Goal: Task Accomplishment & Management: Complete application form

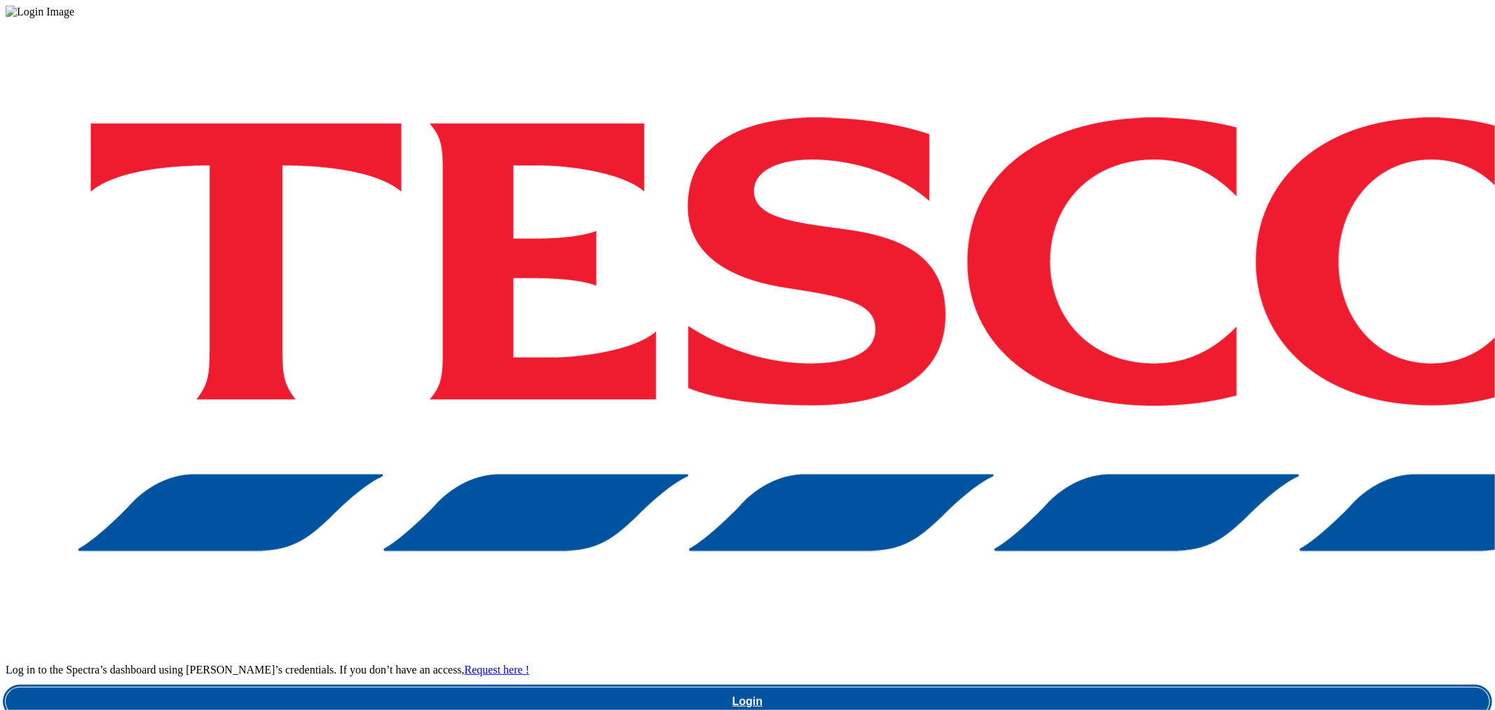
click at [1151, 687] on link "Login" at bounding box center [748, 701] width 1484 height 28
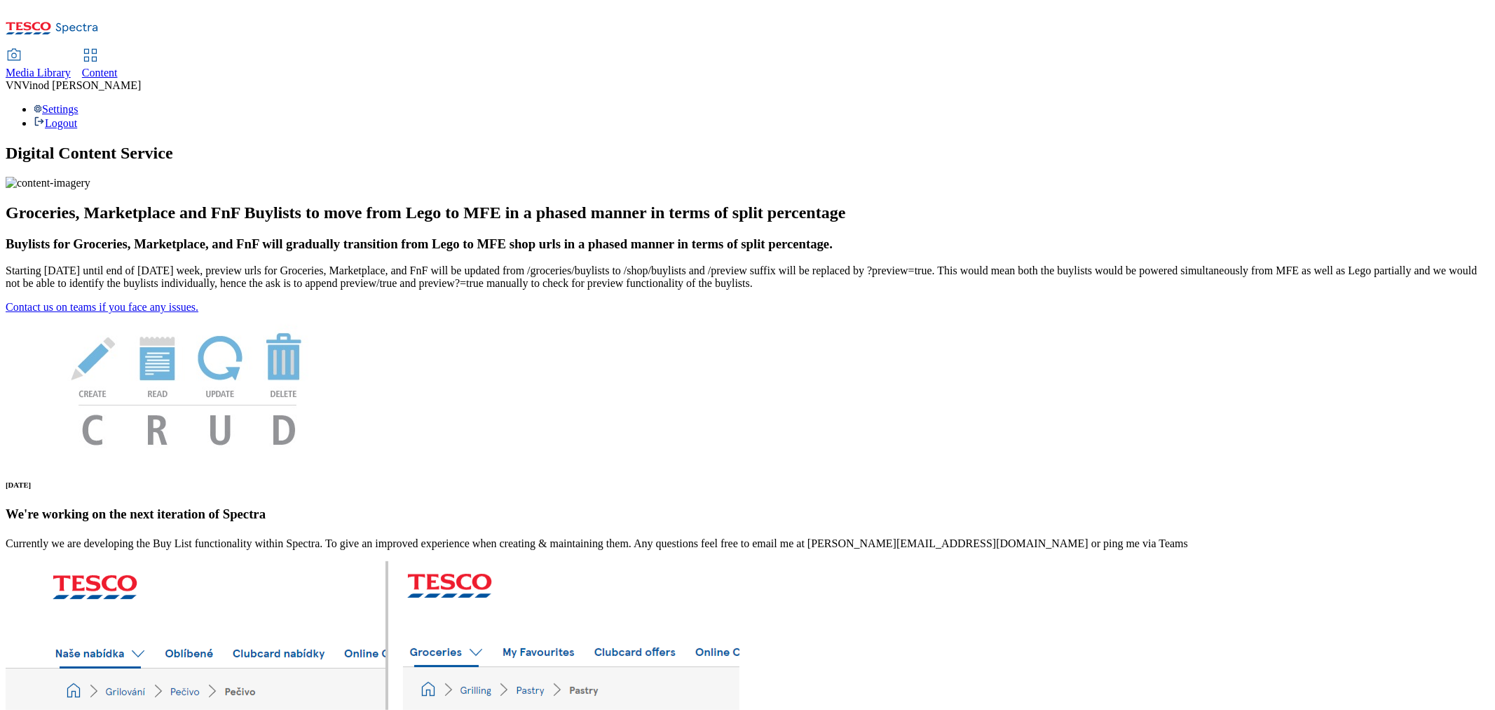
click at [118, 67] on span "Content" at bounding box center [100, 73] width 36 height 12
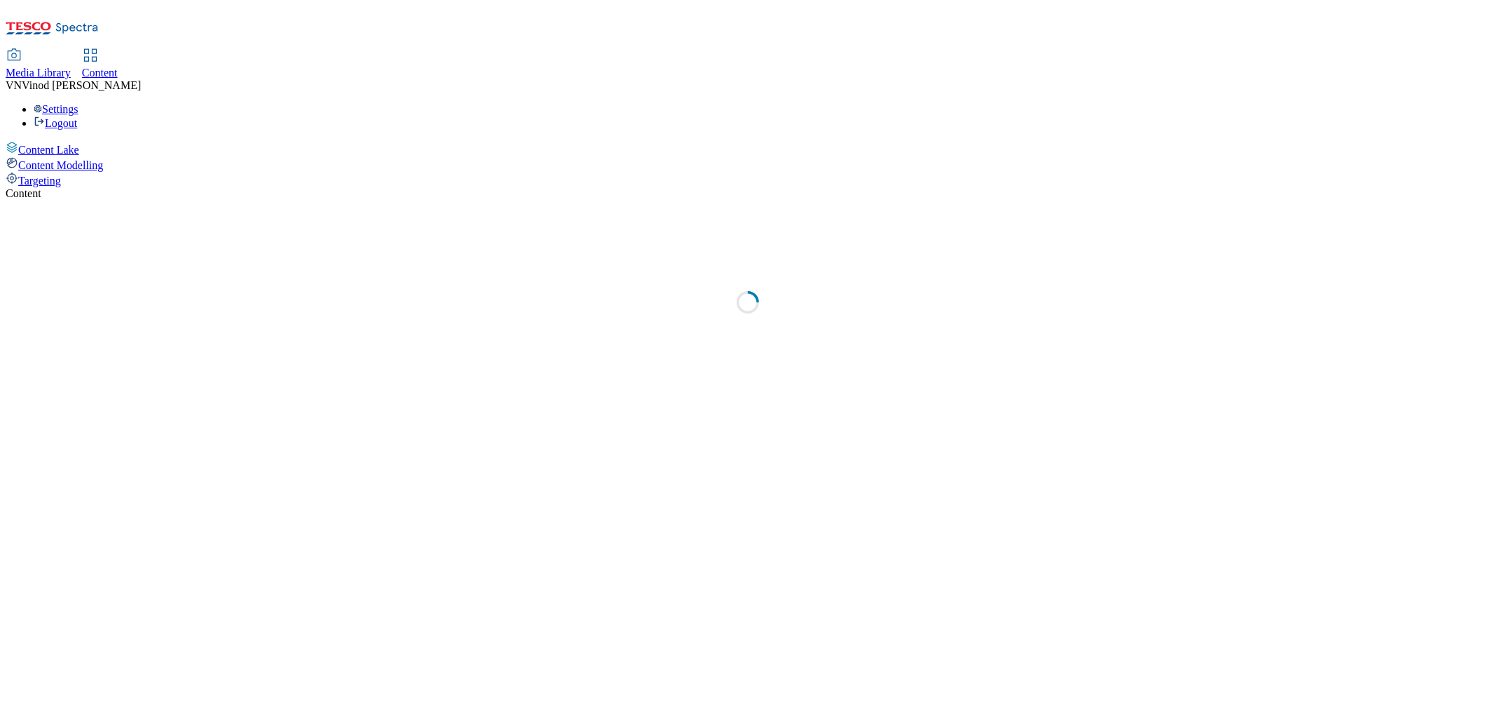
select select "ghs-[GEOGRAPHIC_DATA]"
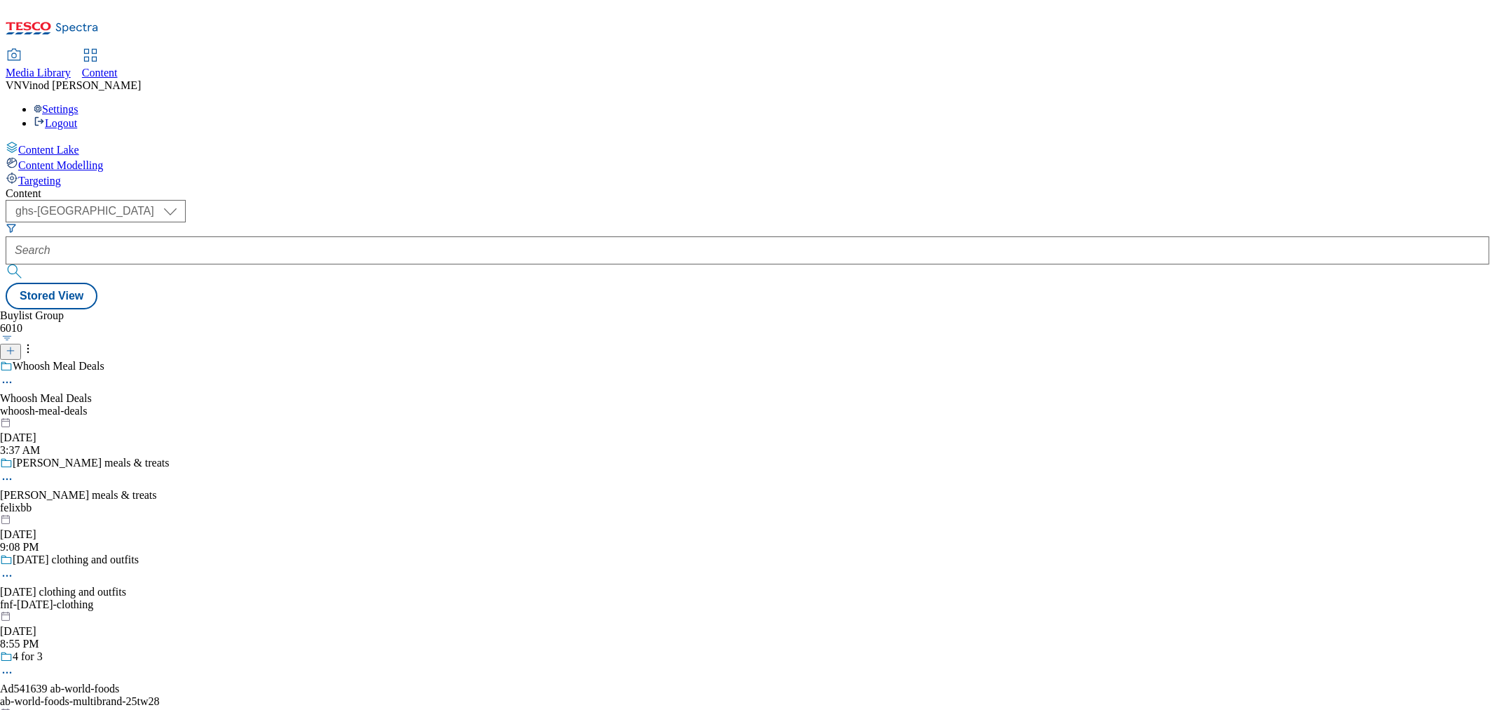
click at [15, 346] on icon at bounding box center [11, 351] width 10 height 10
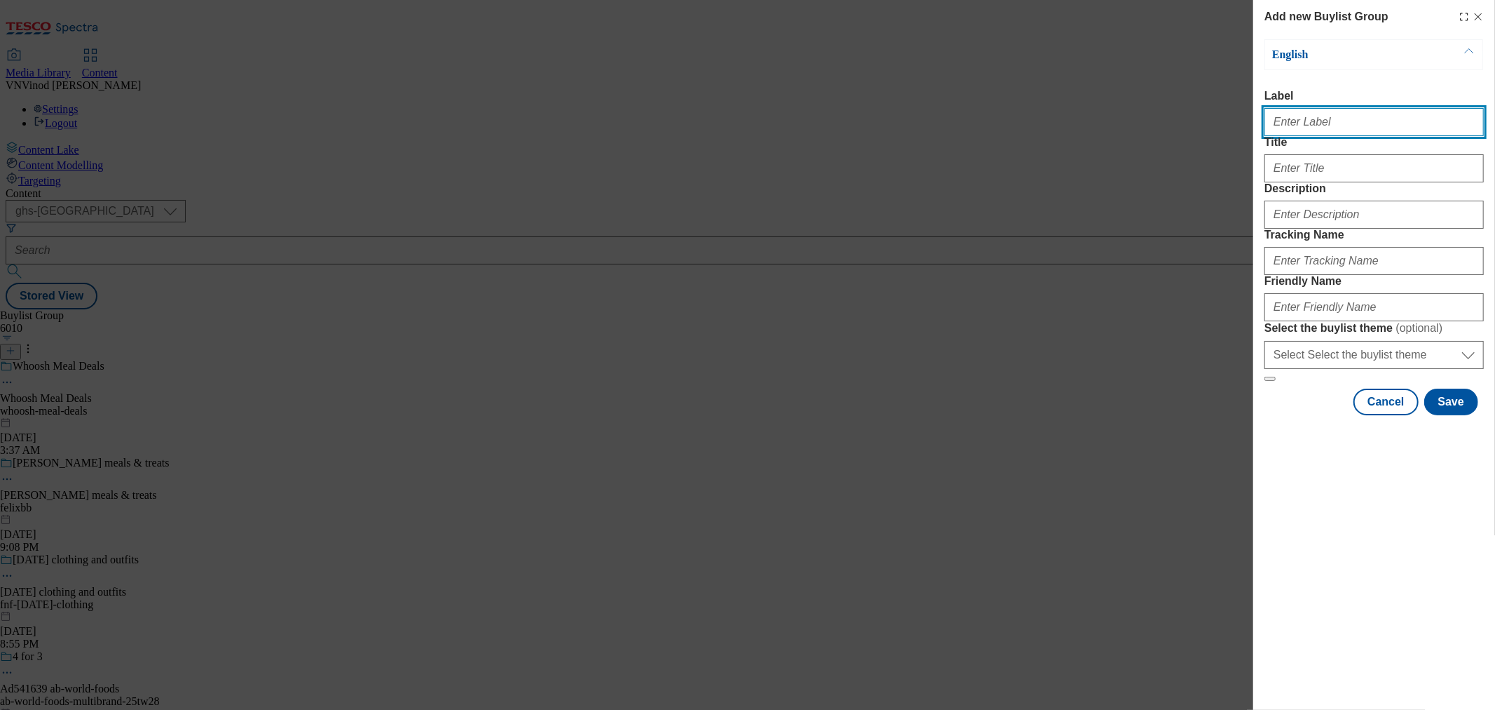
click at [1351, 128] on input "Label" at bounding box center [1374, 122] width 219 height 28
paste input "541856"
paste input "Beiersdorf"
click at [1312, 119] on input "Ad541856 [GEOGRAPHIC_DATA]" at bounding box center [1374, 122] width 219 height 28
type input "Ad541856 [GEOGRAPHIC_DATA]"
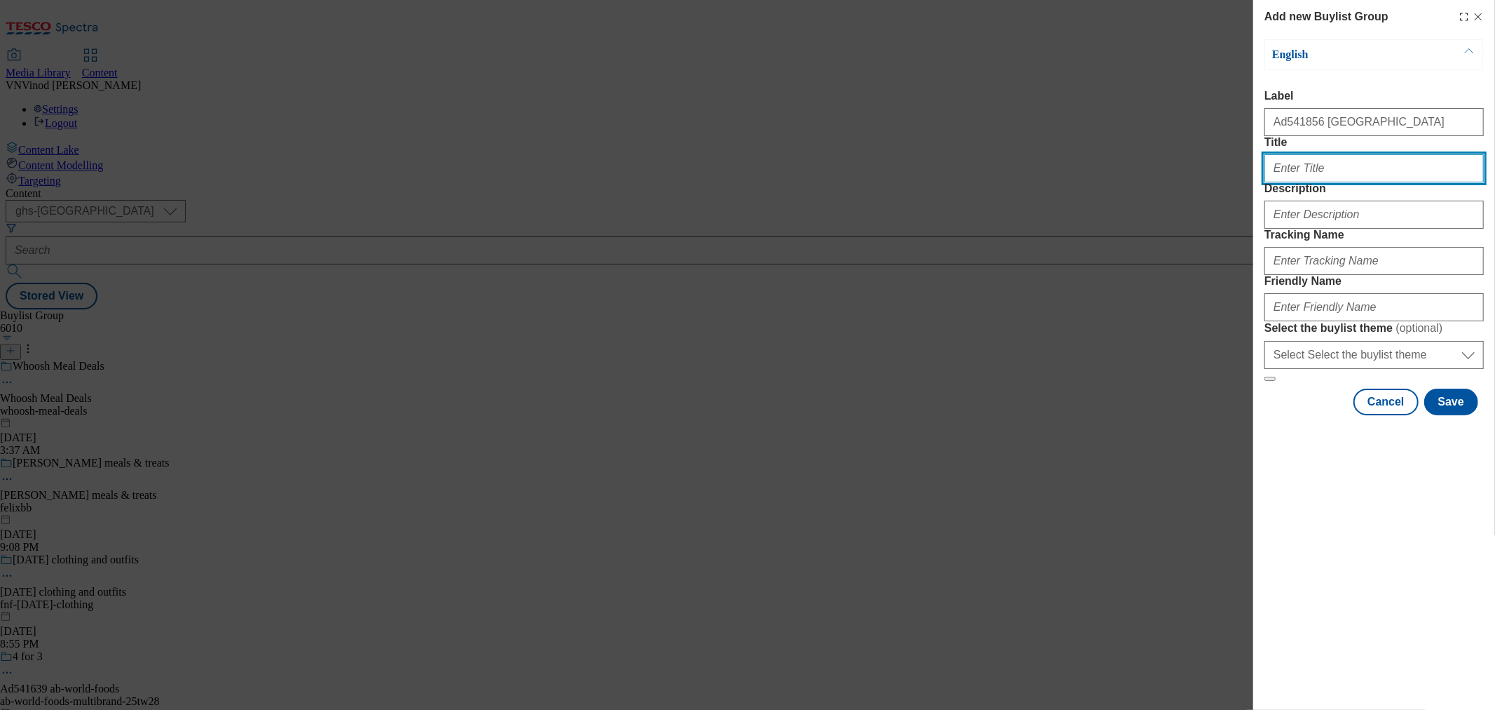
click at [1299, 182] on input "Title" at bounding box center [1374, 168] width 219 height 28
paste input "Strengthen skin's defence against irritation"
type input "Strengthen skin's defence against irritation"
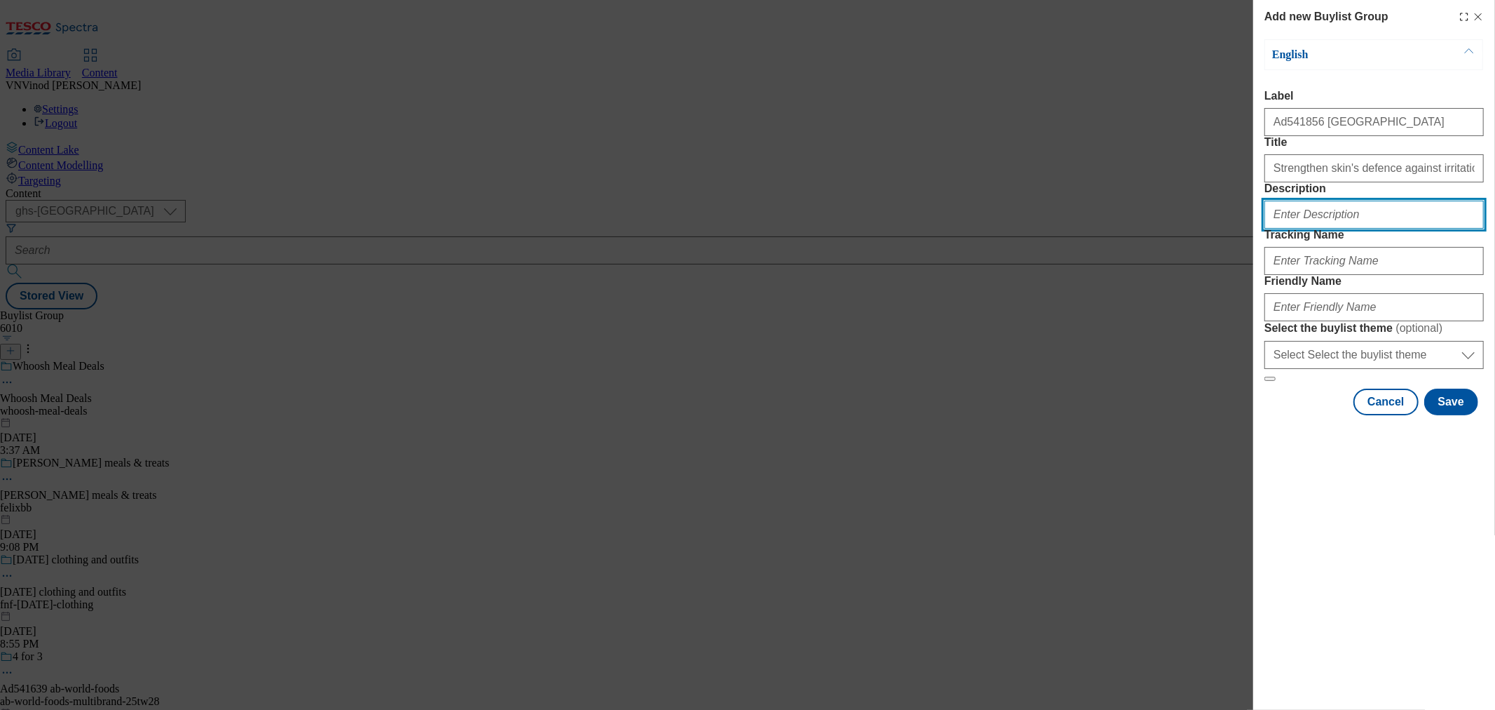
click at [1299, 229] on input "Description" at bounding box center [1374, 215] width 219 height 28
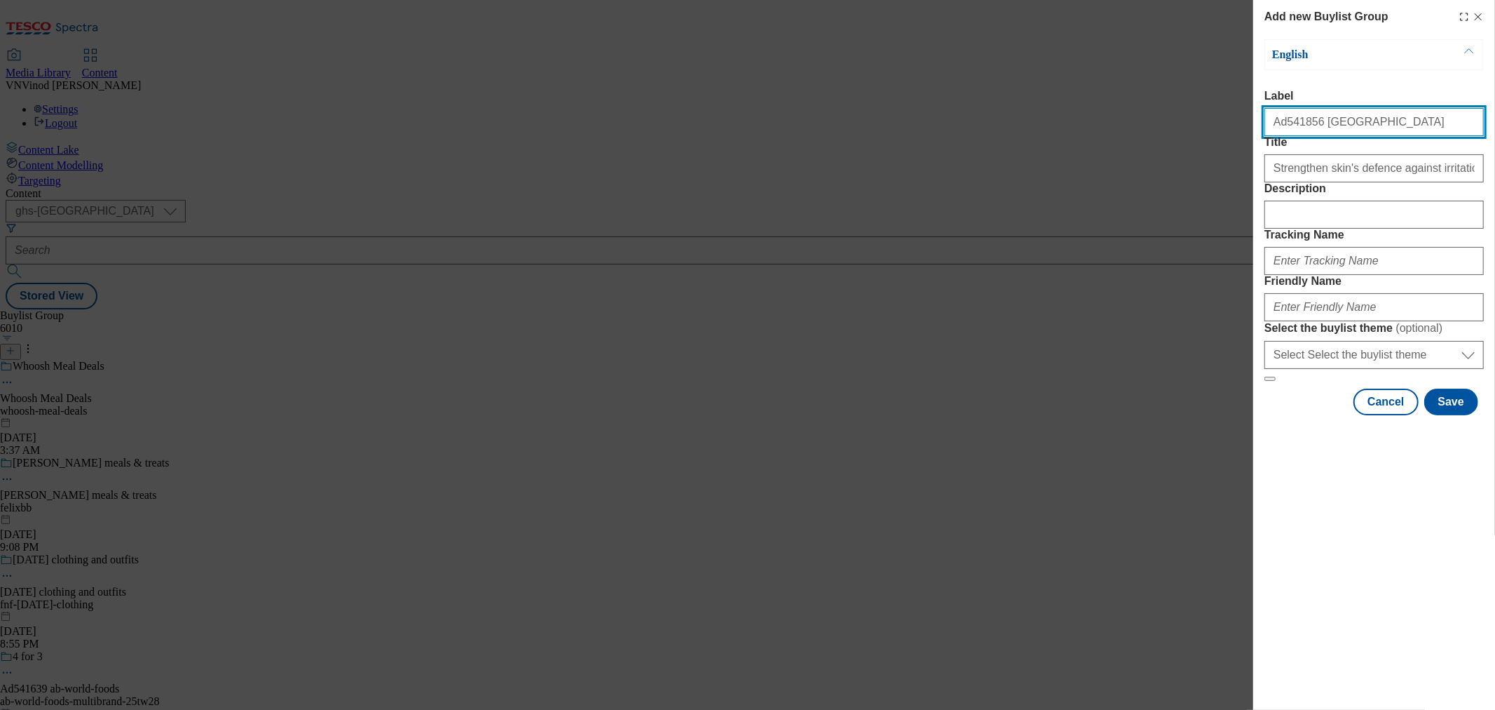
click at [1285, 128] on input "Ad541856 [GEOGRAPHIC_DATA]" at bounding box center [1374, 122] width 219 height 28
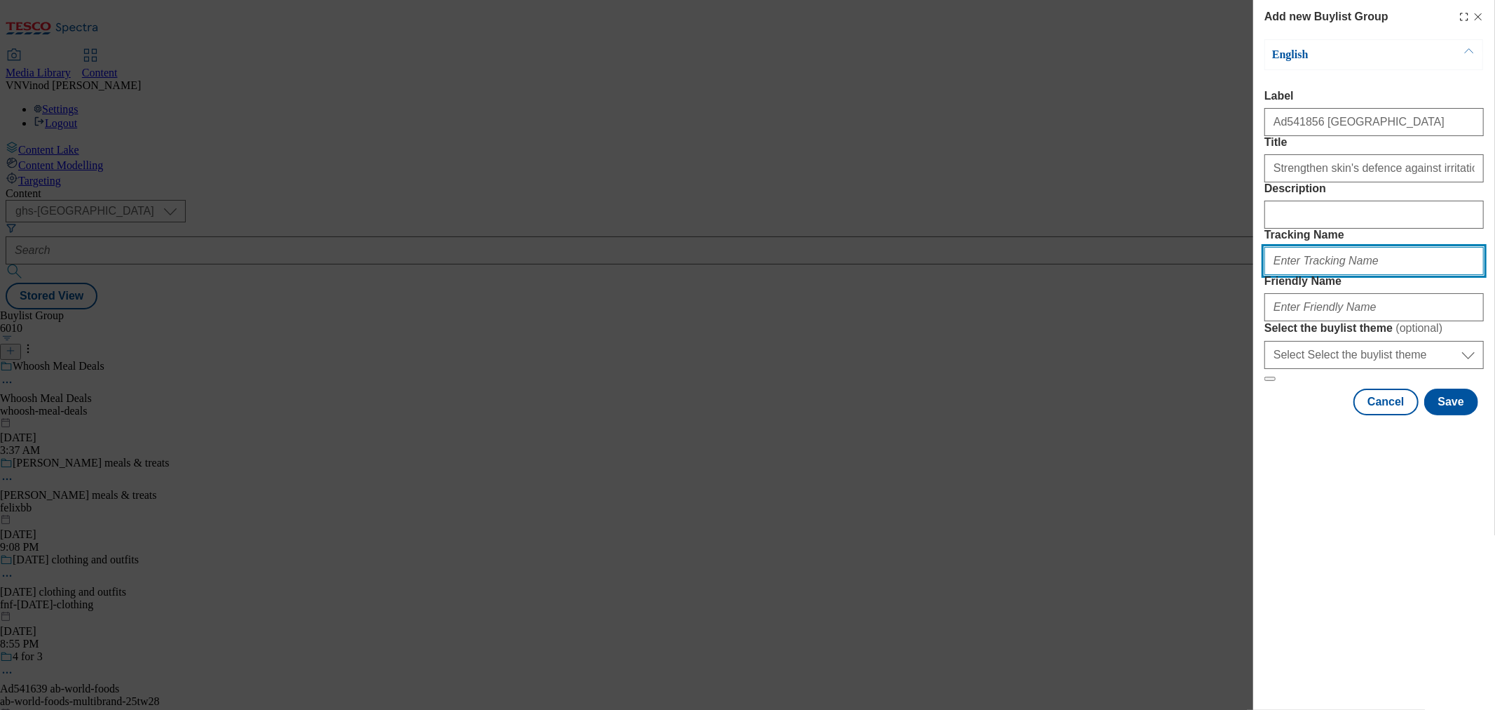
click at [1320, 275] on input "Tracking Name" at bounding box center [1374, 261] width 219 height 28
paste input "Ad541856"
click at [1301, 275] on input "DH_ADAd541856" at bounding box center [1374, 261] width 219 height 28
type input "DH_AD541856"
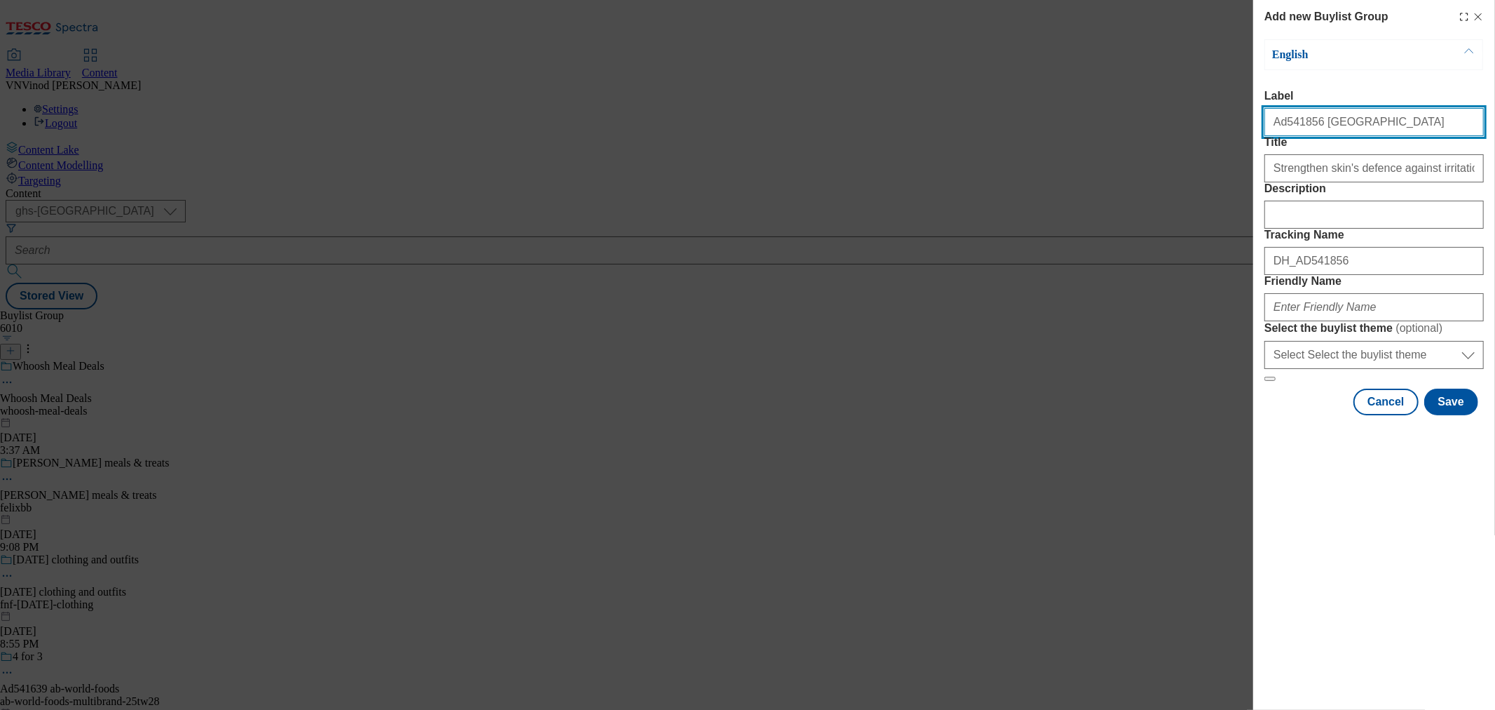
click at [1335, 130] on input "Ad541856 [GEOGRAPHIC_DATA]" at bounding box center [1374, 122] width 219 height 28
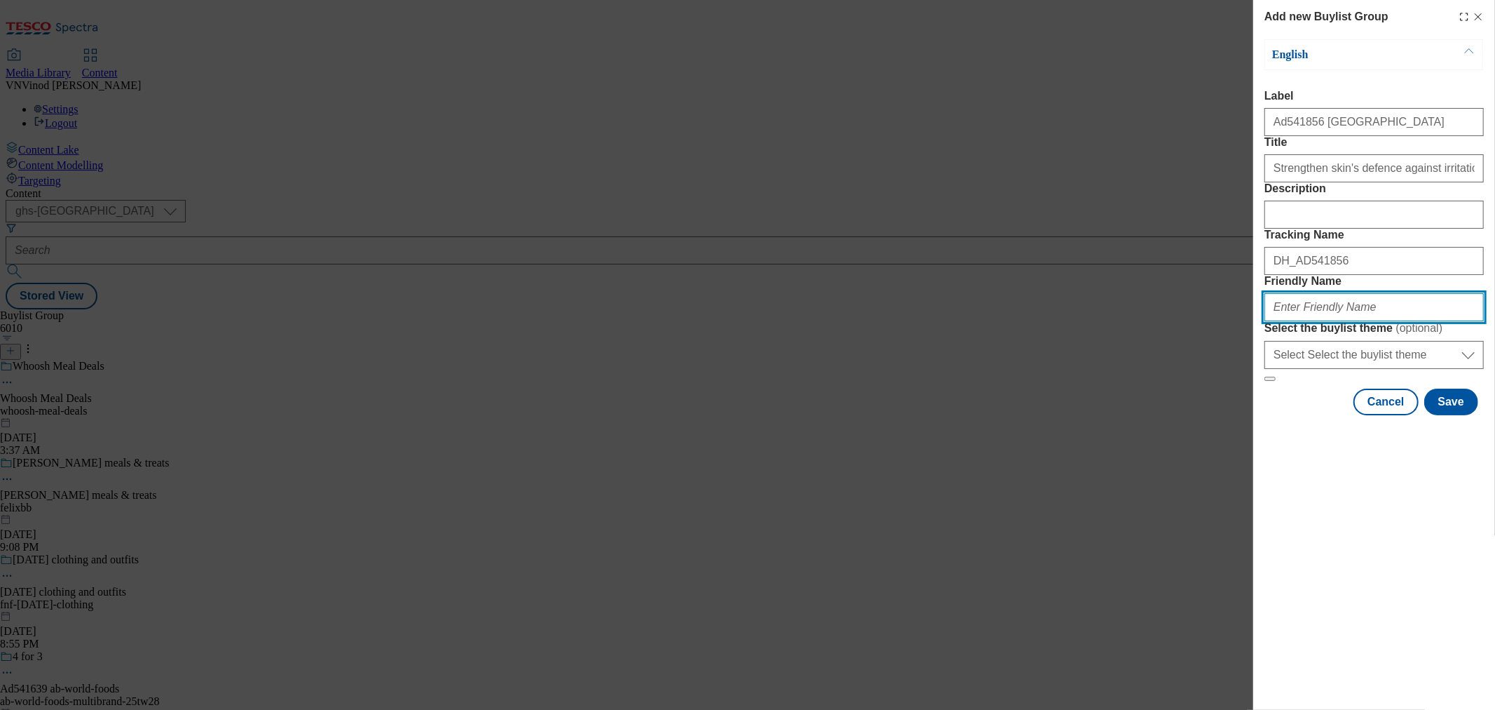
click at [1295, 321] on input "Friendly Name" at bounding box center [1374, 307] width 219 height 28
paste input "beiersdorf"
paste input "Nivea"
click at [1317, 321] on input "beiersdorf-Nivea" at bounding box center [1374, 307] width 219 height 28
click at [1358, 321] on input "beiersdorf-nivea" at bounding box center [1374, 307] width 219 height 28
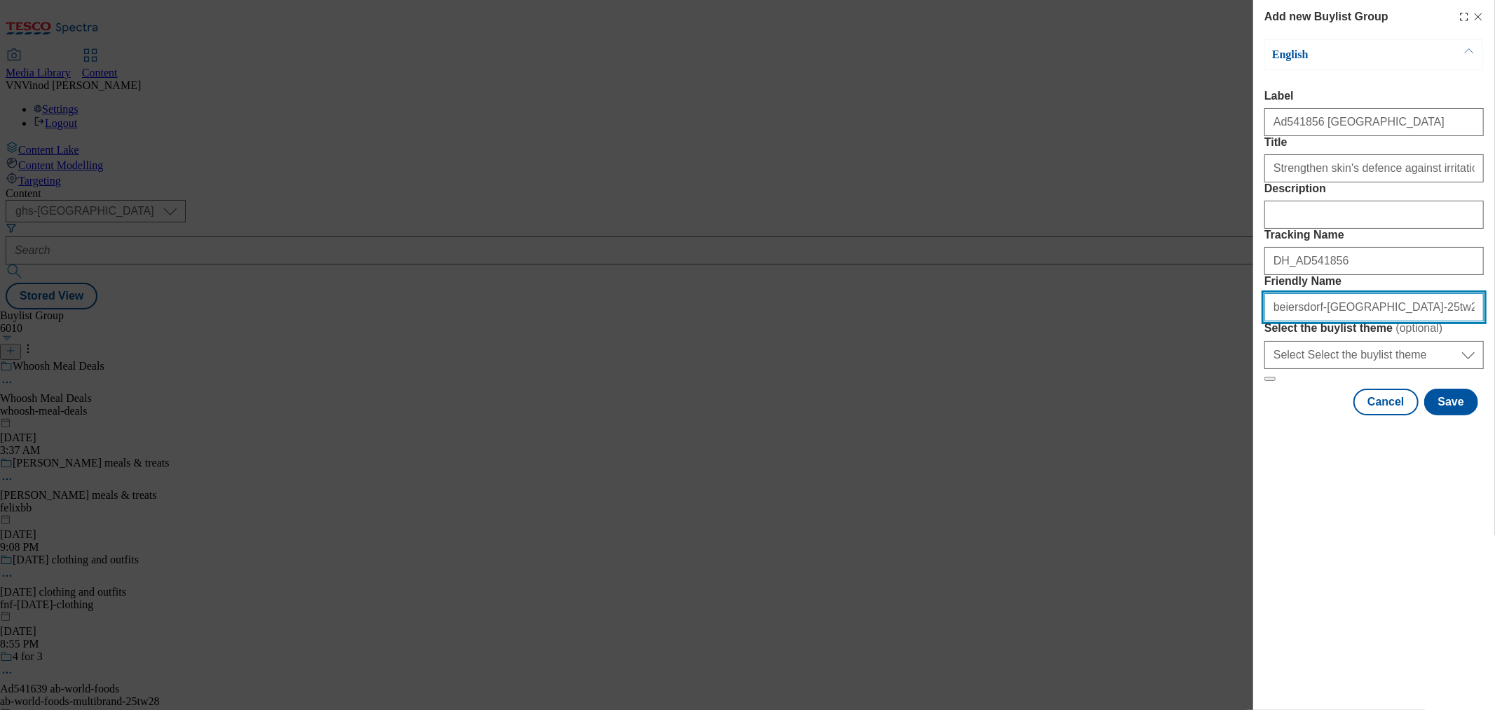
drag, startPoint x: 1392, startPoint y: 412, endPoint x: 1054, endPoint y: 412, distance: 337.9
click at [1094, 412] on div "Add new Buylist Group English Label Ad541856 beiersdorf Title Strengthen skin's…" at bounding box center [747, 355] width 1495 height 710
type input "beiersdorf-[GEOGRAPHIC_DATA]-25tw27"
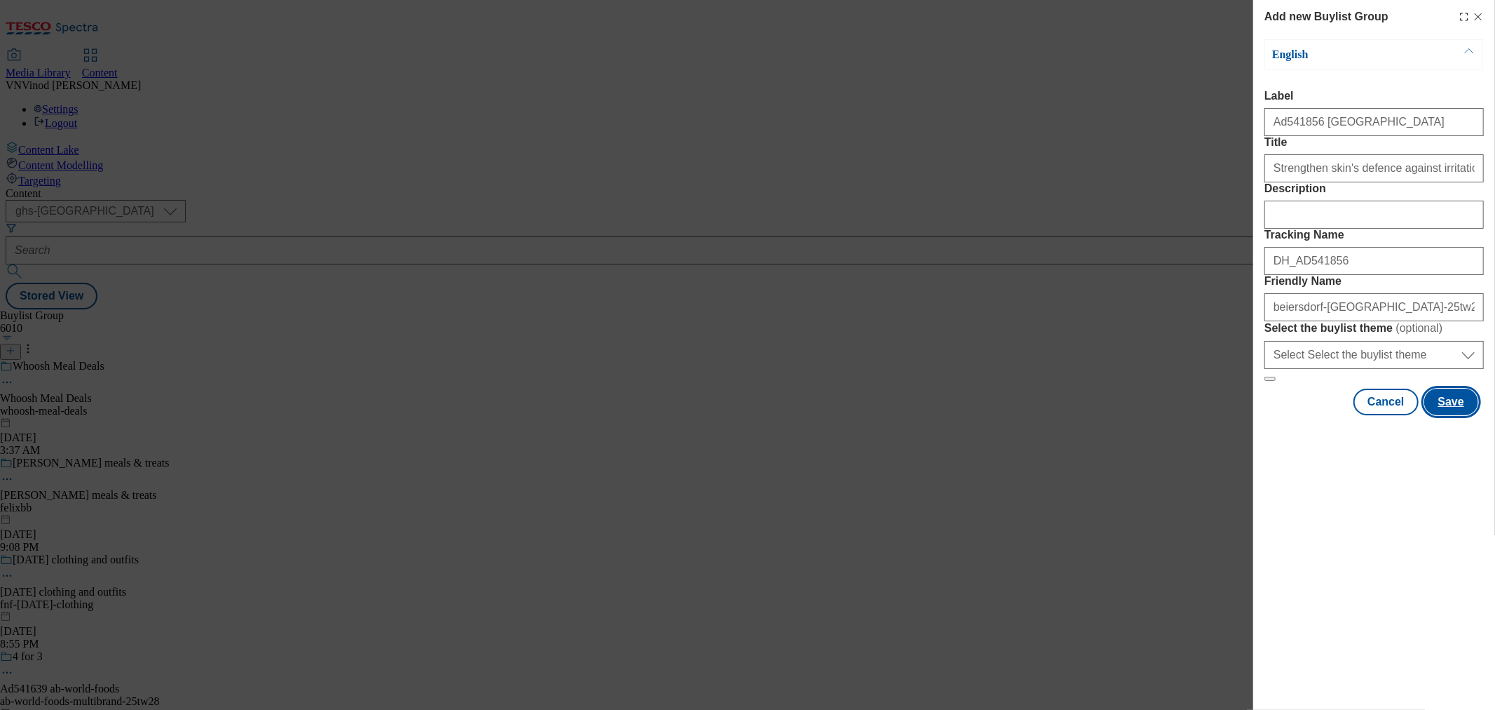
click at [1461, 415] on button "Save" at bounding box center [1452, 401] width 54 height 27
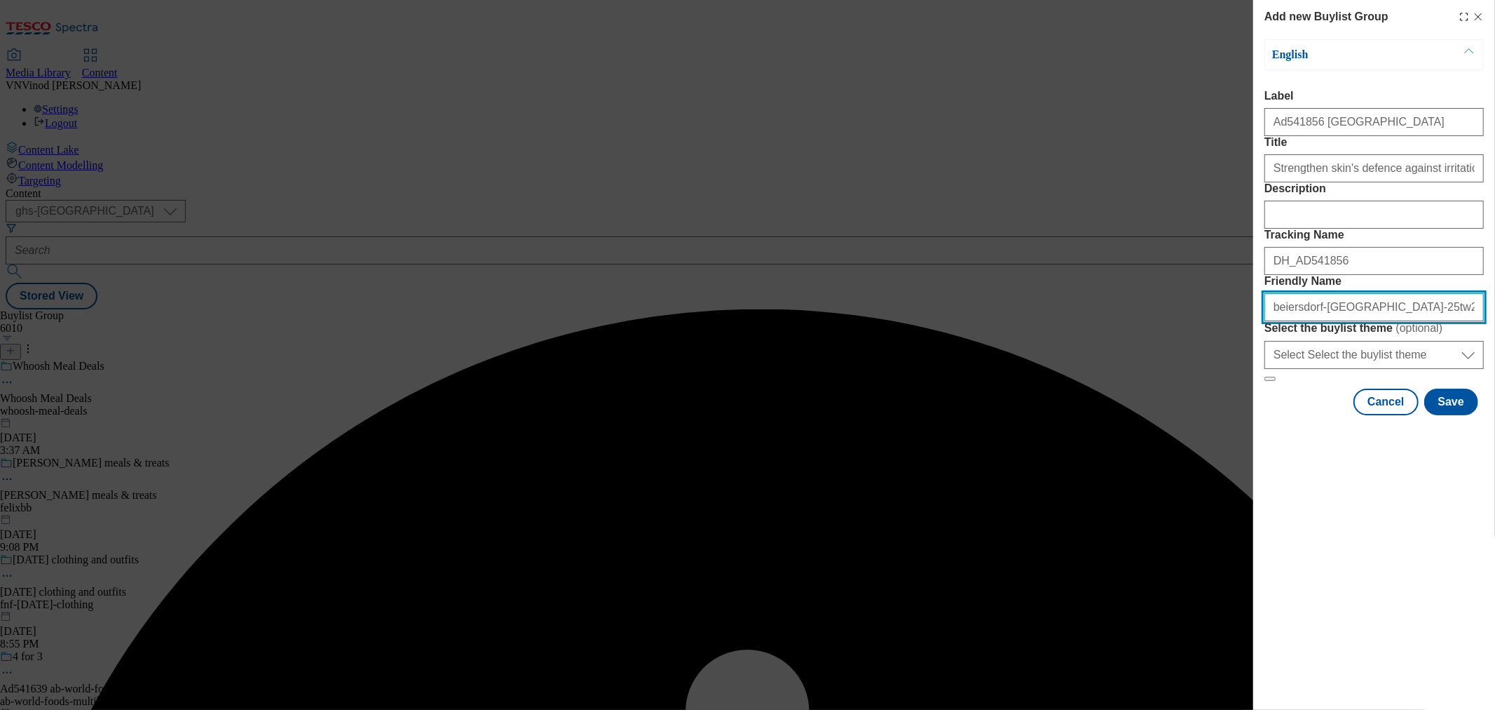
click at [1341, 321] on input "beiersdorf-[GEOGRAPHIC_DATA]-25tw27" at bounding box center [1374, 307] width 219 height 28
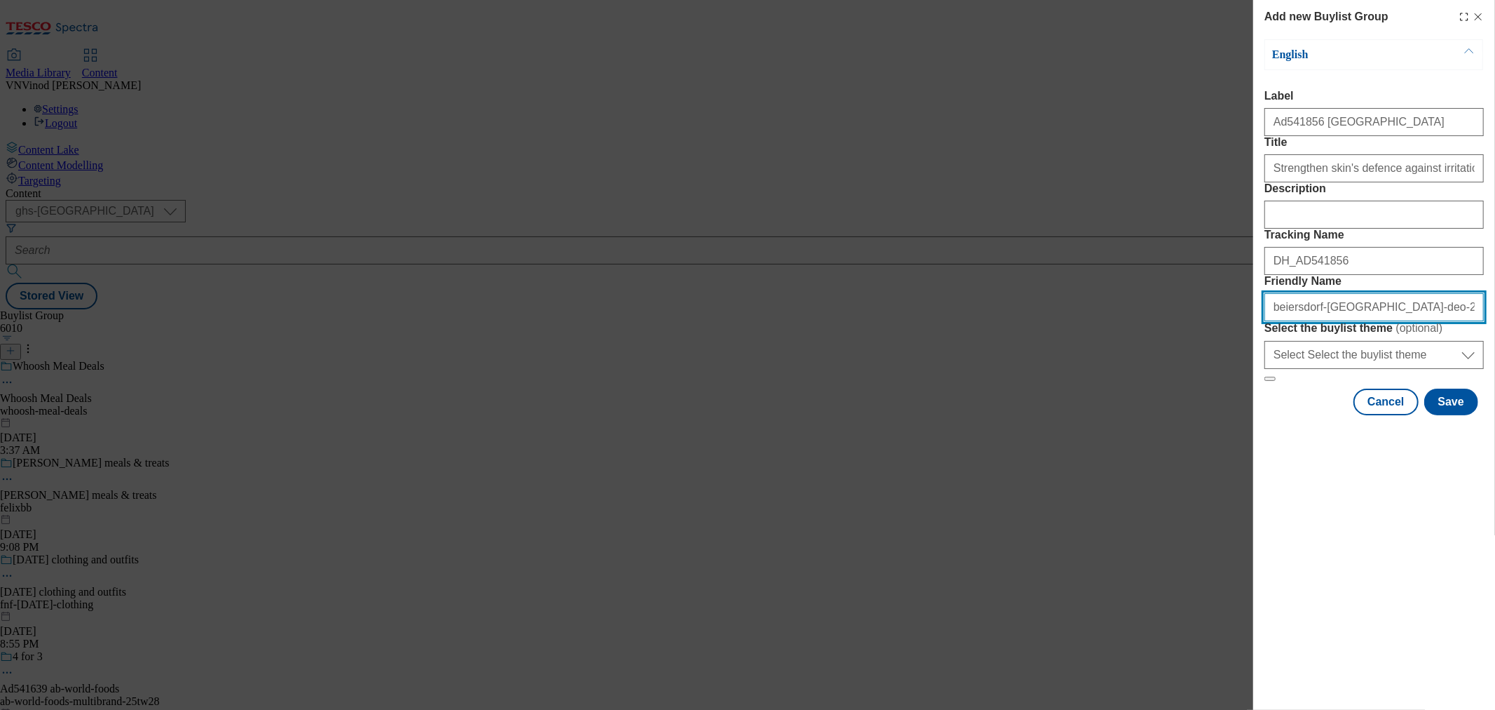
drag, startPoint x: 1413, startPoint y: 402, endPoint x: 784, endPoint y: 339, distance: 632.1
click at [791, 339] on div "Add new Buylist Group English Label Ad541856 beiersdorf Title Strengthen skin's…" at bounding box center [747, 355] width 1495 height 710
type input "beiersdorf-[GEOGRAPHIC_DATA]-deo-25tw27"
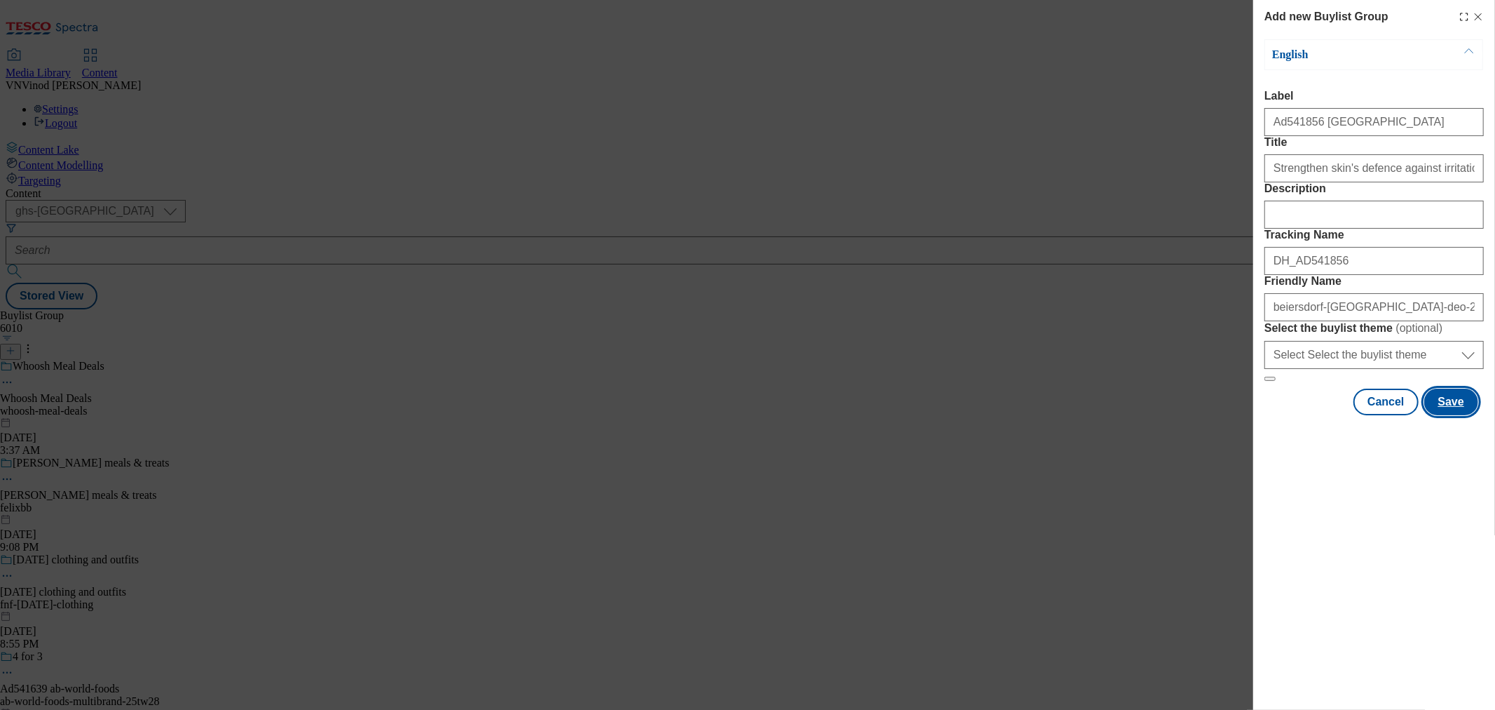
click at [1452, 415] on button "Save" at bounding box center [1452, 401] width 54 height 27
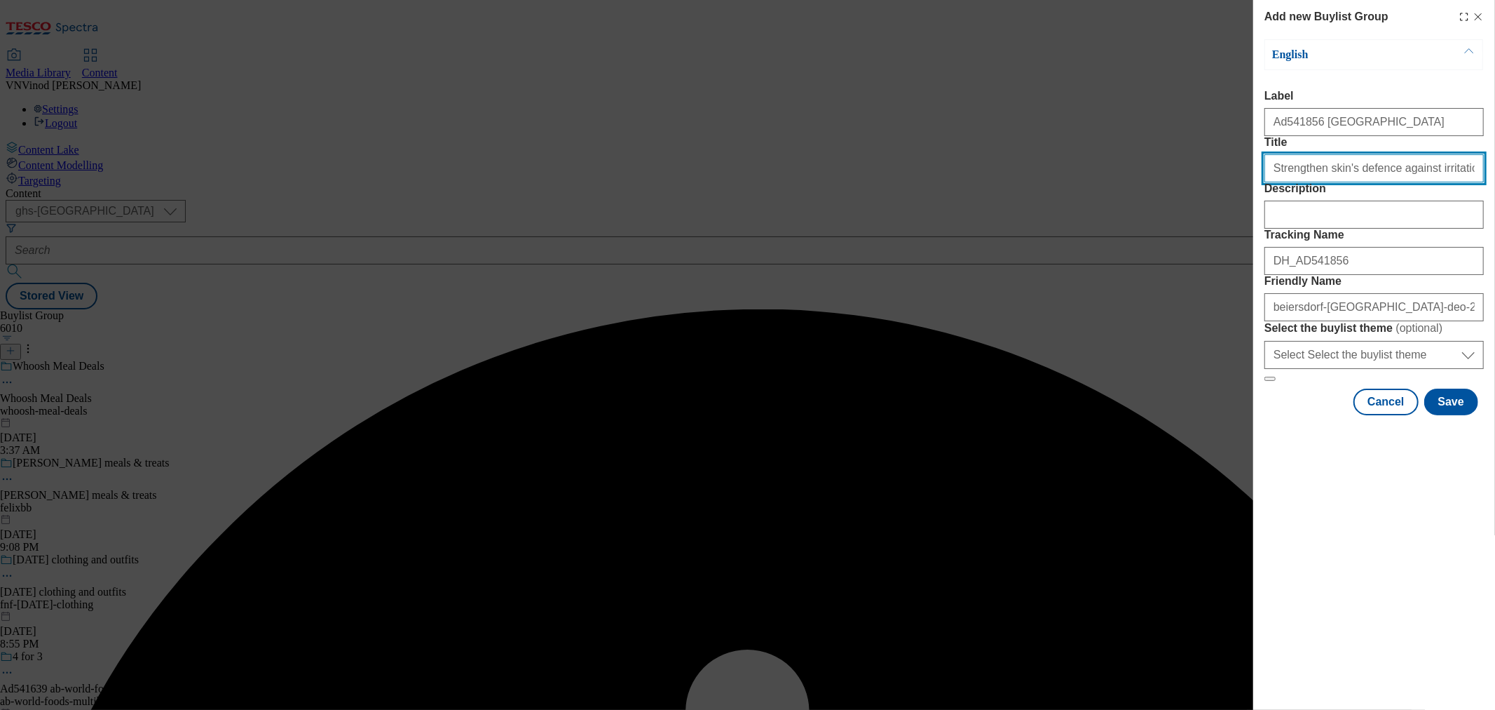
click at [1436, 182] on input "Strengthen skin's defence against irritation" at bounding box center [1374, 168] width 219 height 28
type input "Strengthen skin's defence against irritation"
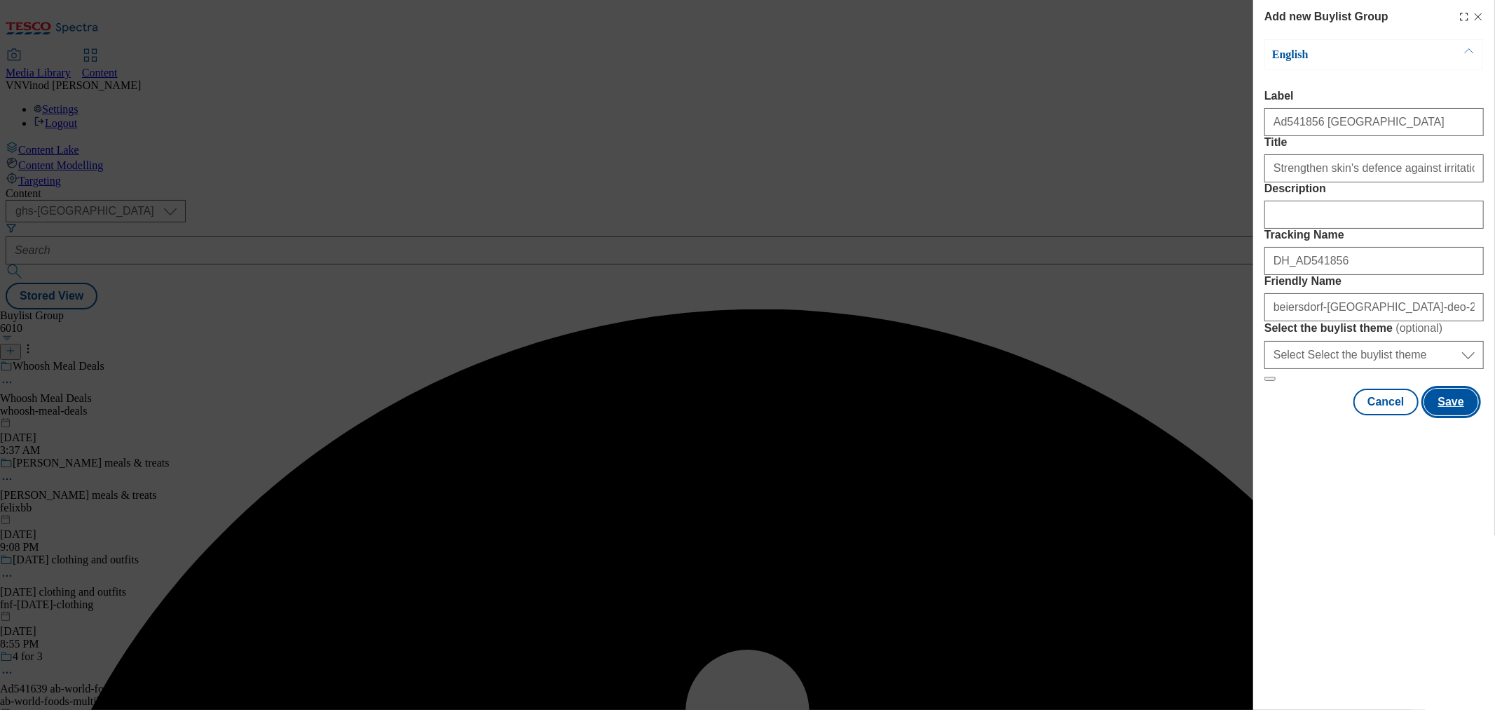
click at [1452, 415] on button "Save" at bounding box center [1452, 401] width 54 height 27
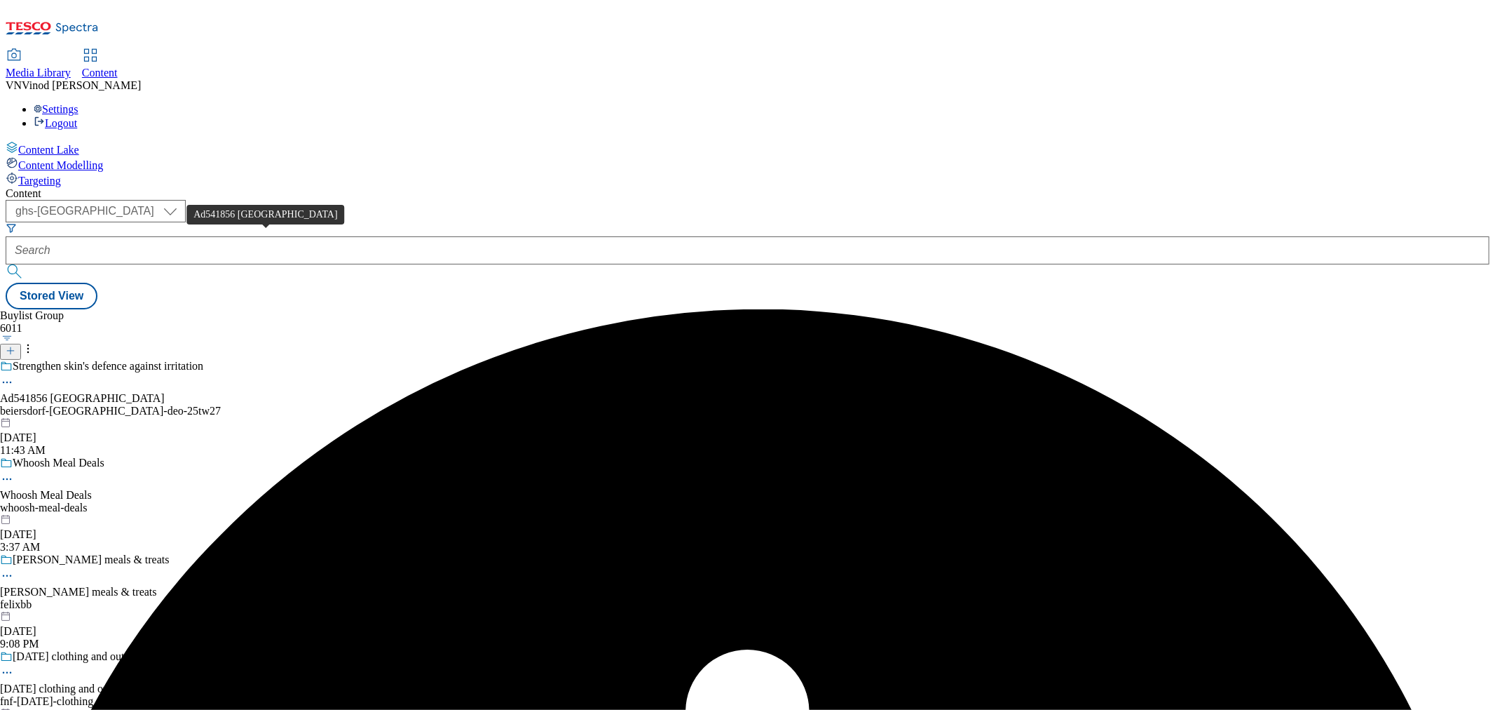
click at [165, 392] on div "Ad541856 [GEOGRAPHIC_DATA]" at bounding box center [82, 398] width 165 height 13
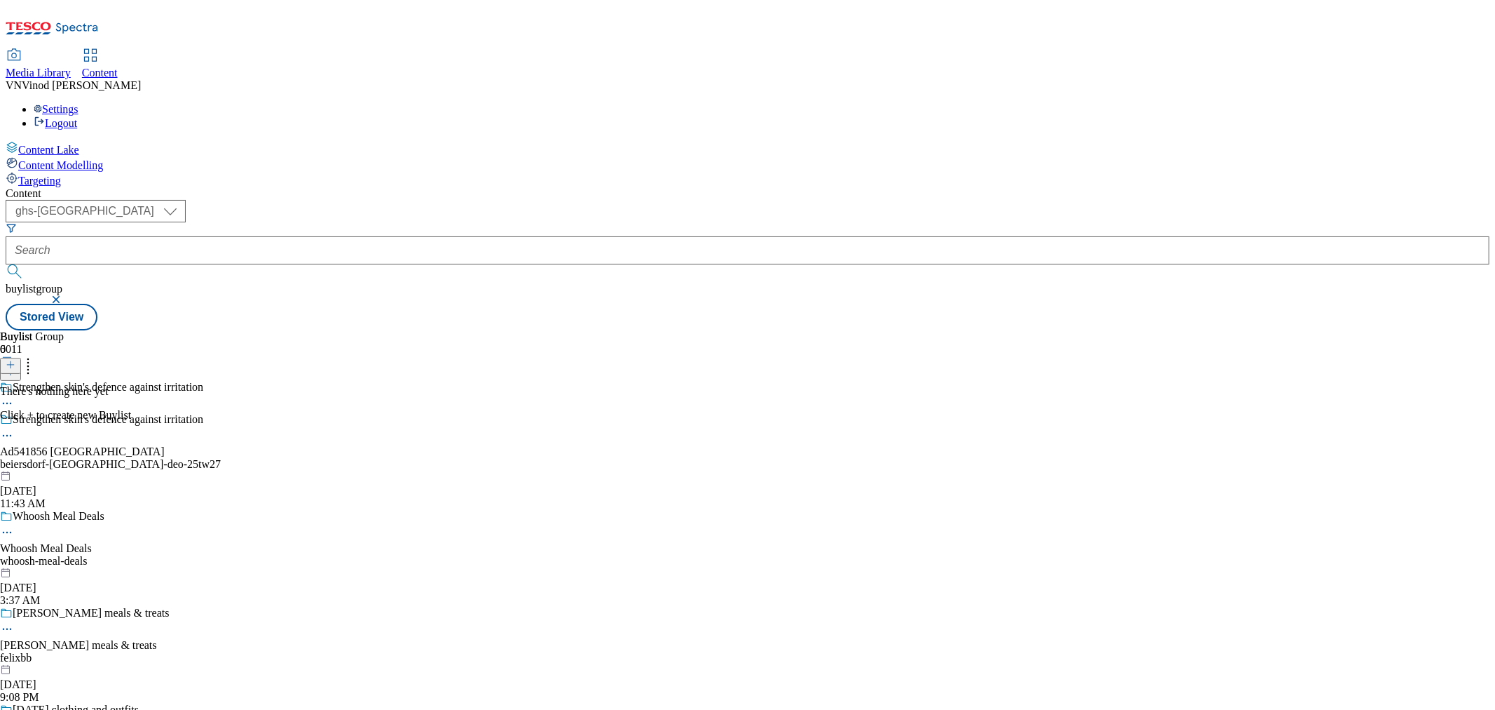
click at [15, 360] on icon at bounding box center [11, 365] width 10 height 10
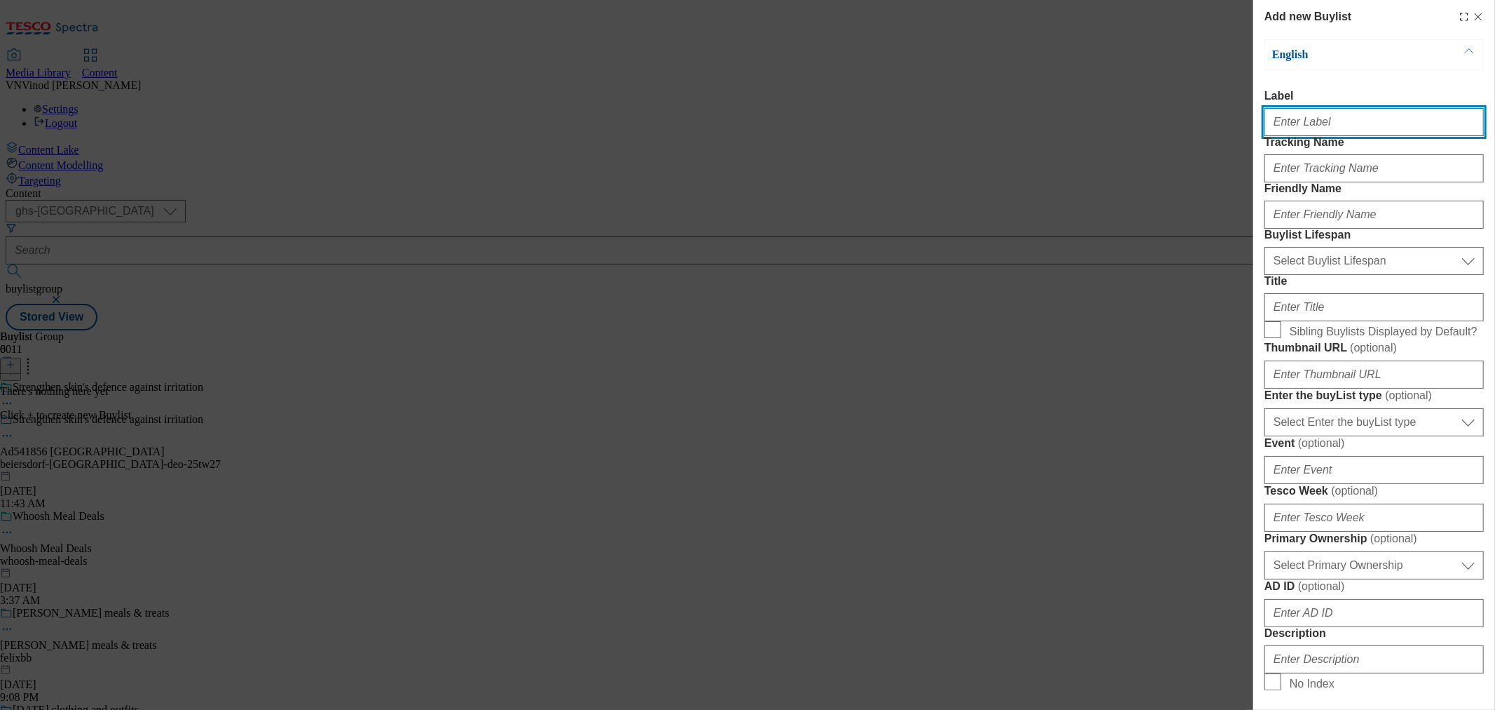
click at [1315, 130] on input "Label" at bounding box center [1374, 122] width 219 height 28
paste input "541856"
type input "Ad541856"
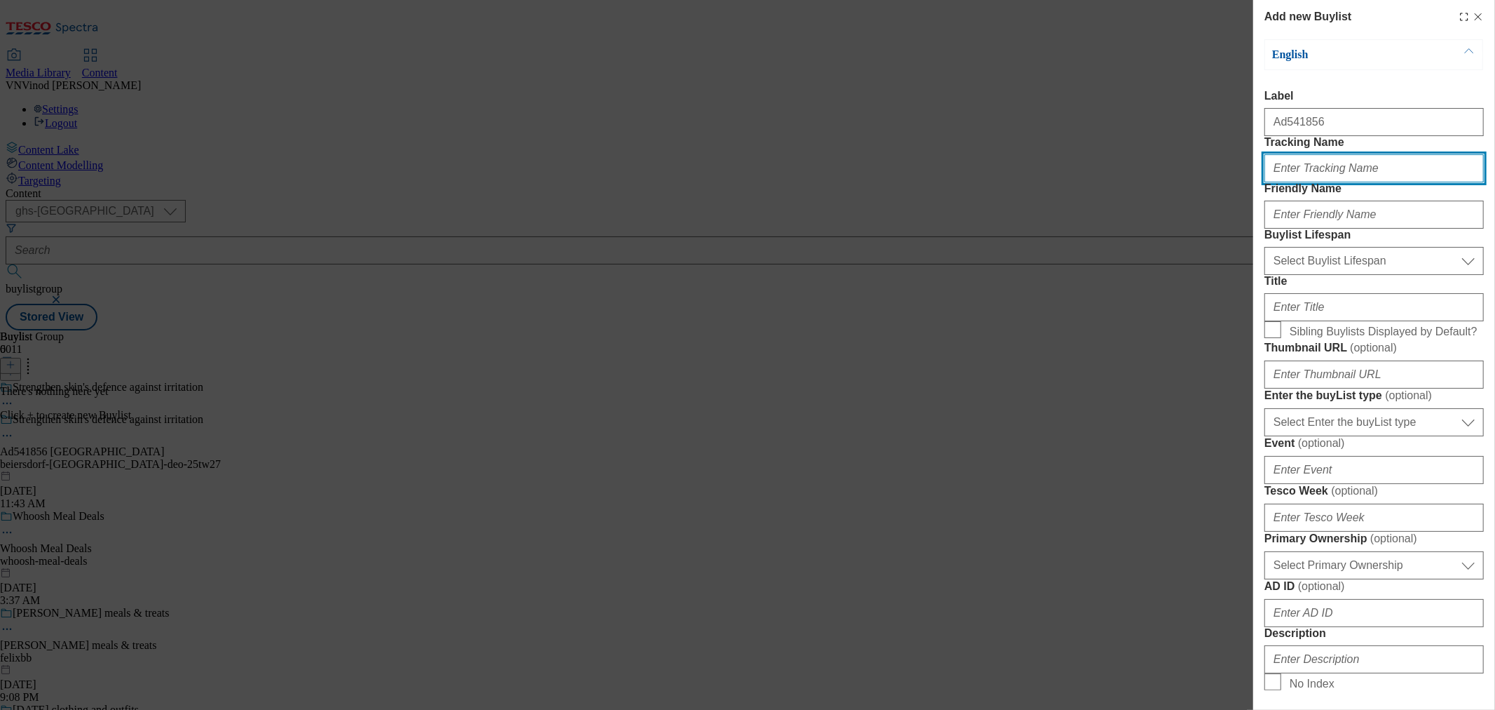
click at [1308, 182] on input "Tracking Name" at bounding box center [1374, 168] width 219 height 28
paste input "541856"
type input "DH_AD541856"
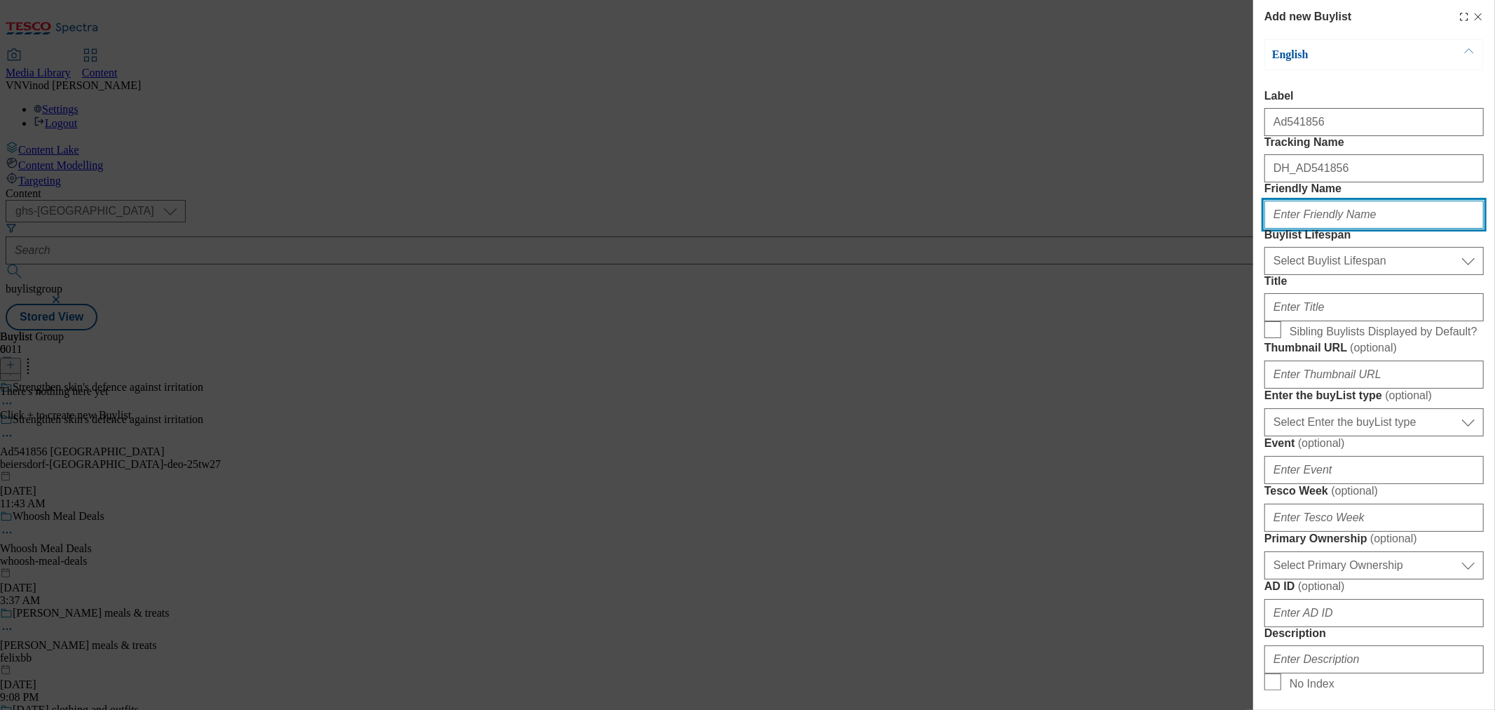
click at [1332, 229] on input "Friendly Name" at bounding box center [1374, 215] width 219 height 28
paste input "beiersdorf"
type input "beiersdorf"
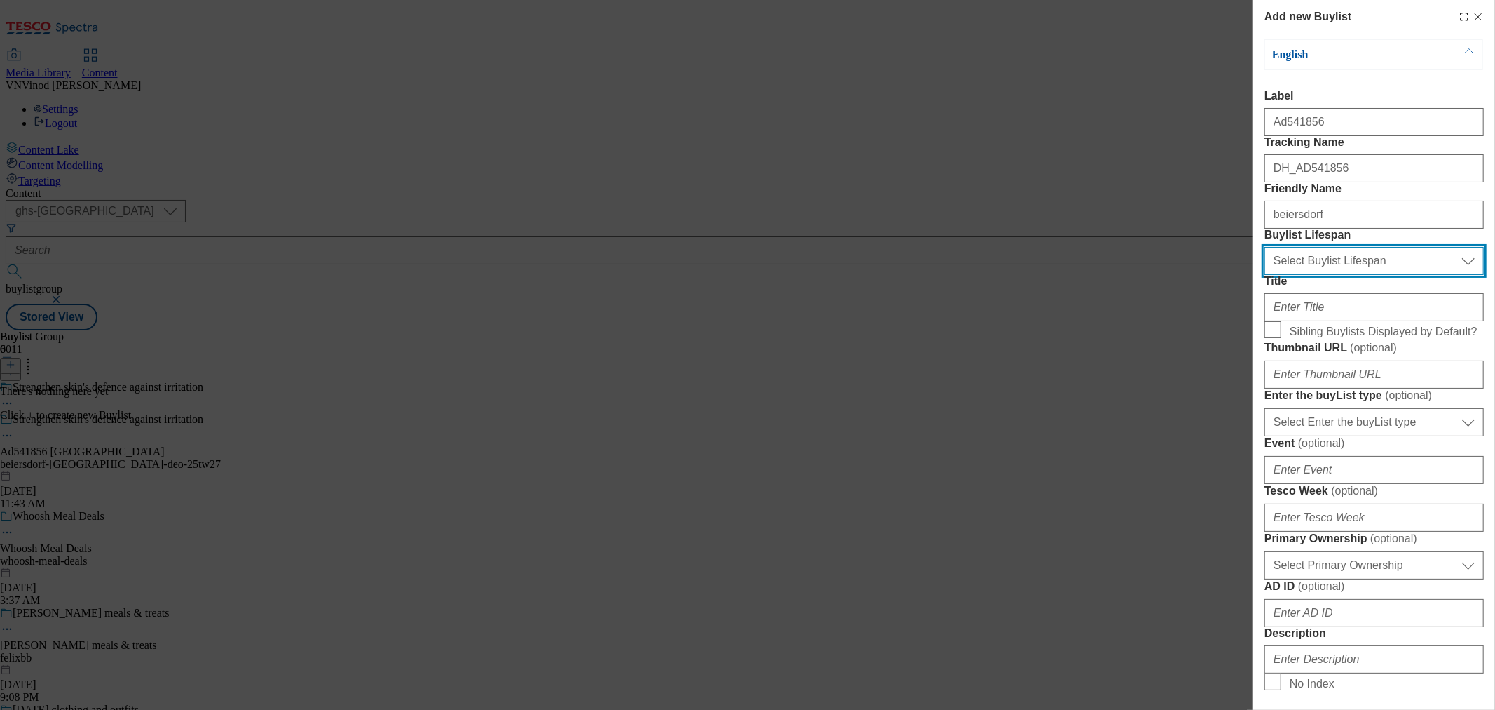
click at [1341, 275] on select "Select Buylist Lifespan evergreen seasonal tactical" at bounding box center [1374, 261] width 219 height 28
select select "tactical"
click at [1265, 275] on select "Select Buylist Lifespan evergreen seasonal tactical" at bounding box center [1374, 261] width 219 height 28
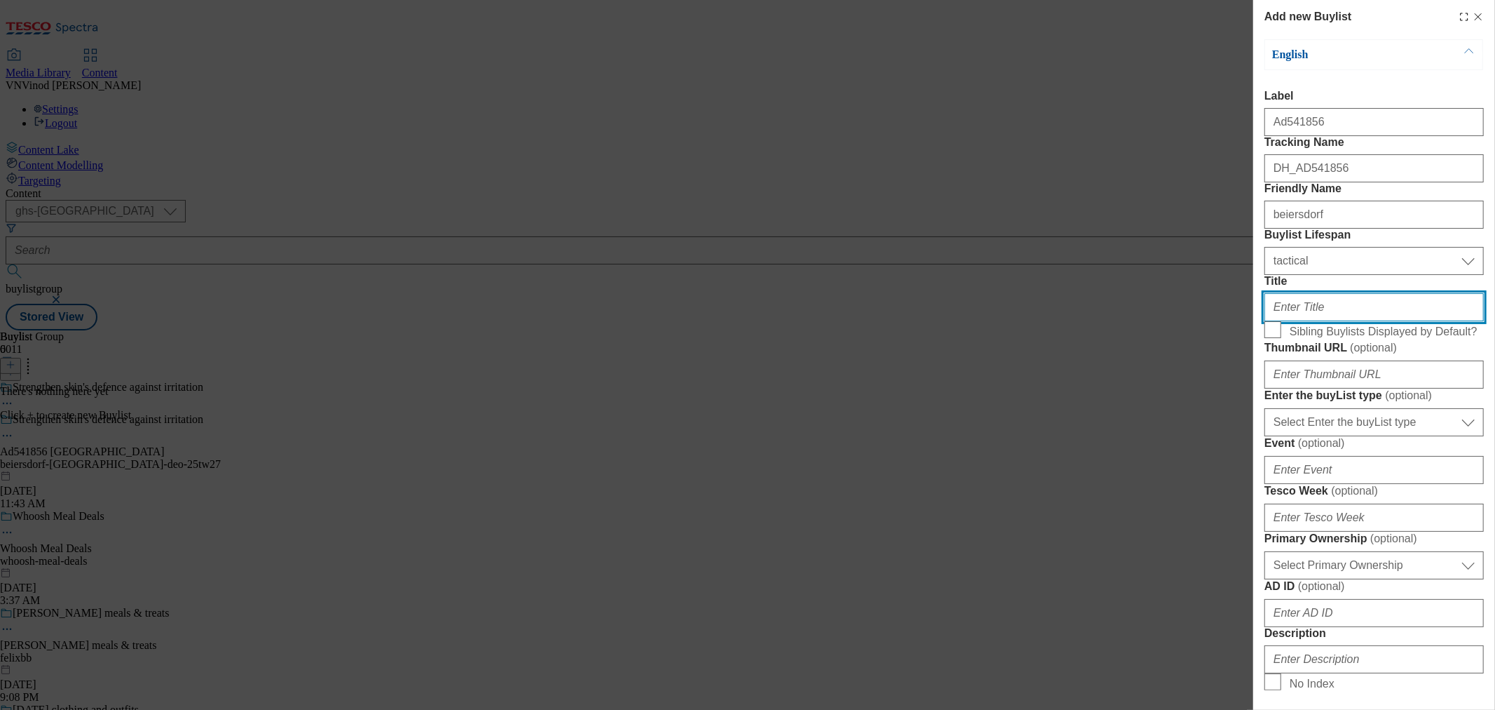
click at [1377, 321] on input "Title" at bounding box center [1374, 307] width 219 height 28
paste input "with Hyaluronic acid"
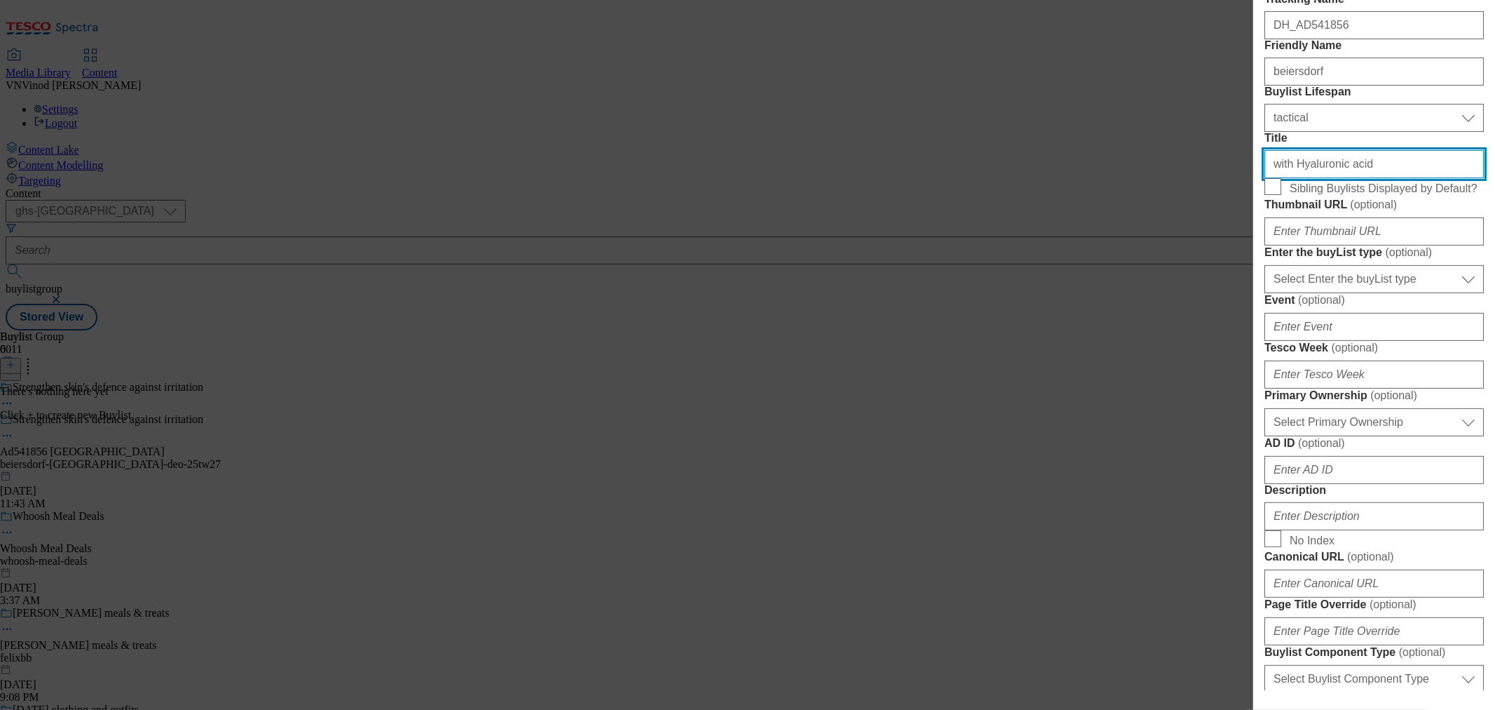
scroll to position [156, 0]
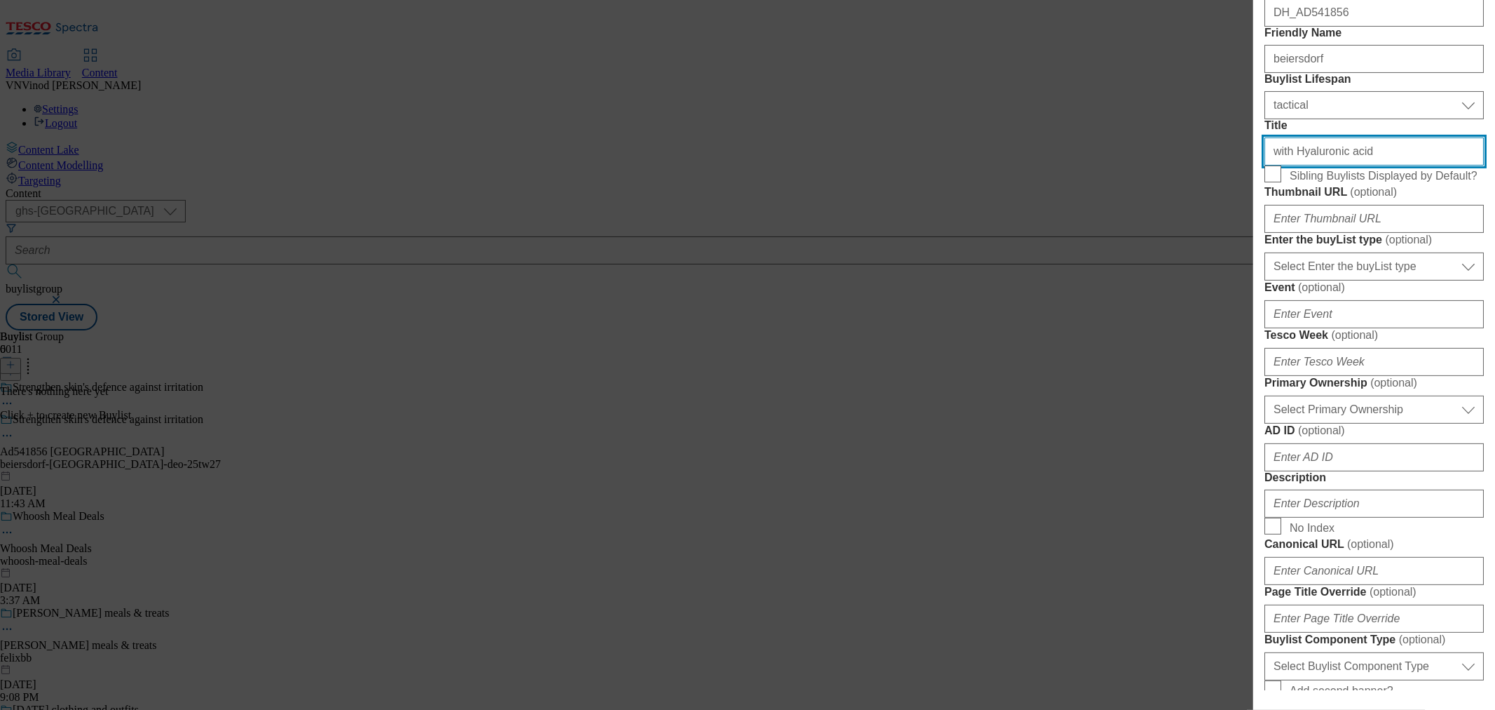
type input "with Hyaluronic acid"
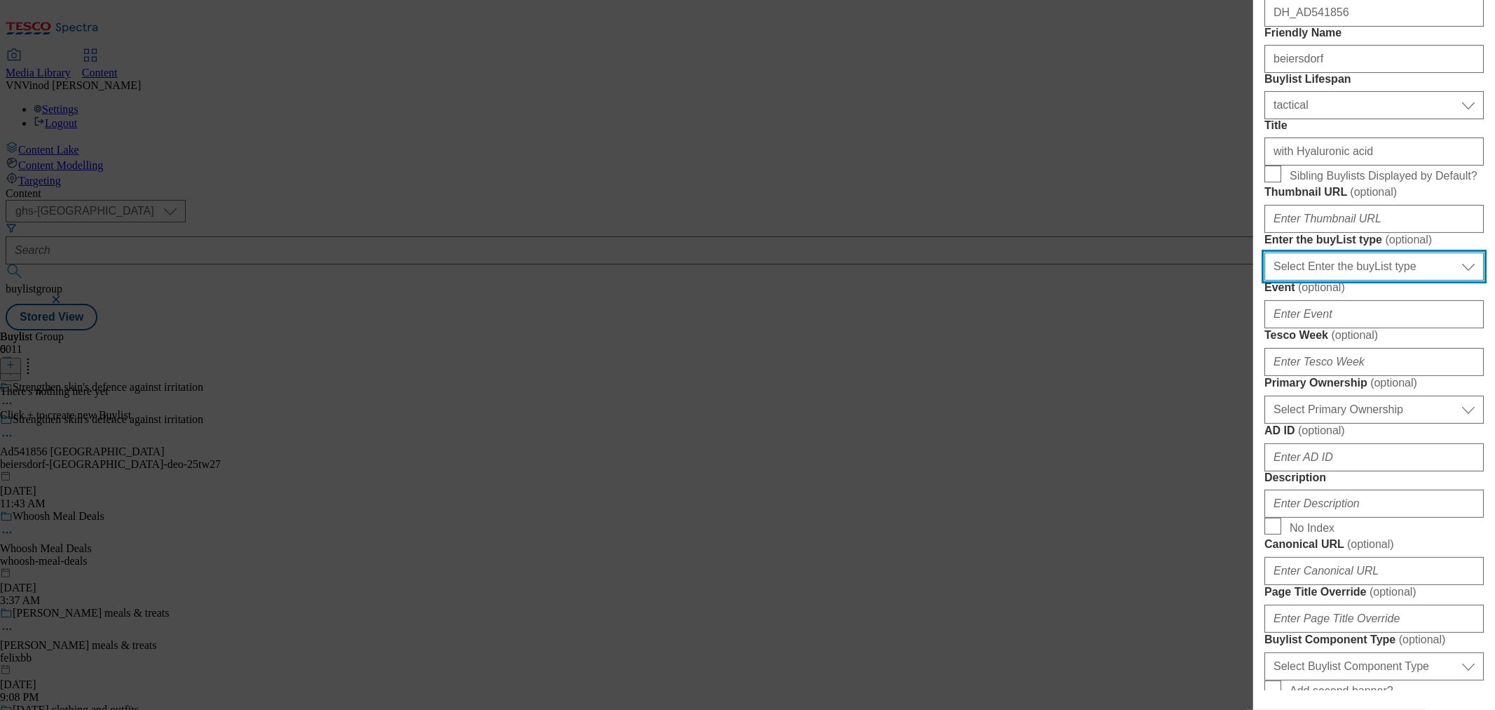
click at [1376, 280] on select "Select Enter the buyList type event supplier funded long term >4 weeks supplier…" at bounding box center [1374, 266] width 219 height 28
select select "supplier funded short term 1-3 weeks"
click at [1265, 280] on select "Select Enter the buyList type event supplier funded long term >4 weeks supplier…" at bounding box center [1374, 266] width 219 height 28
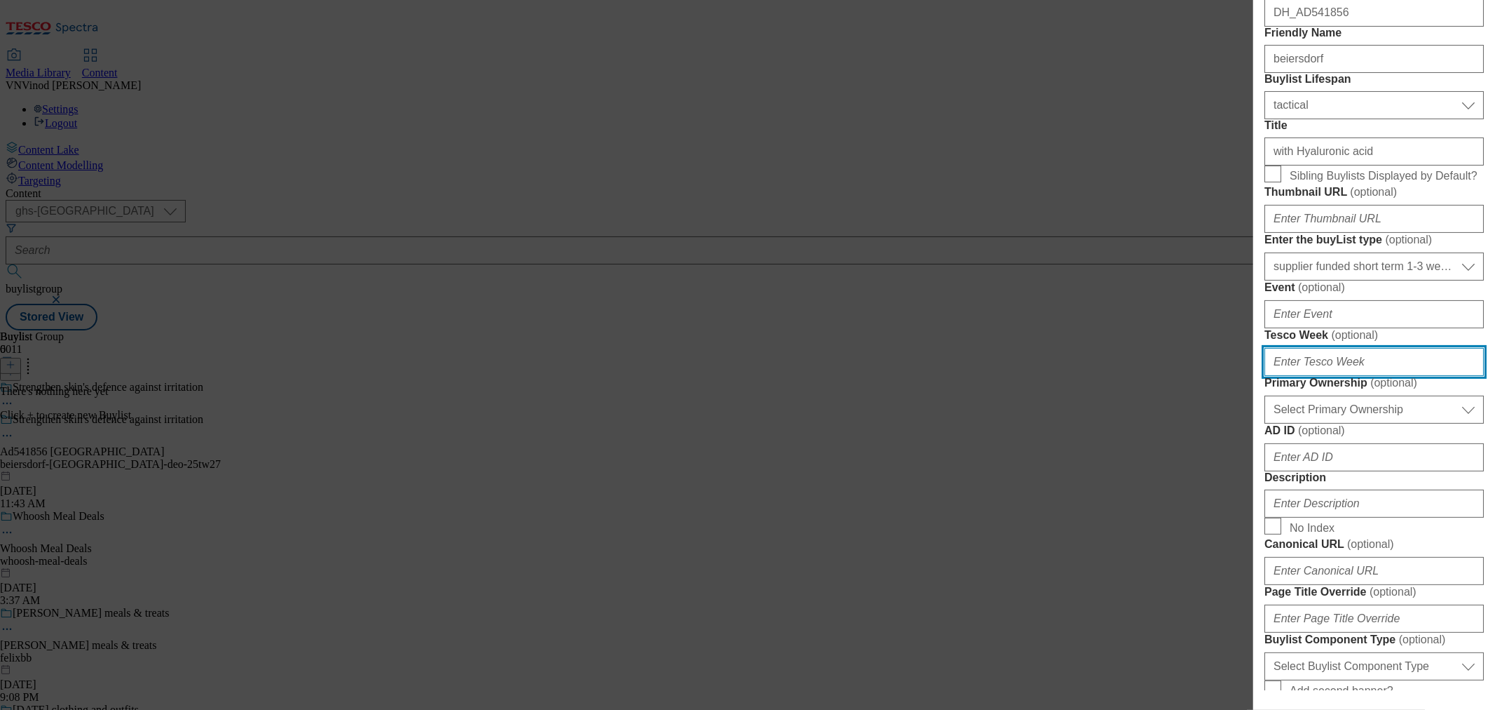
click at [1327, 376] on input "Tesco Week ( optional )" at bounding box center [1374, 362] width 219 height 28
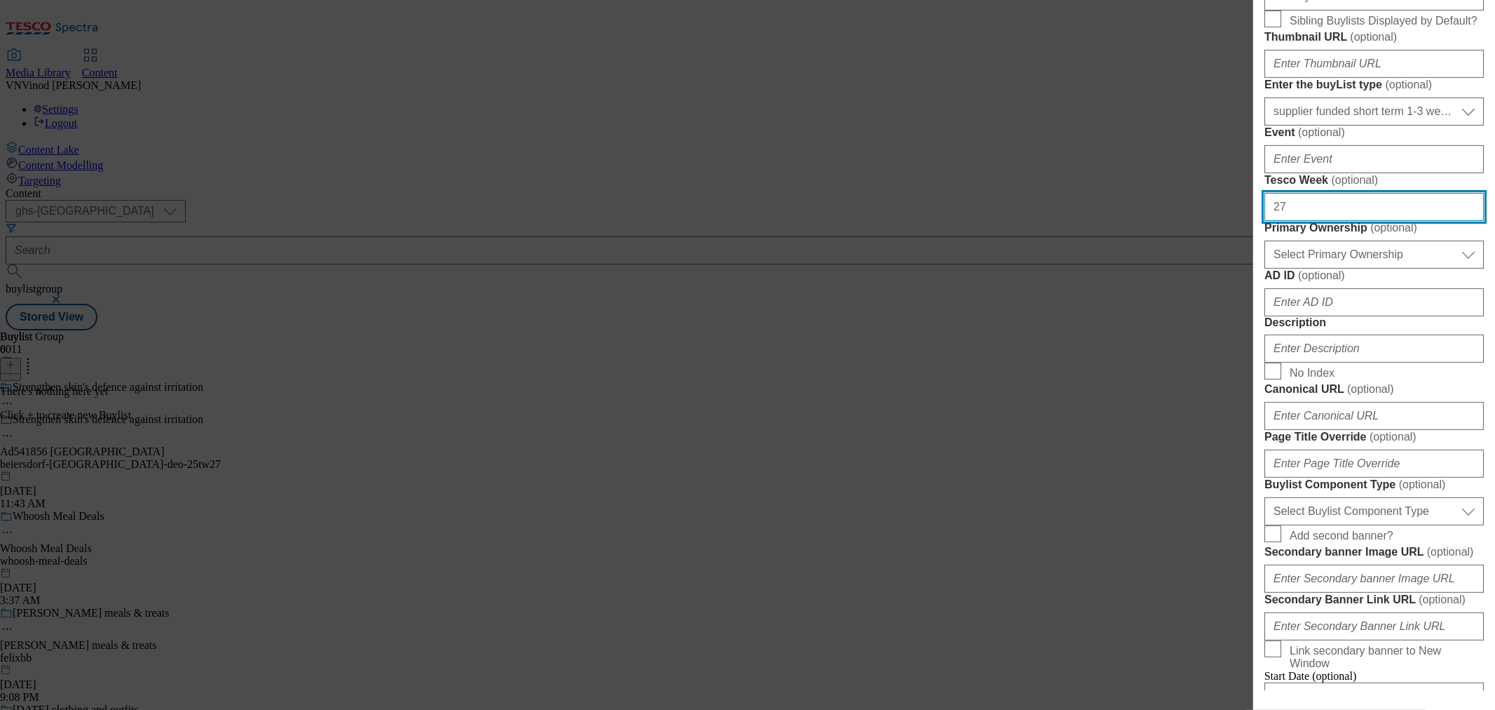
scroll to position [311, 0]
type input "27"
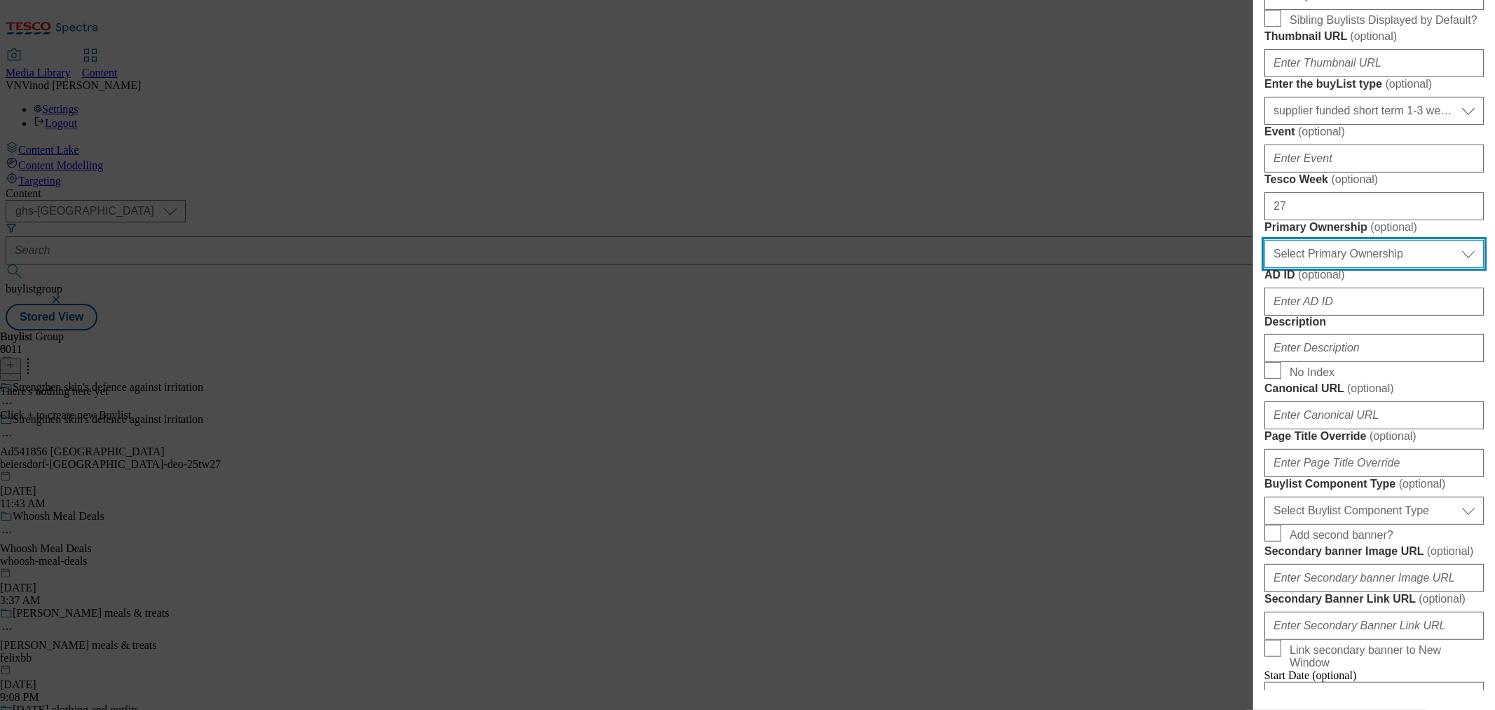
click at [1372, 268] on select "Select Primary Ownership [PERSON_NAME]" at bounding box center [1374, 254] width 219 height 28
select select "dunnhumby"
click at [1265, 268] on select "Select Primary Ownership [PERSON_NAME]" at bounding box center [1374, 254] width 219 height 28
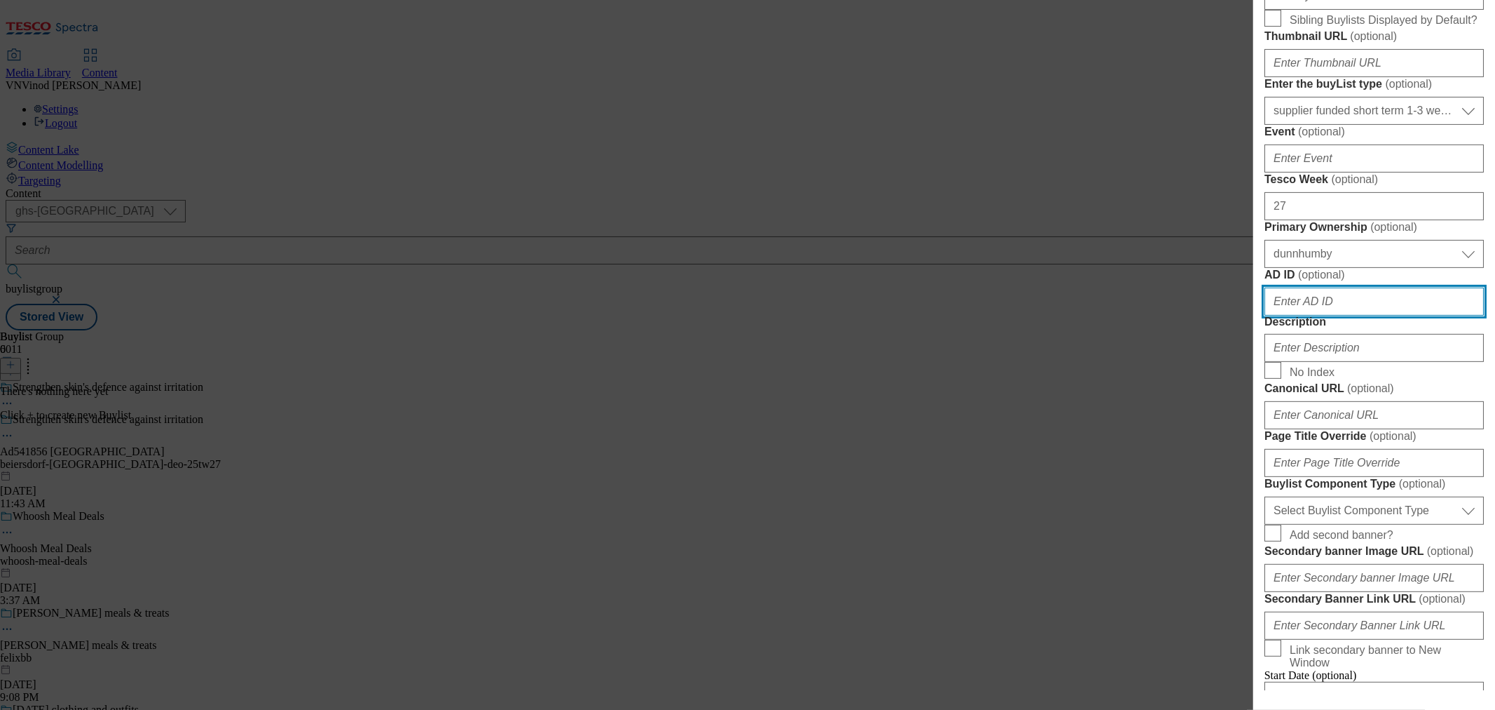
click at [1315, 316] on input "AD ID ( optional )" at bounding box center [1374, 301] width 219 height 28
paste input "541856"
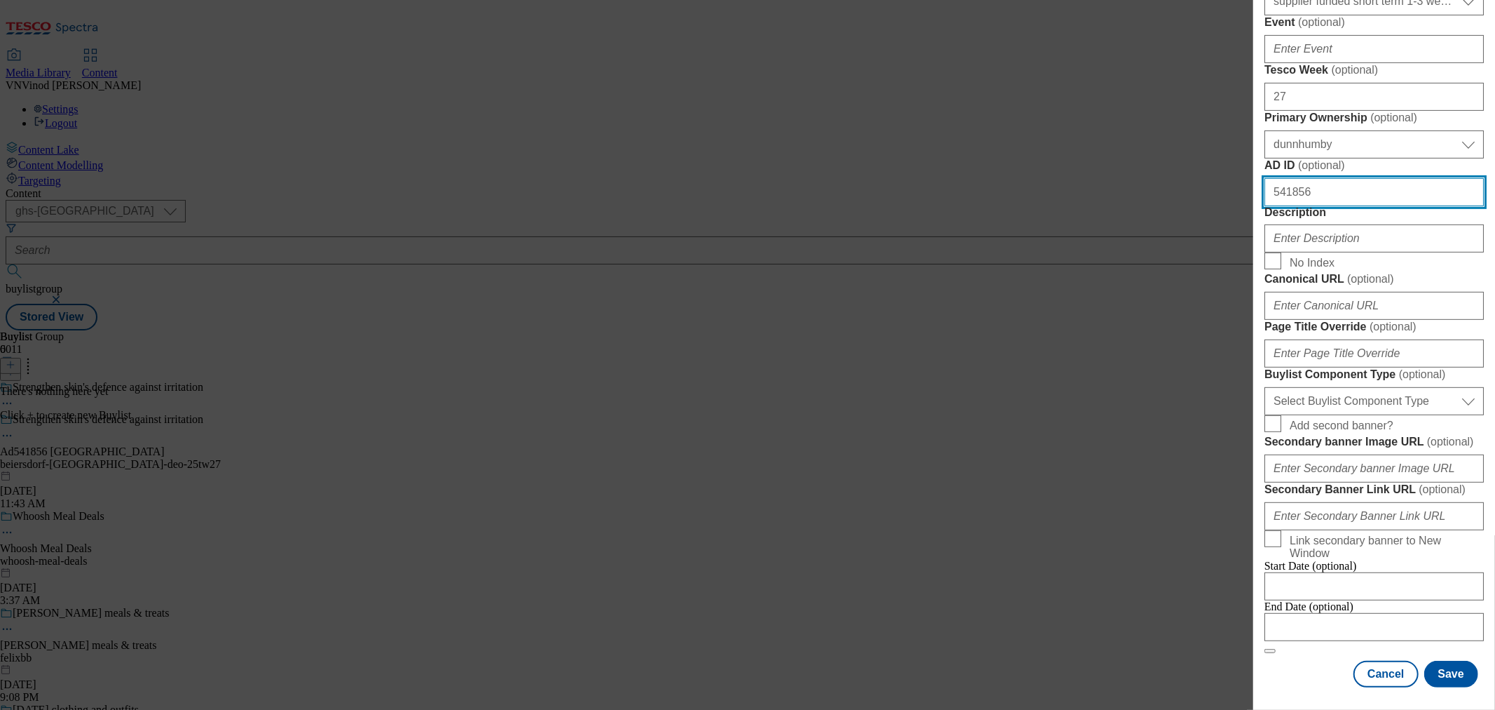
scroll to position [467, 0]
type input "541856"
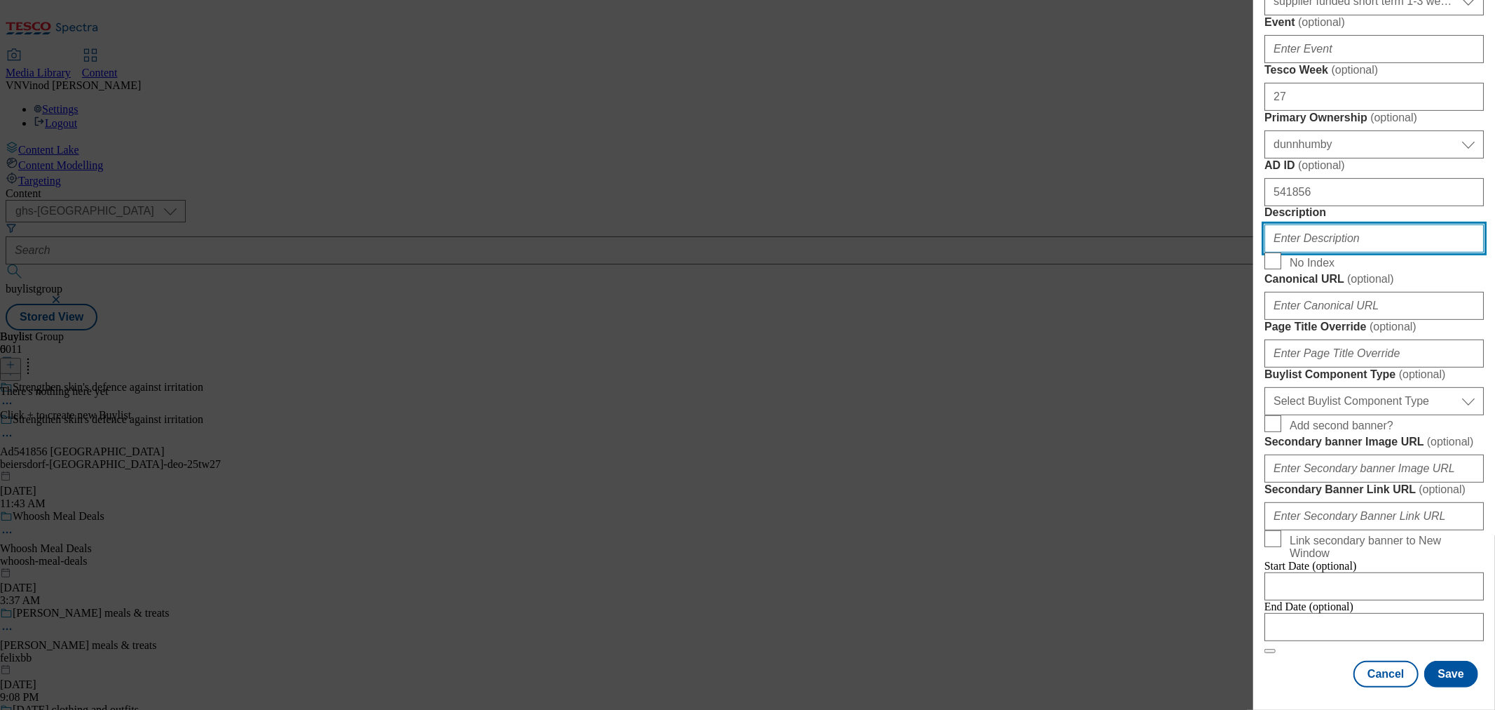
click at [1347, 252] on input "Description" at bounding box center [1374, 238] width 219 height 28
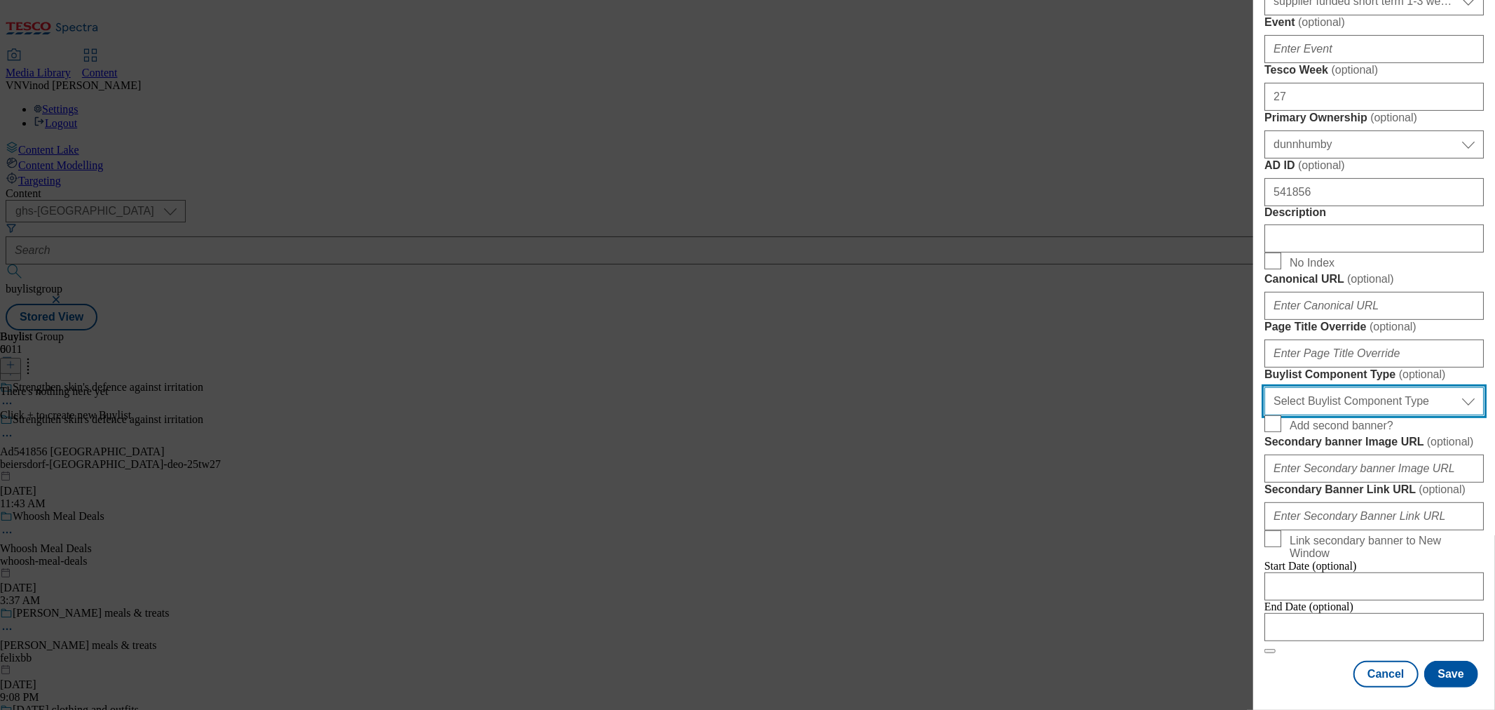
click at [1373, 415] on select "Select Buylist Component Type Banner Competition Header Meal" at bounding box center [1374, 401] width 219 height 28
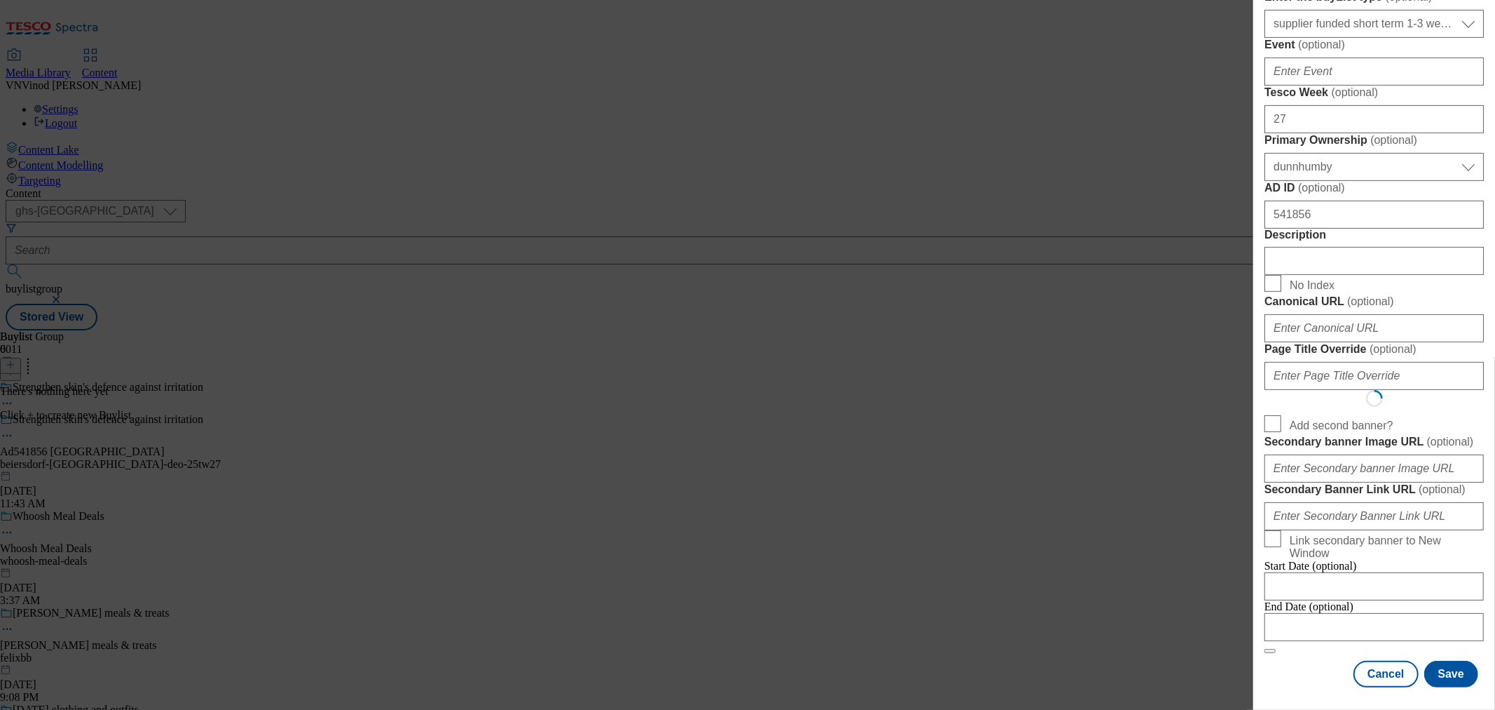
select select "Banner"
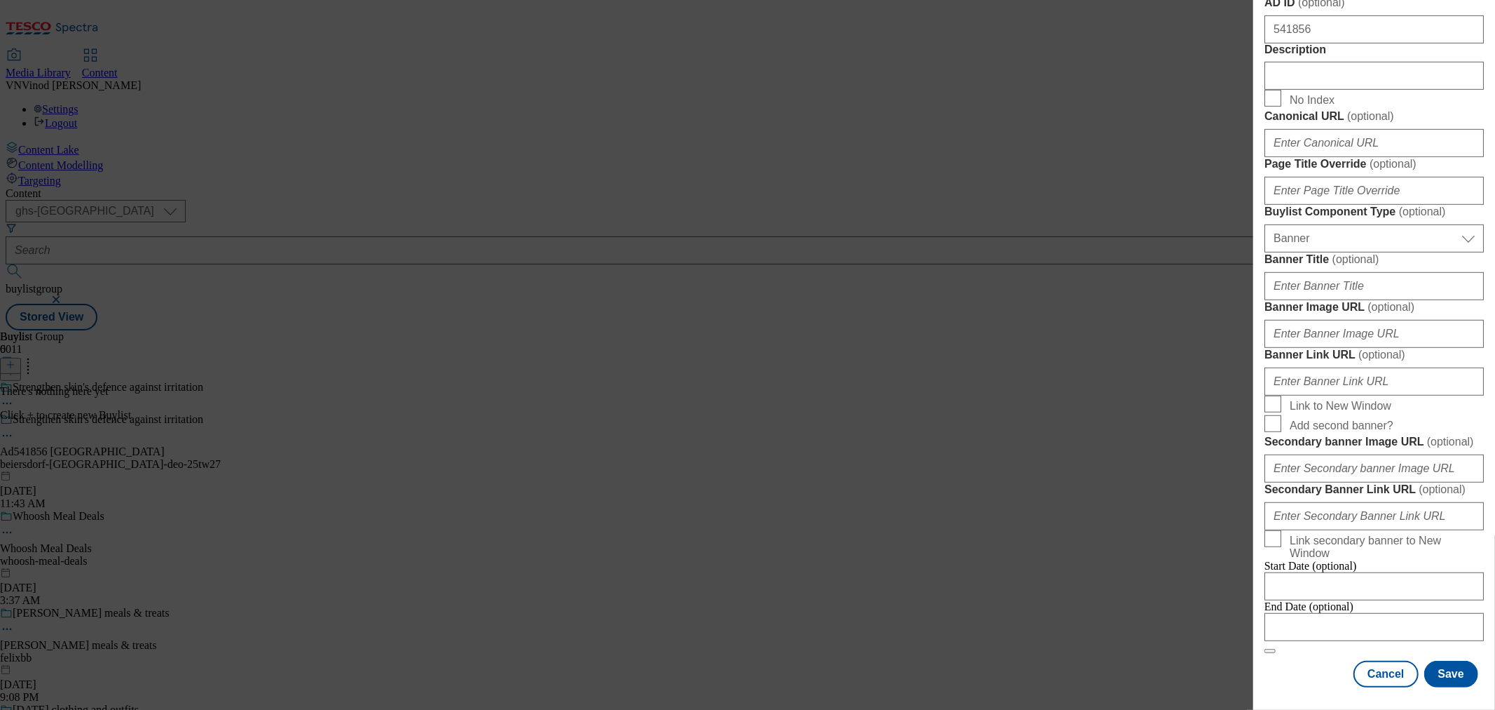
scroll to position [1192, 0]
click at [1338, 613] on input "Modal" at bounding box center [1374, 627] width 219 height 28
select select "2025"
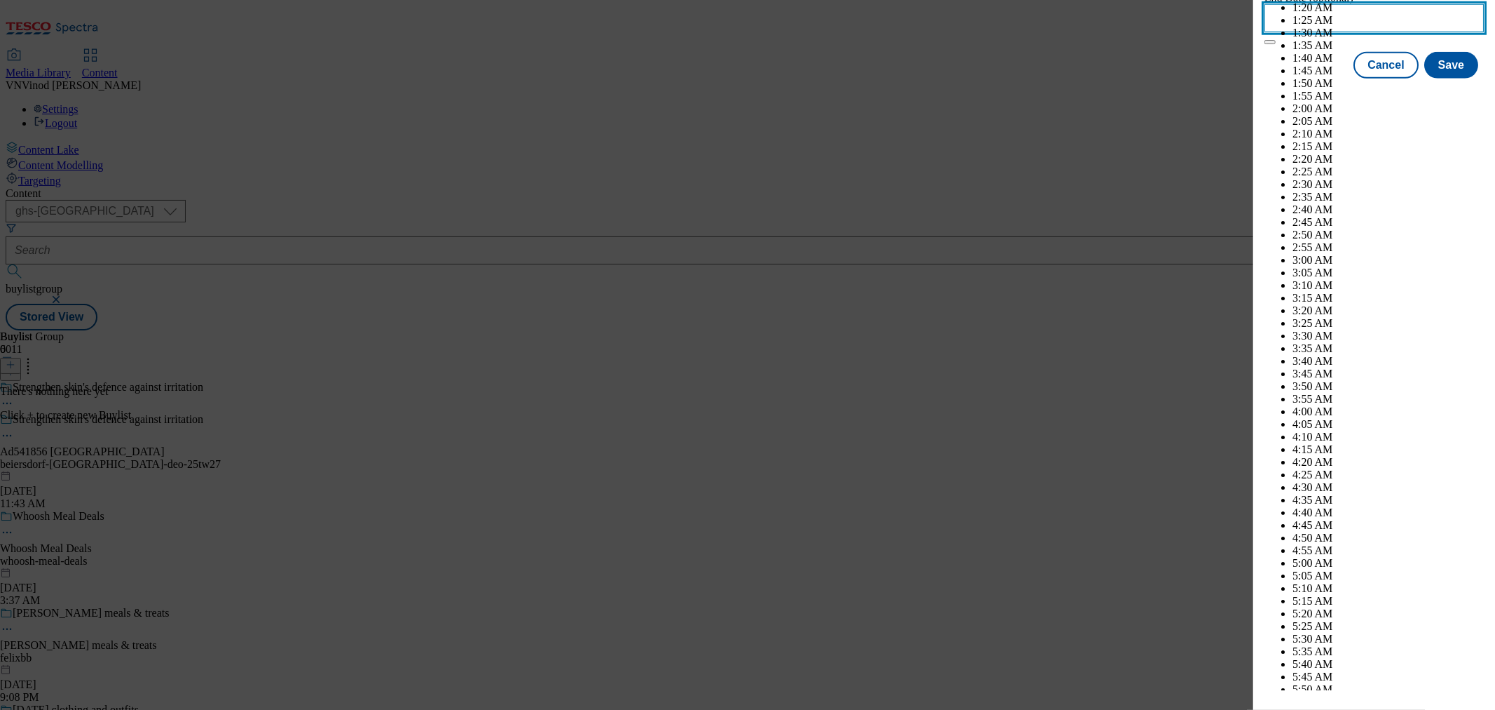
scroll to position [3628, 0]
select select "November"
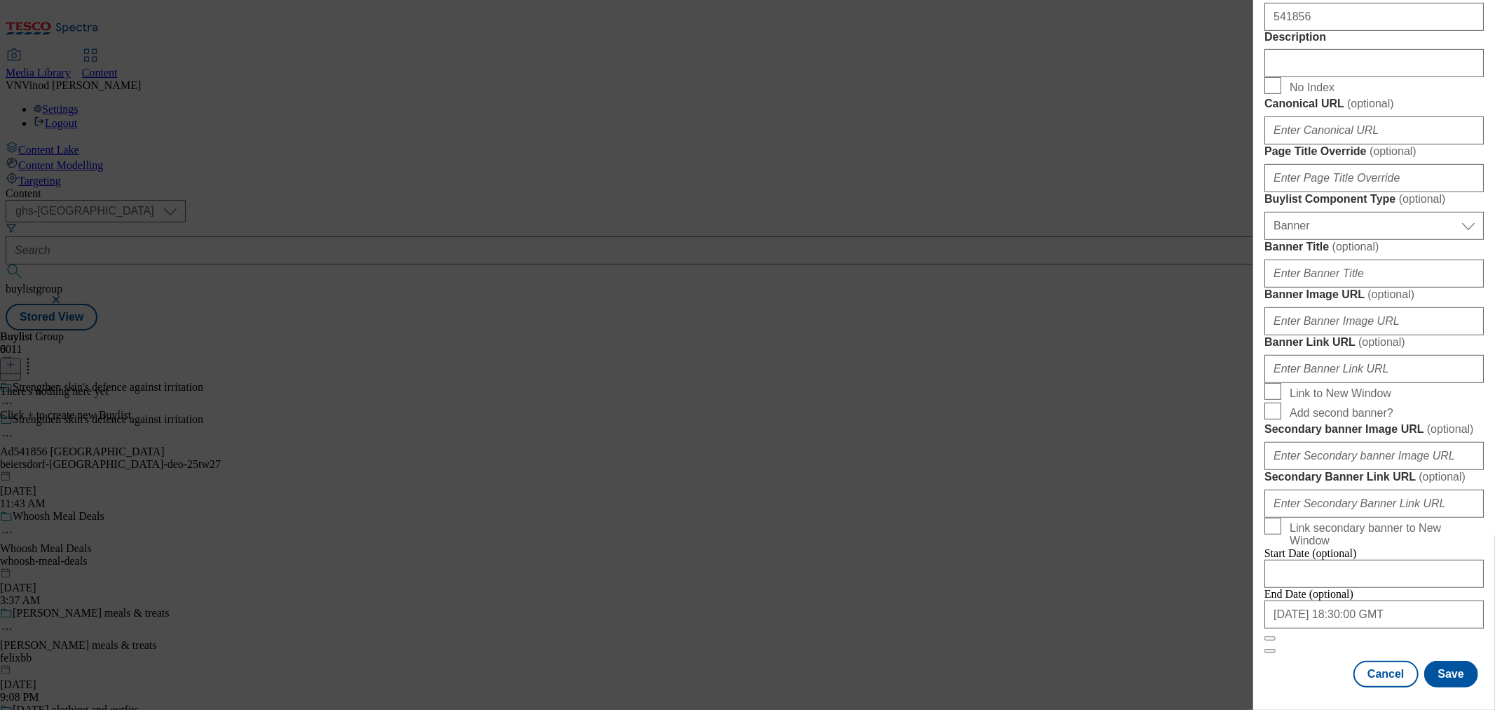
click at [1291, 660] on div "Cancel Save" at bounding box center [1374, 673] width 219 height 27
click at [1443, 668] on button "Save" at bounding box center [1452, 673] width 54 height 27
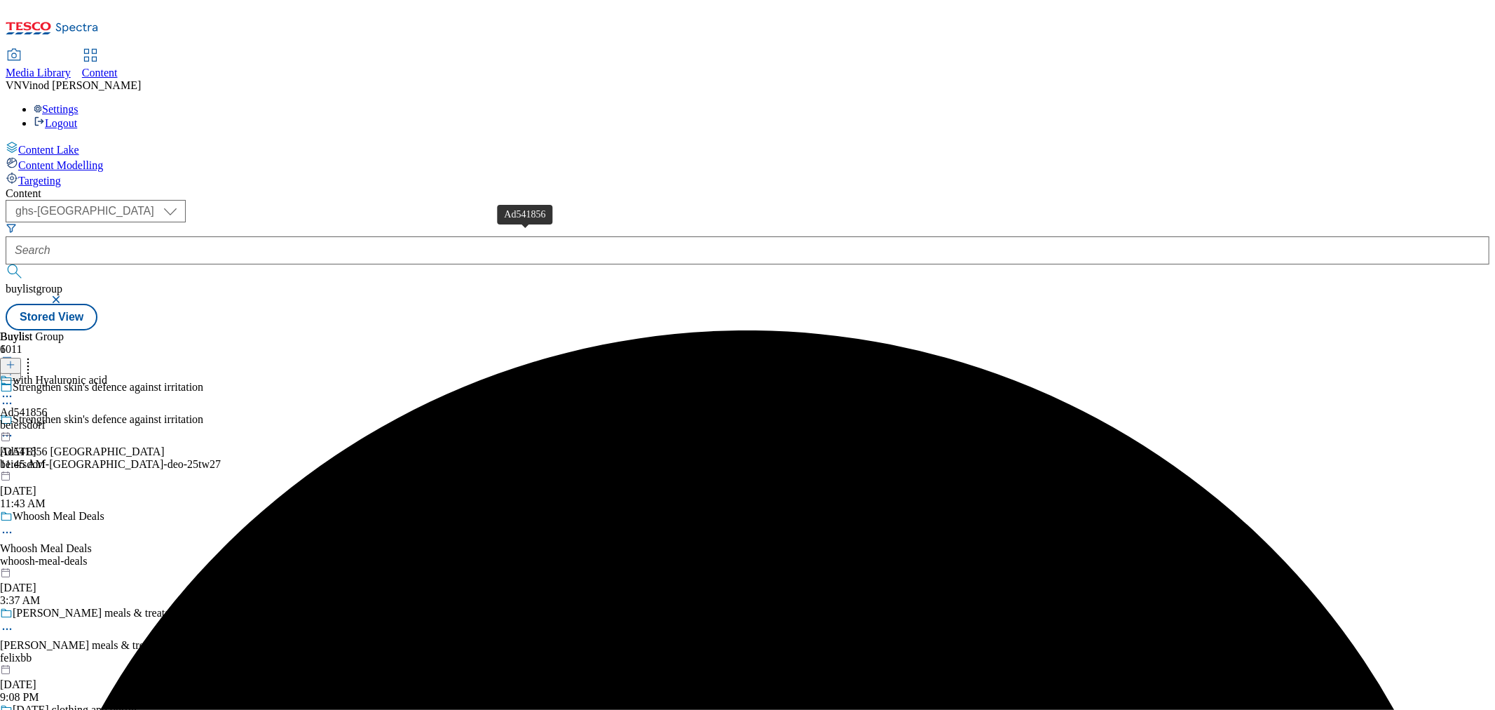
click at [48, 406] on div "Ad541856" at bounding box center [24, 412] width 48 height 13
click at [15, 360] on icon at bounding box center [11, 365] width 10 height 10
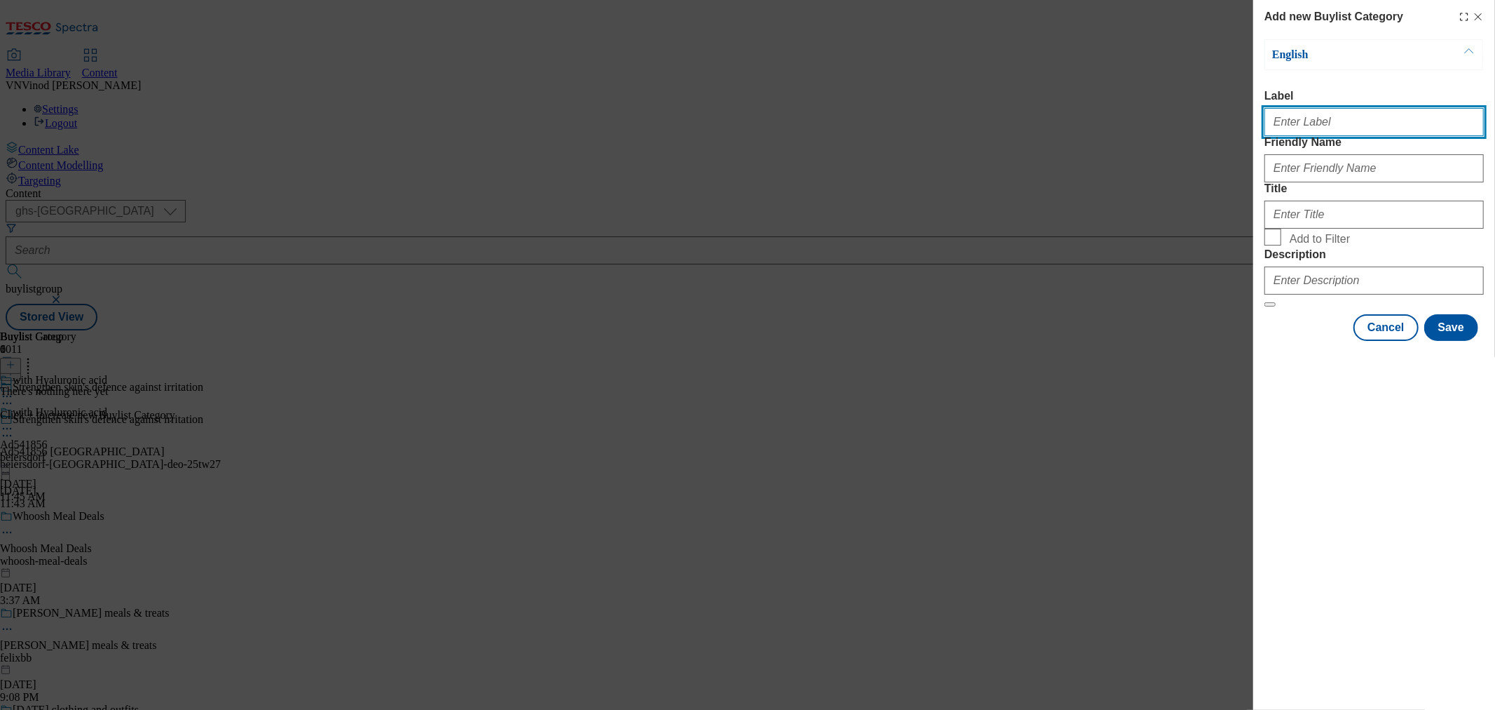
click at [1320, 128] on input "Label" at bounding box center [1374, 122] width 219 height 28
paste input "541856"
type input "Ad541856"
click at [1066, 255] on div "Add new Buylist Category English Label Ad541856 Friendly Name Title Add to Filt…" at bounding box center [747, 355] width 1495 height 710
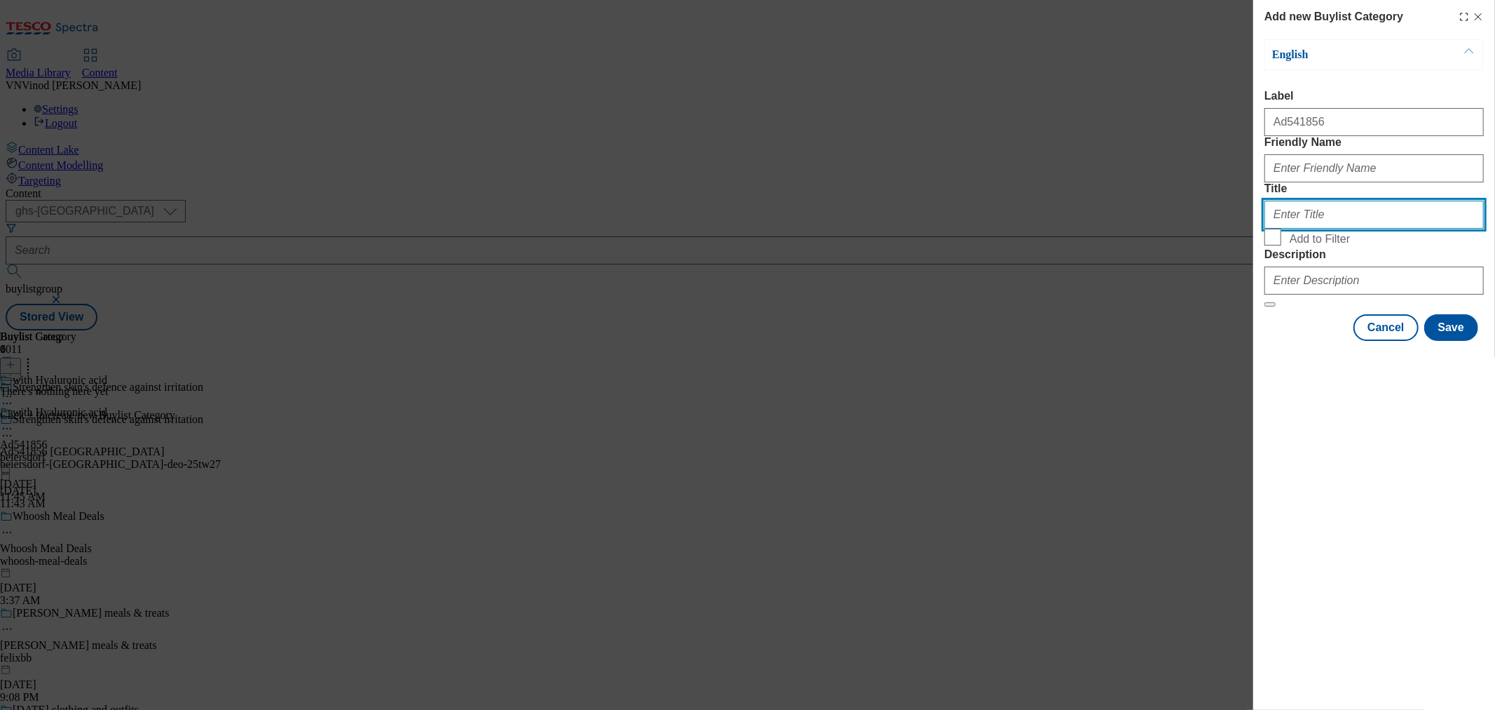
click at [1324, 229] on input "Title" at bounding box center [1374, 215] width 219 height 28
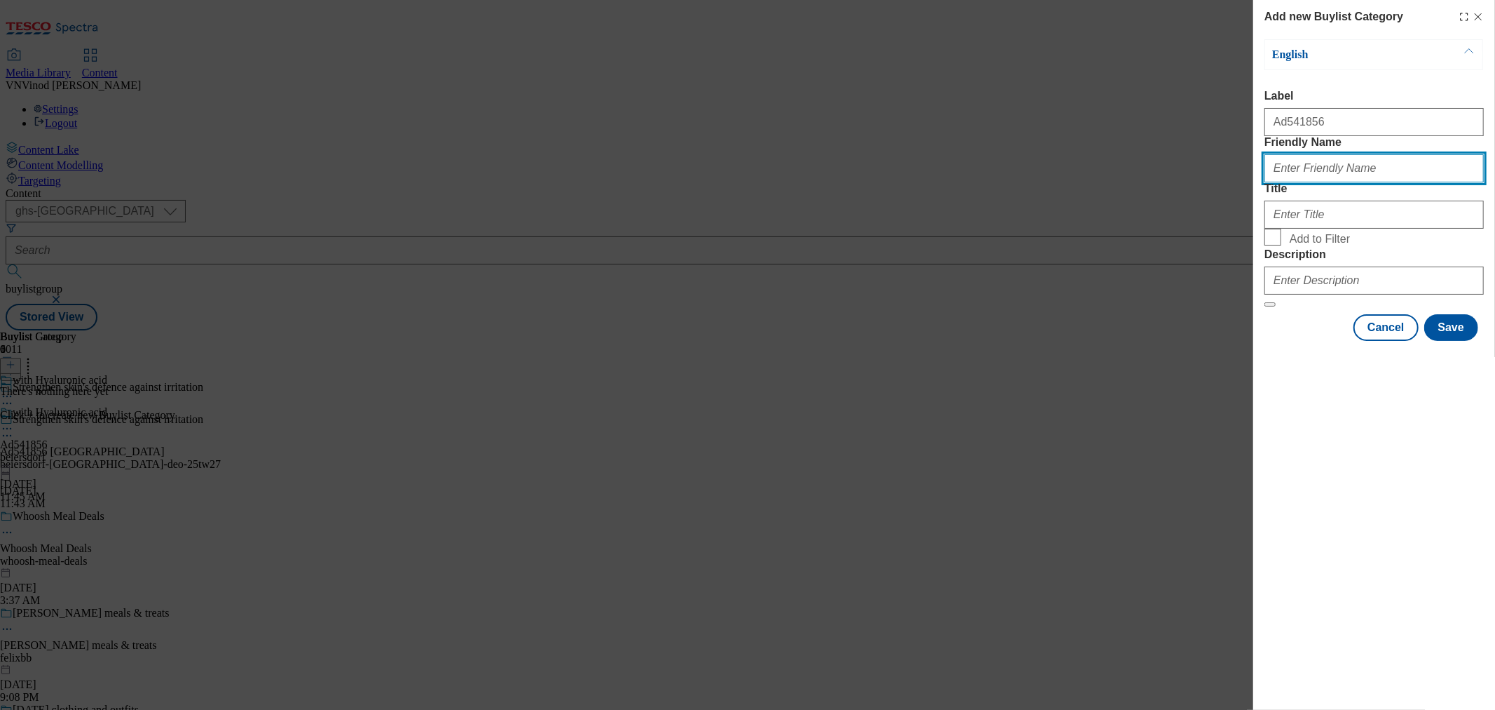
click at [1357, 182] on input "Friendly Name" at bounding box center [1374, 168] width 219 height 28
paste input "beiersdorf-[GEOGRAPHIC_DATA]-deo"
type input "beiersdorf-[GEOGRAPHIC_DATA]-deo"
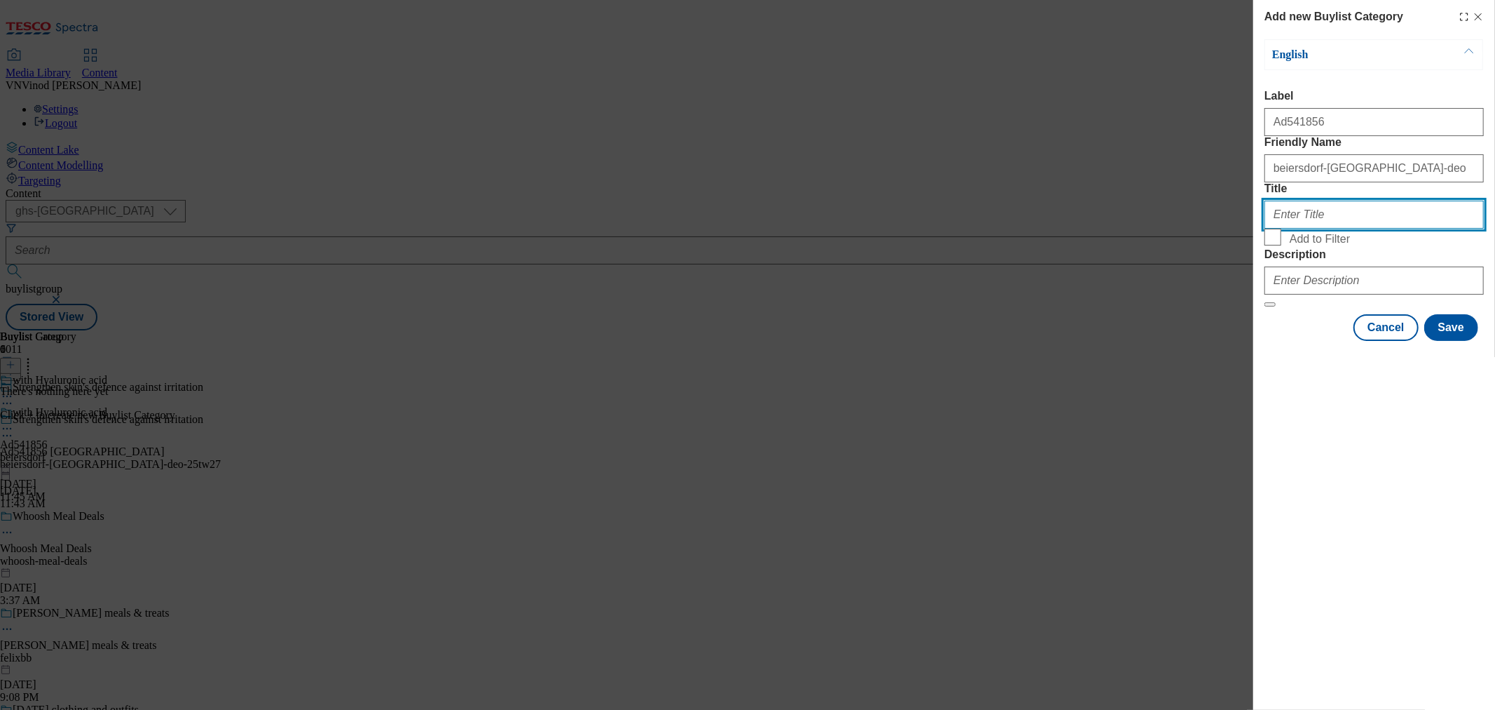
click at [1304, 229] on input "Title" at bounding box center [1374, 215] width 219 height 28
paste input "Beiersdorf"
type input "Beiersdorf"
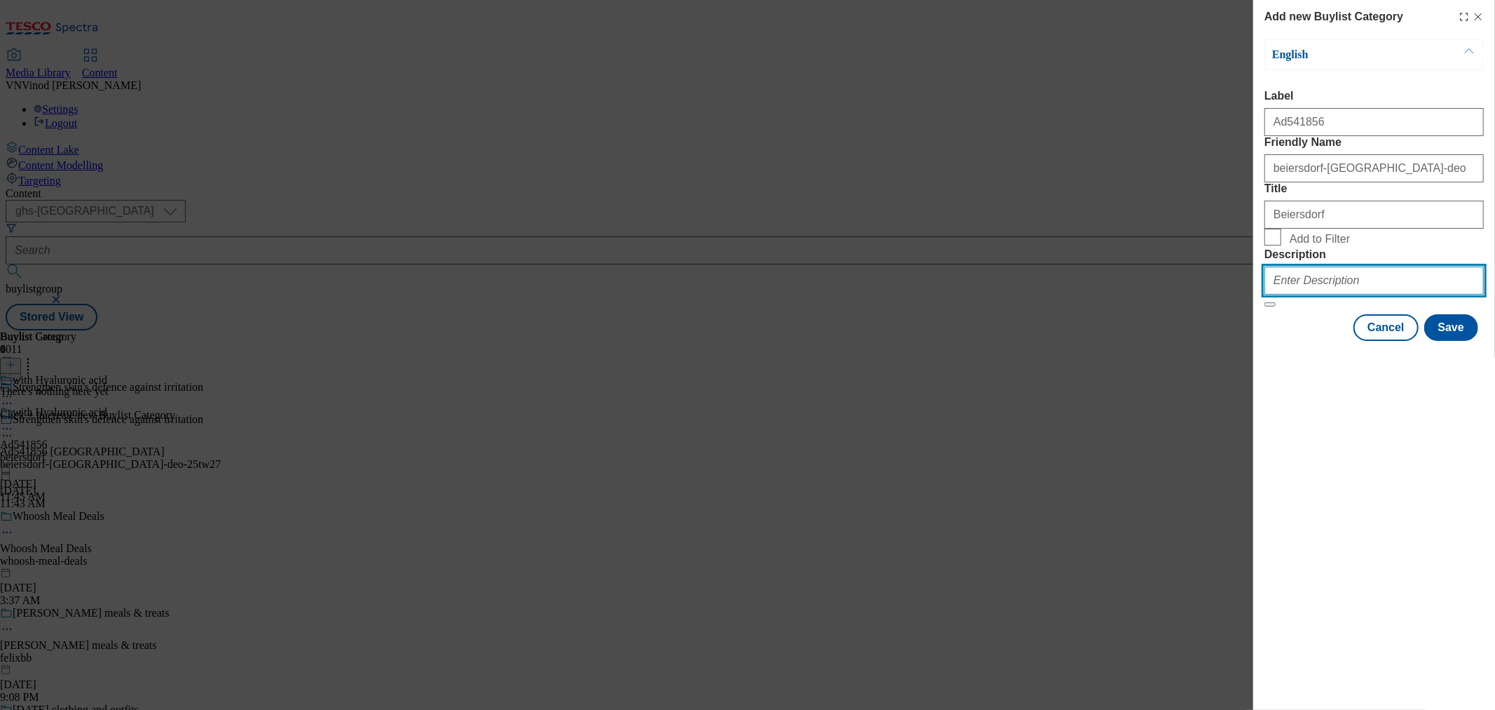
click at [1342, 294] on input "Description" at bounding box center [1374, 280] width 219 height 28
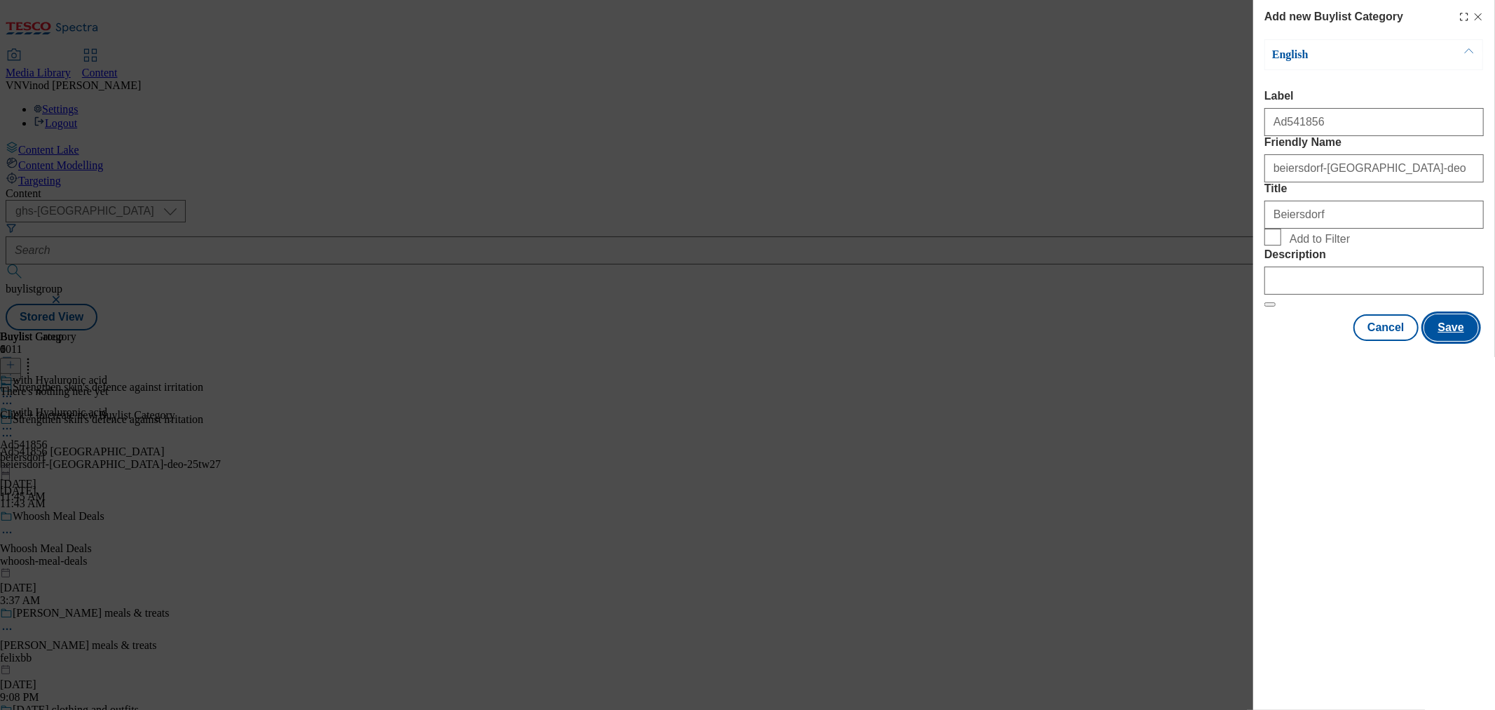
click at [1461, 341] on button "Save" at bounding box center [1452, 327] width 54 height 27
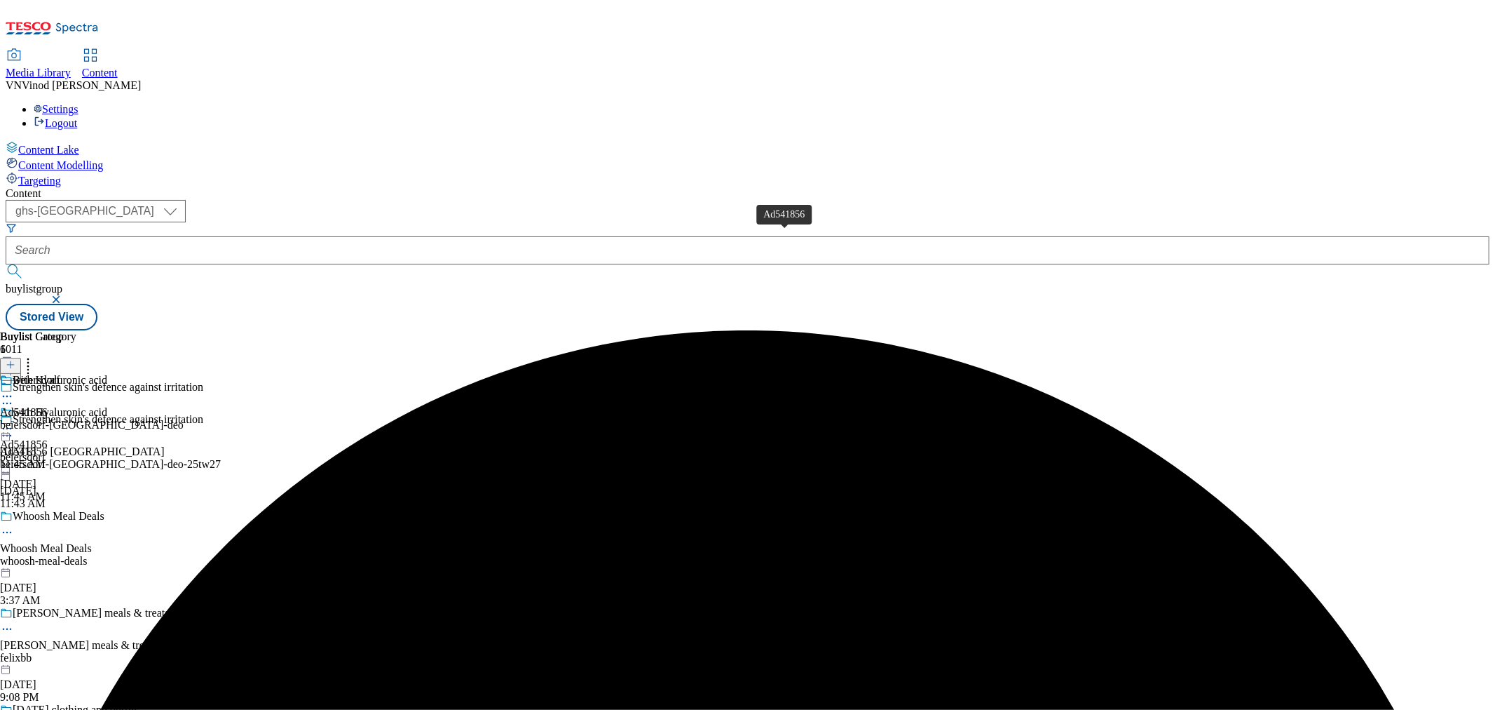
click at [48, 406] on div "Ad541856" at bounding box center [24, 412] width 48 height 13
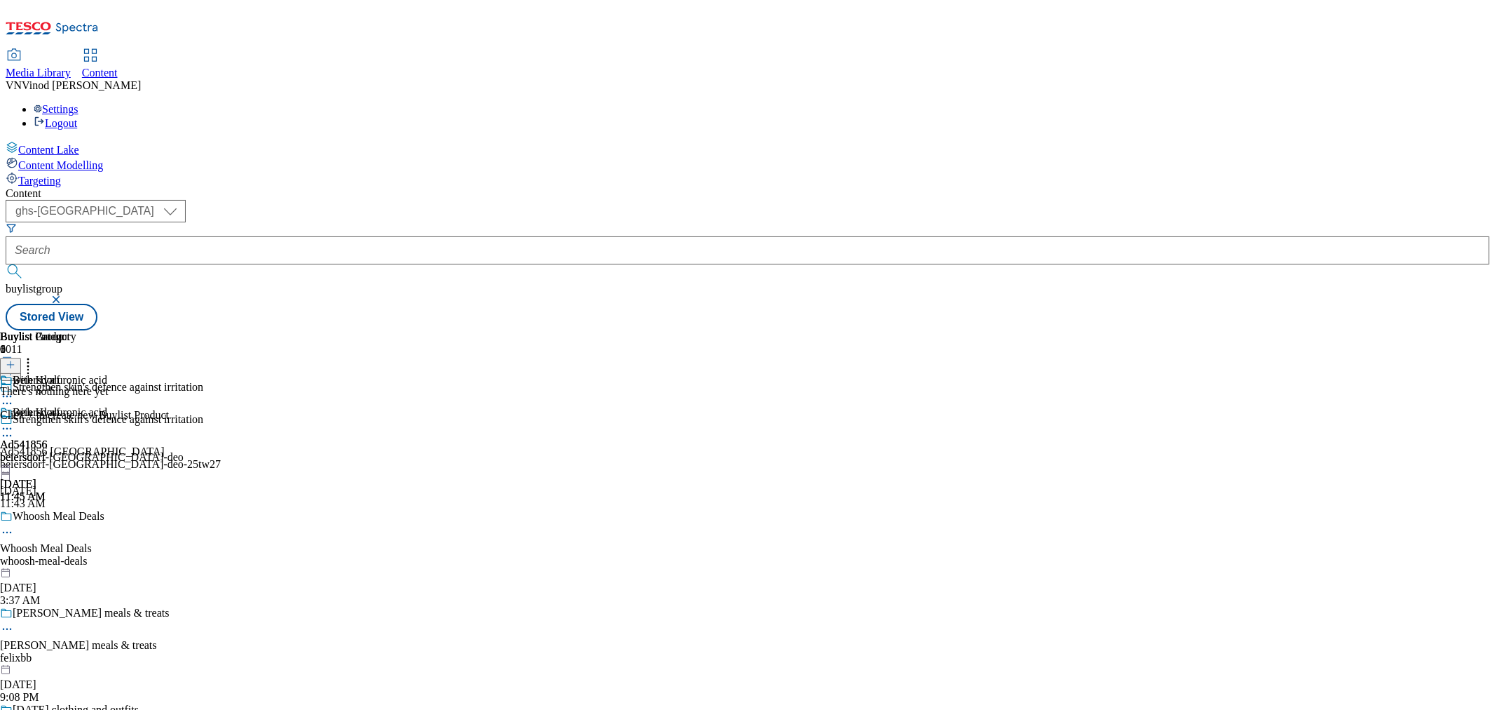
click at [15, 360] on icon at bounding box center [11, 365] width 10 height 10
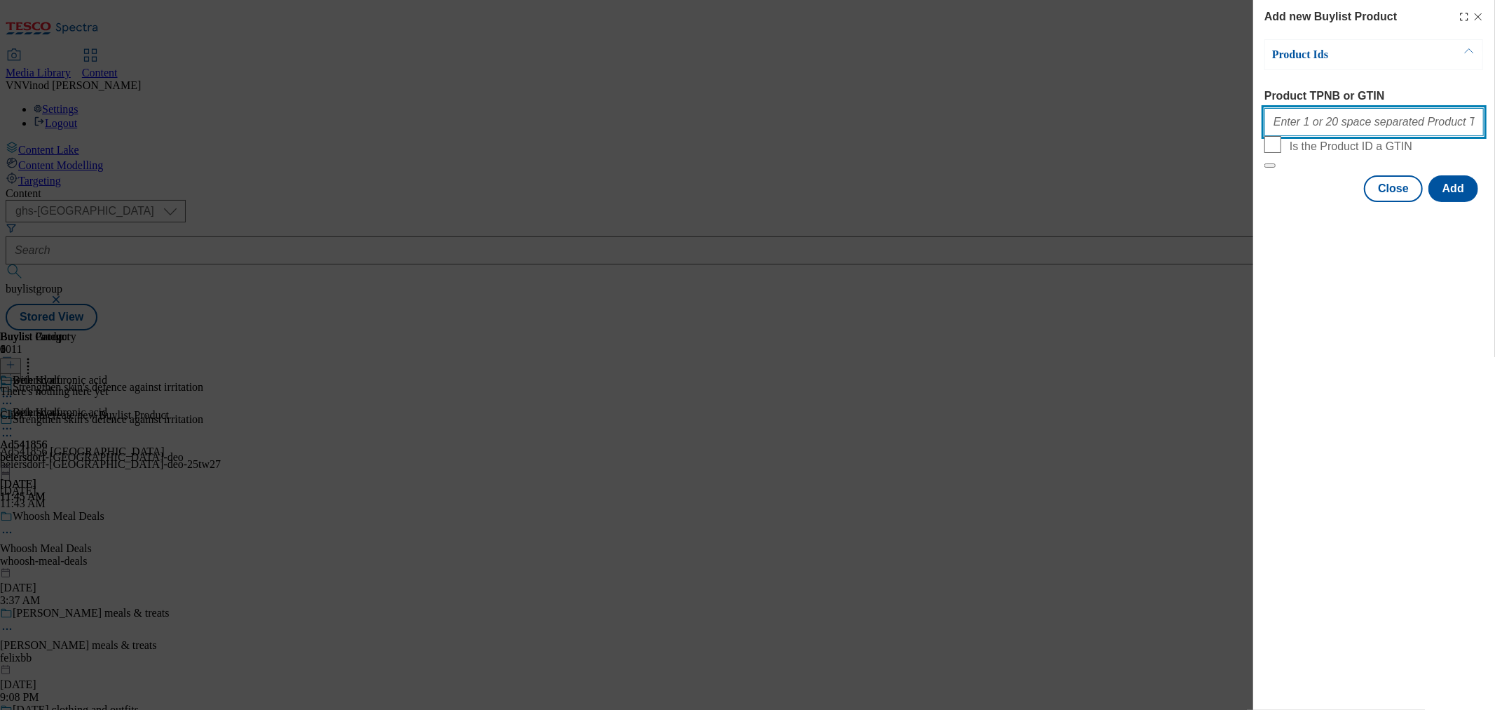
click at [1388, 131] on input "Product TPNB or GTIN" at bounding box center [1374, 122] width 219 height 28
paste input "96427490 96311592 96298347 93886422"
type input "96427490 96311592 96298347 93886422"
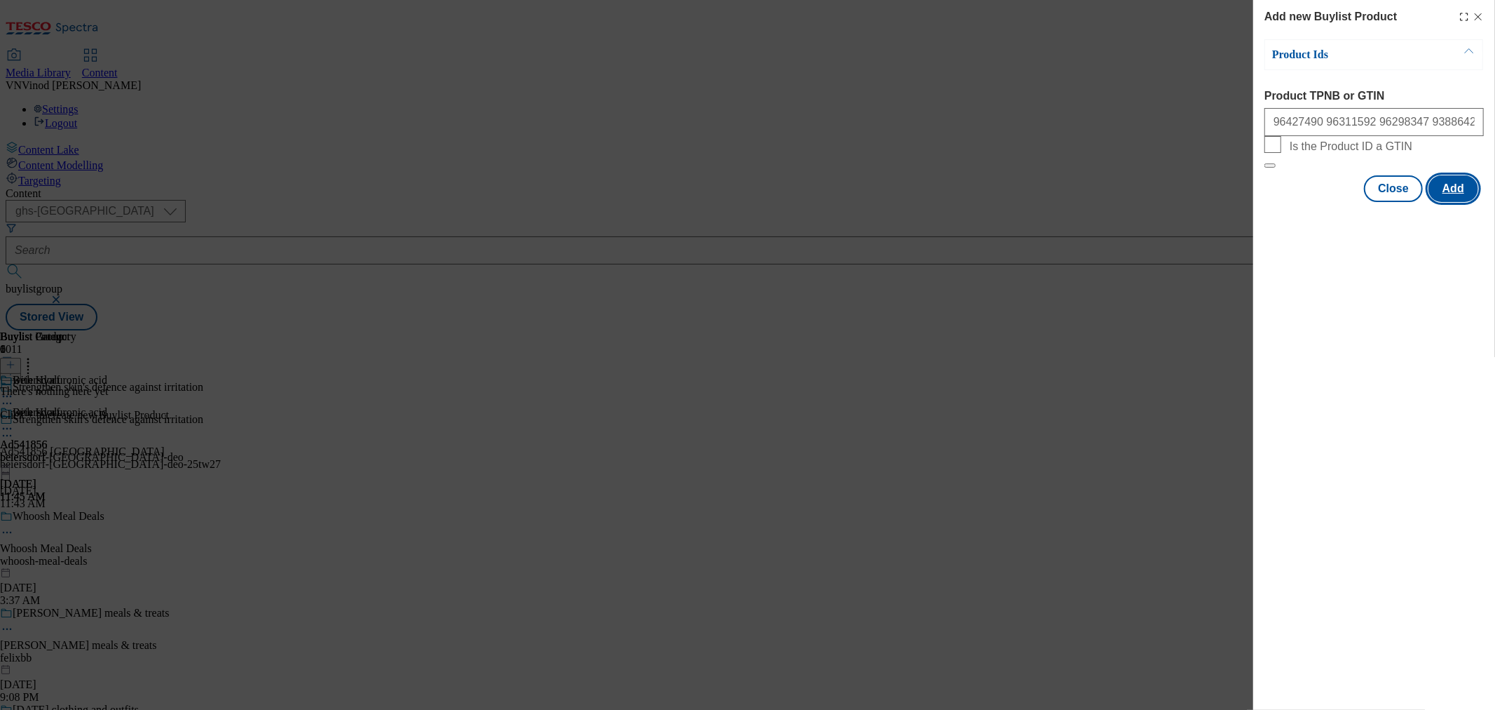
click at [1470, 202] on button "Add" at bounding box center [1454, 188] width 50 height 27
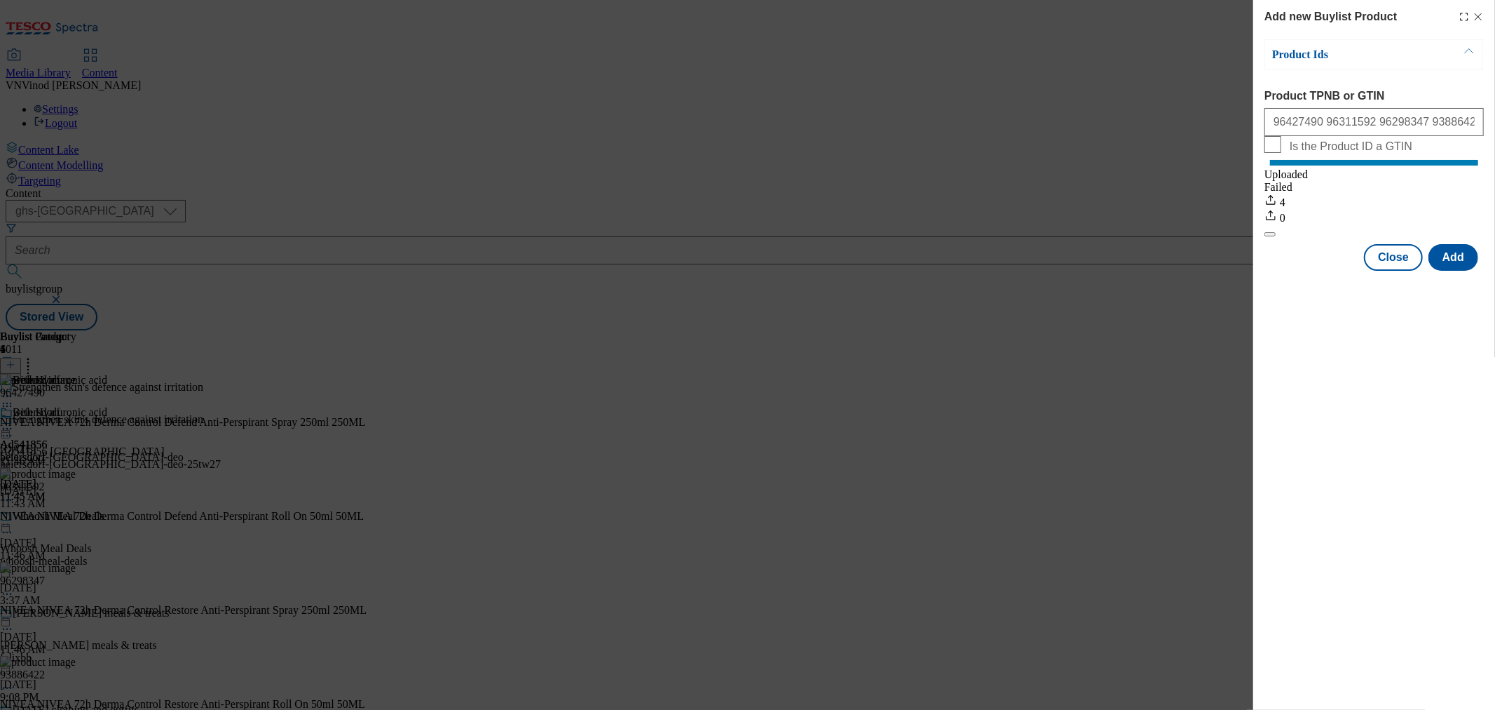
click at [1478, 13] on icon "Modal" at bounding box center [1478, 16] width 11 height 11
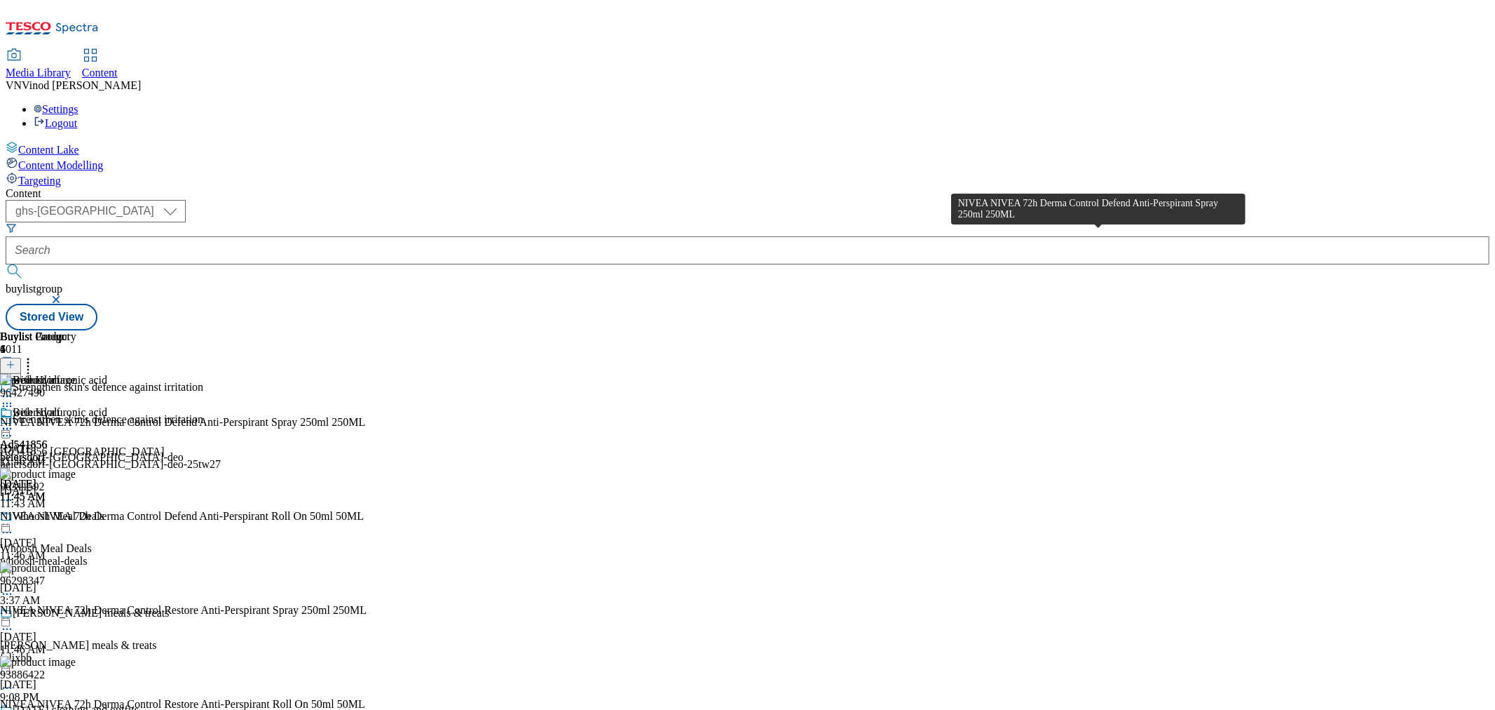
click at [365, 416] on div "NIVEA NIVEA 72h Derma Control Defend Anti-Perspirant Spray 250ml 250ML" at bounding box center [182, 422] width 365 height 13
copy div "NIVEA NIVEA 72h Derma Control Defend Anti-Perspirant Spray 250ml 250ML"
click at [8, 435] on circle at bounding box center [7, 436] width 2 height 2
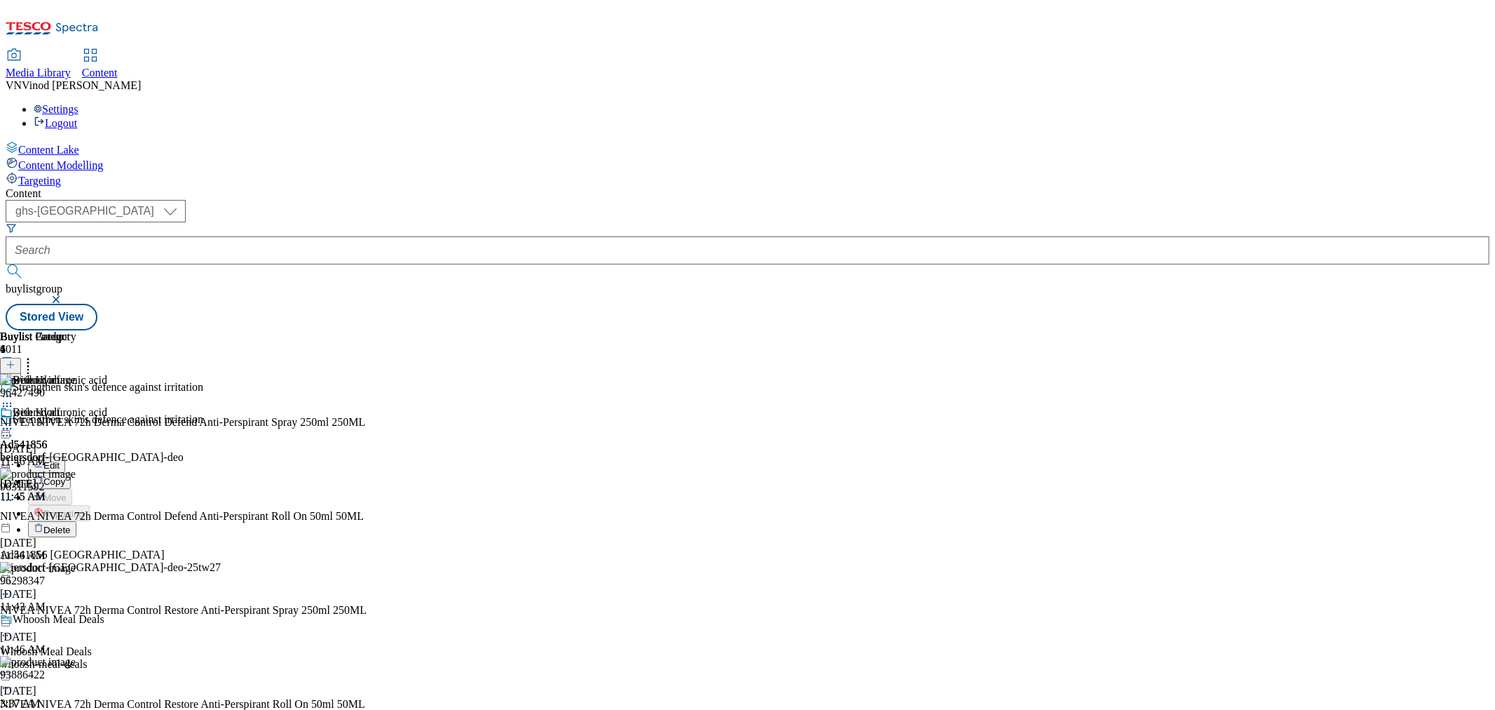
click at [65, 456] on button "Edit" at bounding box center [46, 464] width 37 height 16
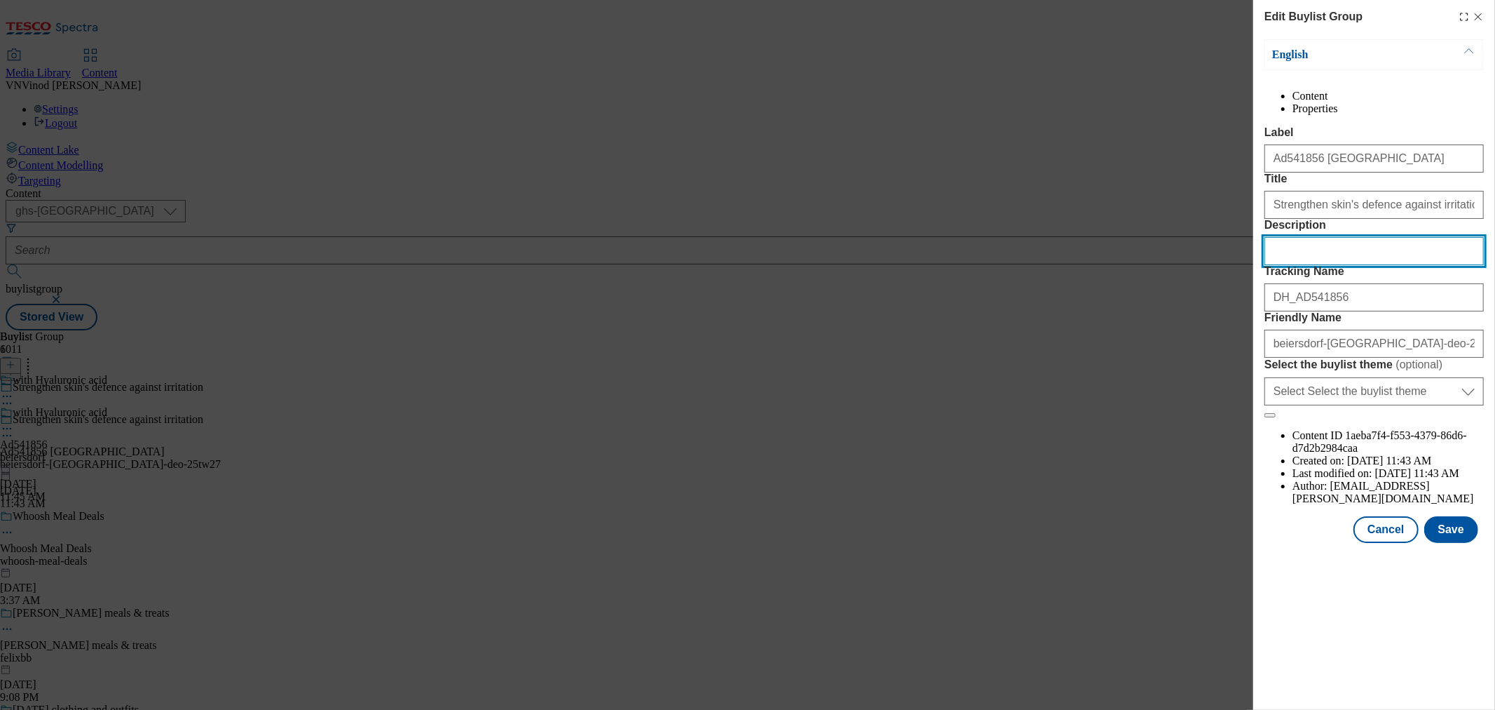
click at [1295, 265] on input "Description" at bounding box center [1374, 251] width 219 height 28
paste input "NIVEA NIVEA 72h Derma Control Defend Anti-Perspirant Spray 250ml 250ML"
type input "NIVEA NIVEA 72h Derma Control Defend Anti-Perspirant Spray 250ml 250ML"
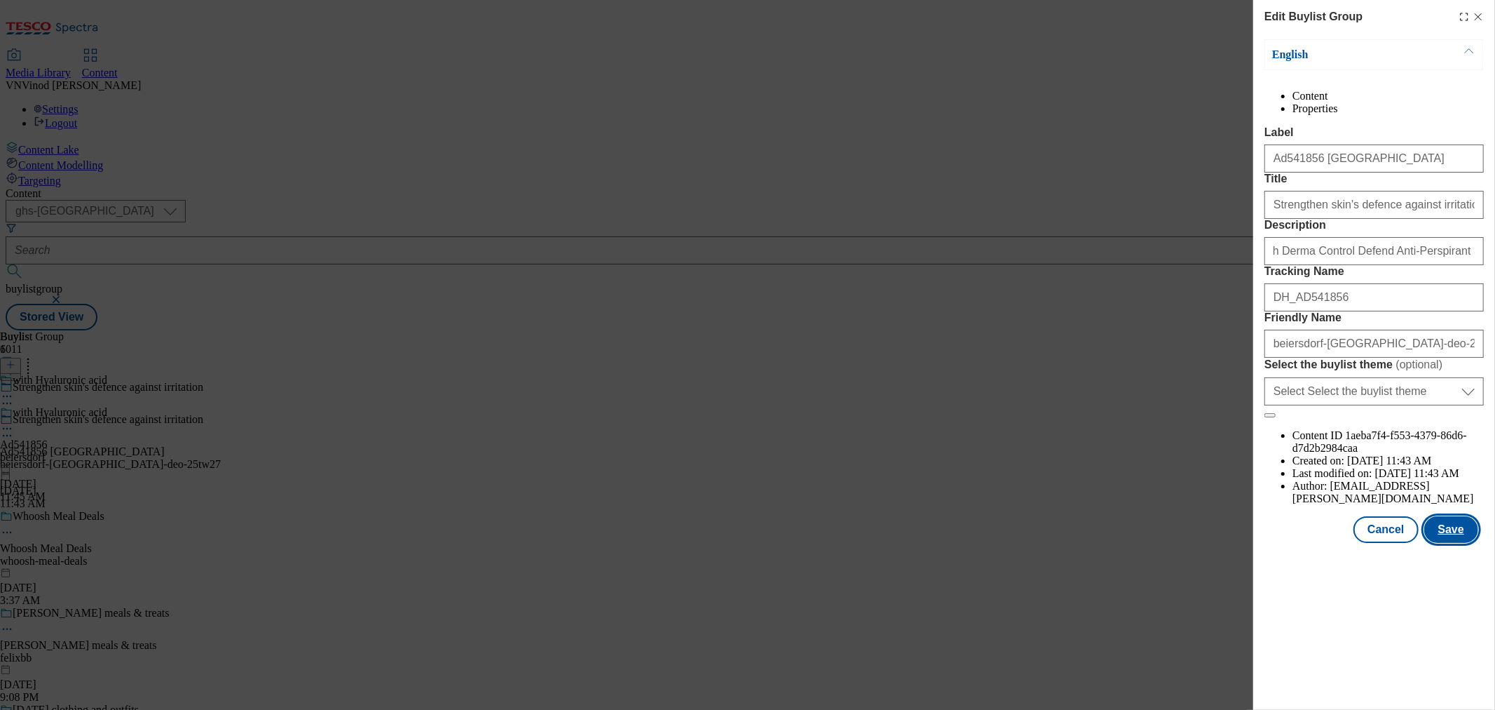
scroll to position [0, 0]
click at [1452, 543] on button "Save" at bounding box center [1452, 529] width 54 height 27
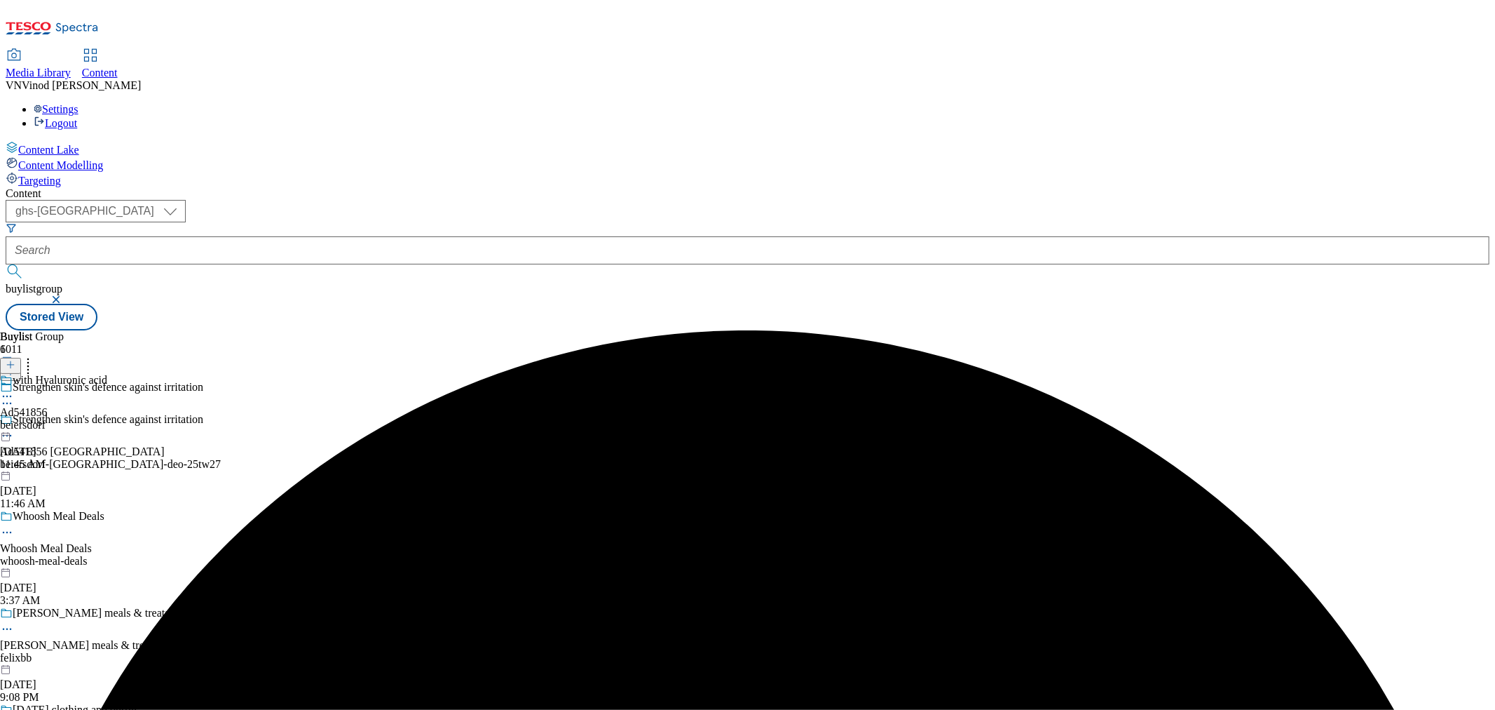
click at [14, 389] on icon at bounding box center [7, 396] width 14 height 14
click at [65, 417] on button "Edit" at bounding box center [46, 425] width 37 height 16
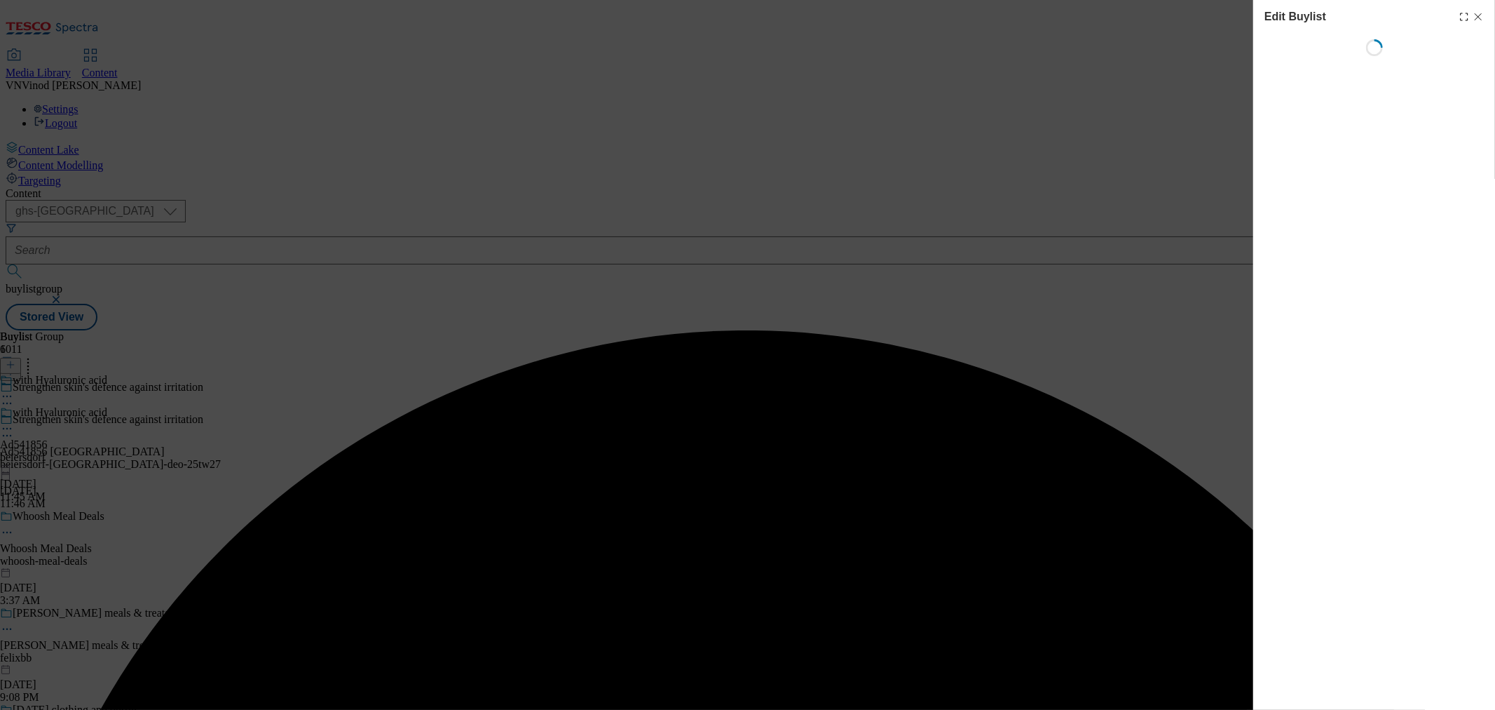
select select "tactical"
select select "supplier funded short term 1-3 weeks"
select select "dunnhumby"
select select "Banner"
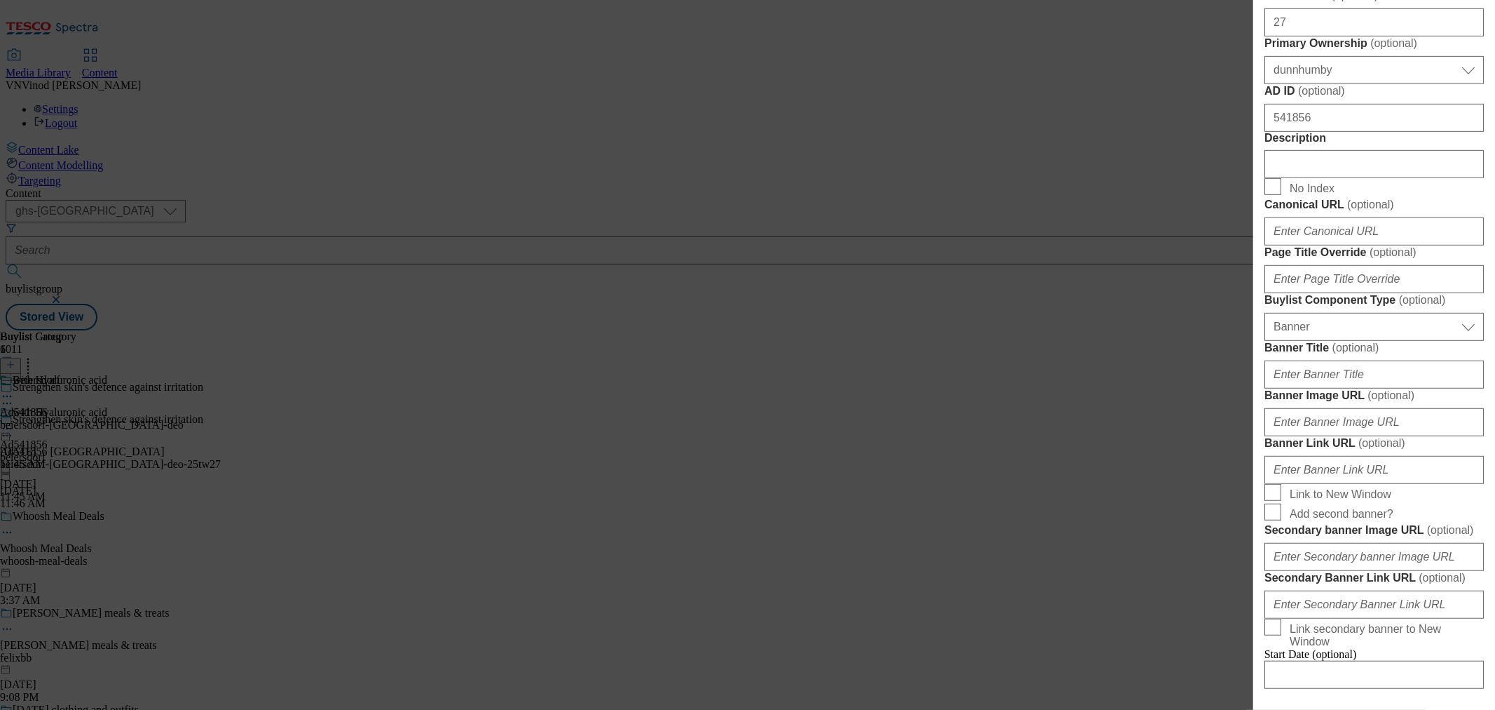
scroll to position [623, 0]
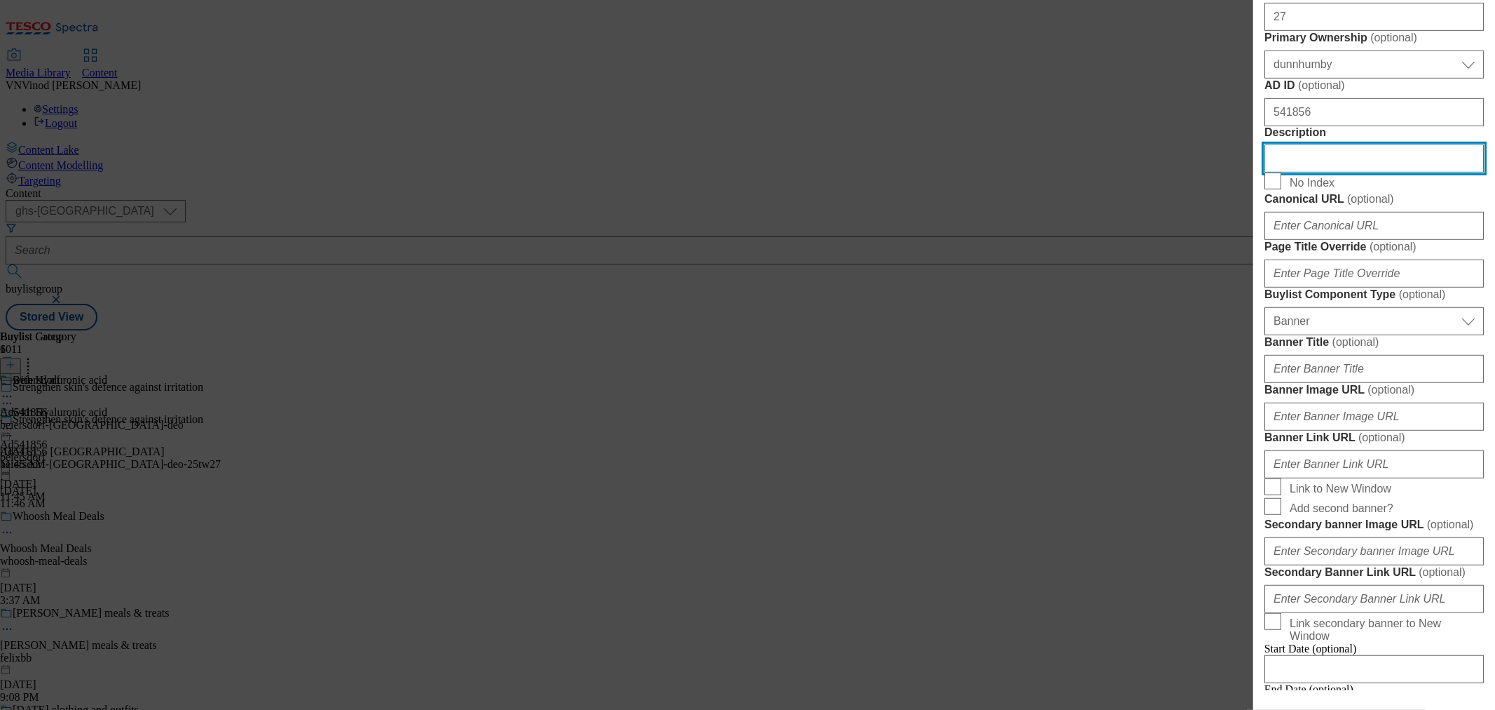
click at [1317, 172] on input "Description" at bounding box center [1374, 158] width 219 height 28
paste input "NIVEA NIVEA 72h Derma Control Defend Anti-Perspirant Spray 250ml 250ML"
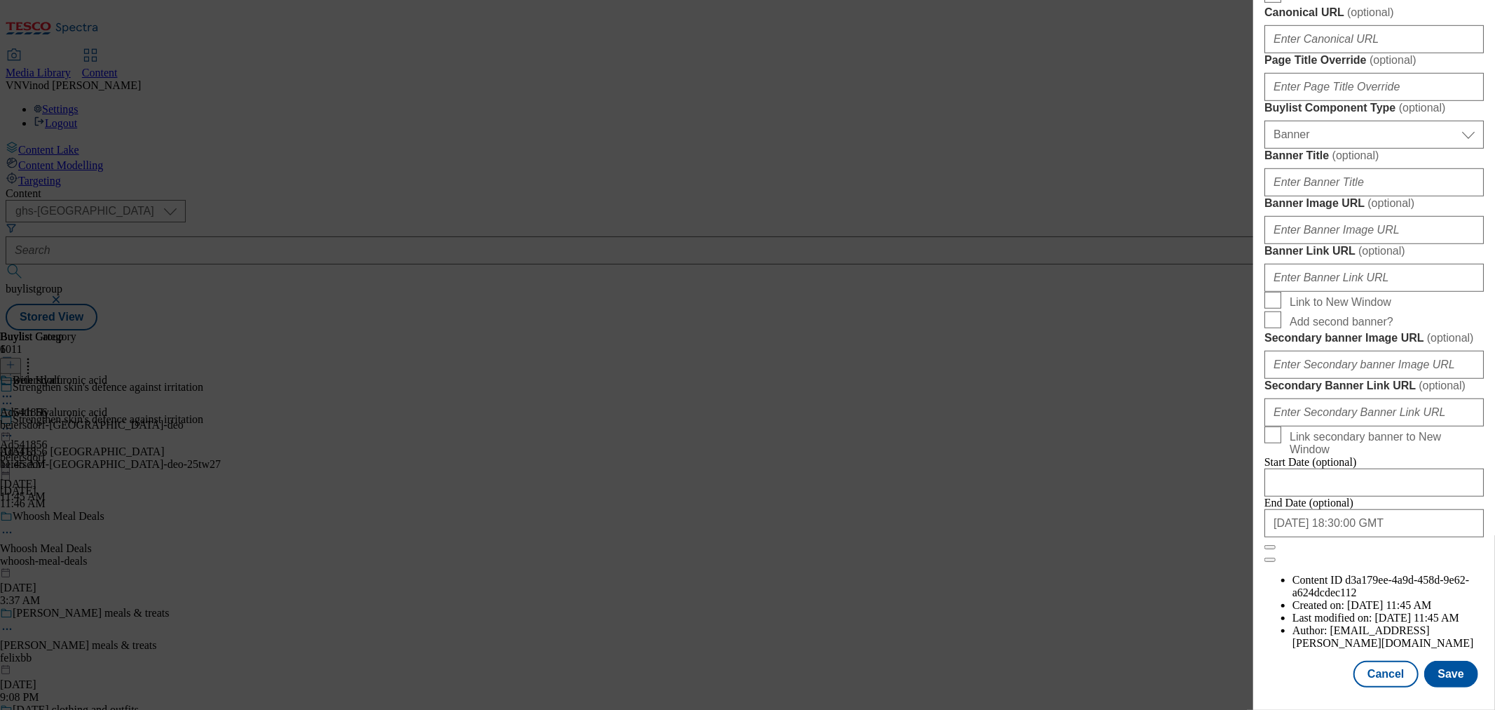
scroll to position [1339, 0]
type input "NIVEA NIVEA 72h Derma Control Defend Anti-Perspirant Spray 250ml 250ML"
click at [1454, 665] on button "Save" at bounding box center [1452, 673] width 54 height 27
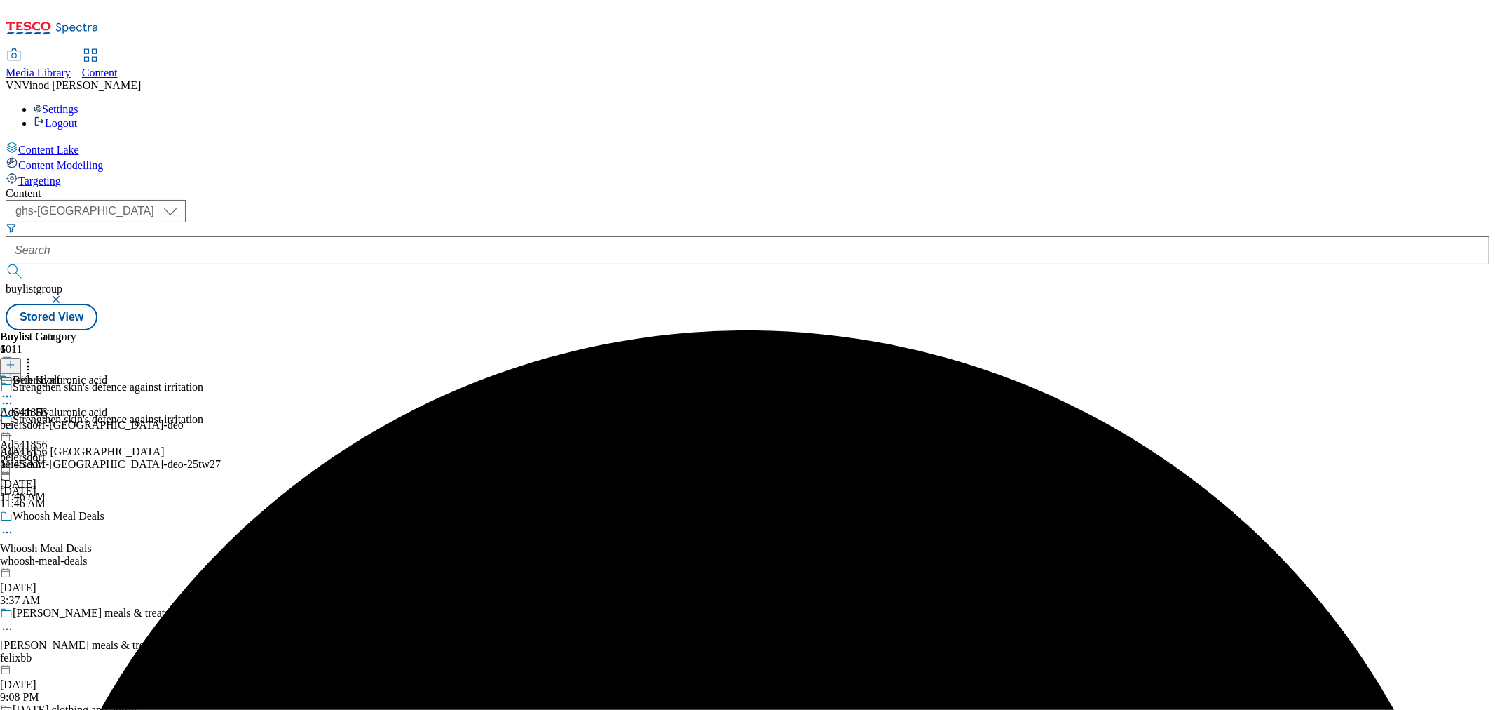
click at [14, 389] on icon at bounding box center [7, 396] width 14 height 14
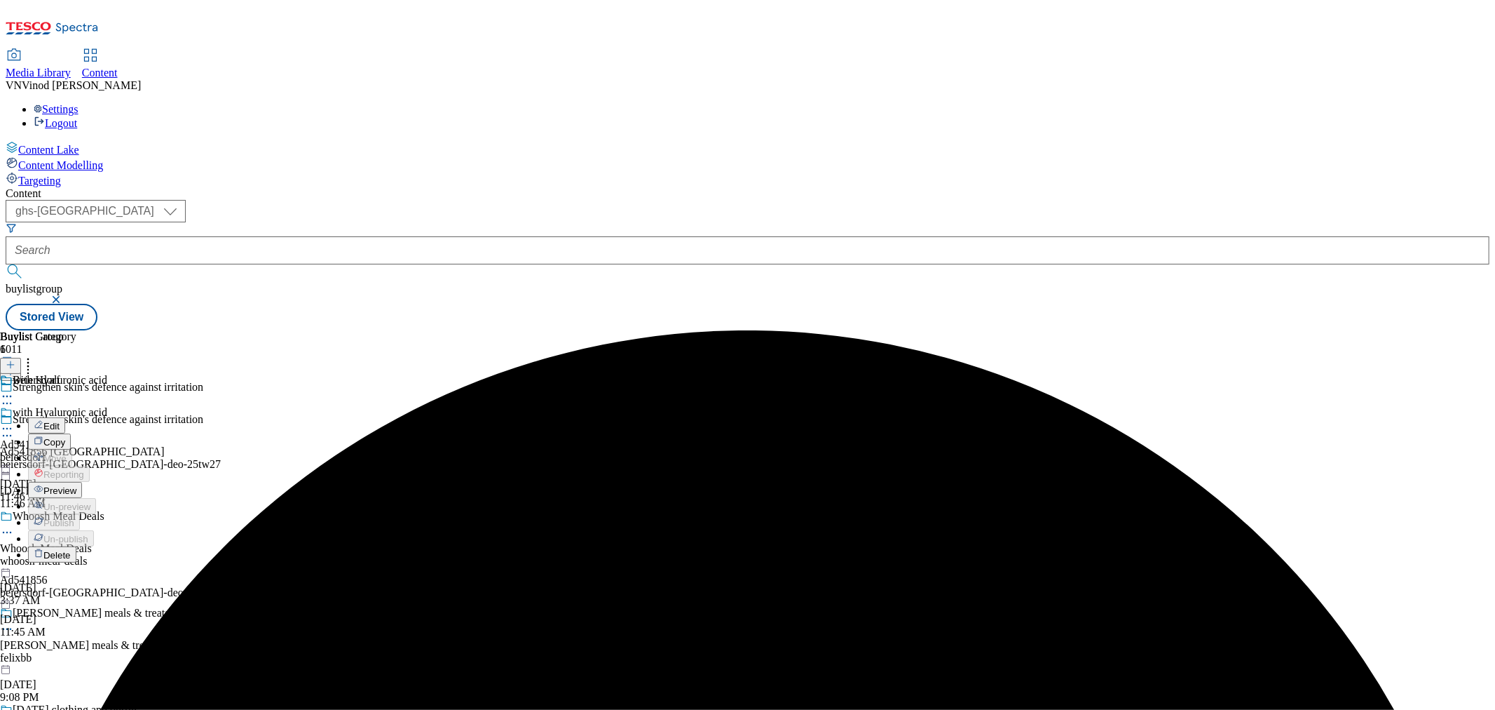
click at [65, 417] on button "Edit" at bounding box center [46, 425] width 37 height 16
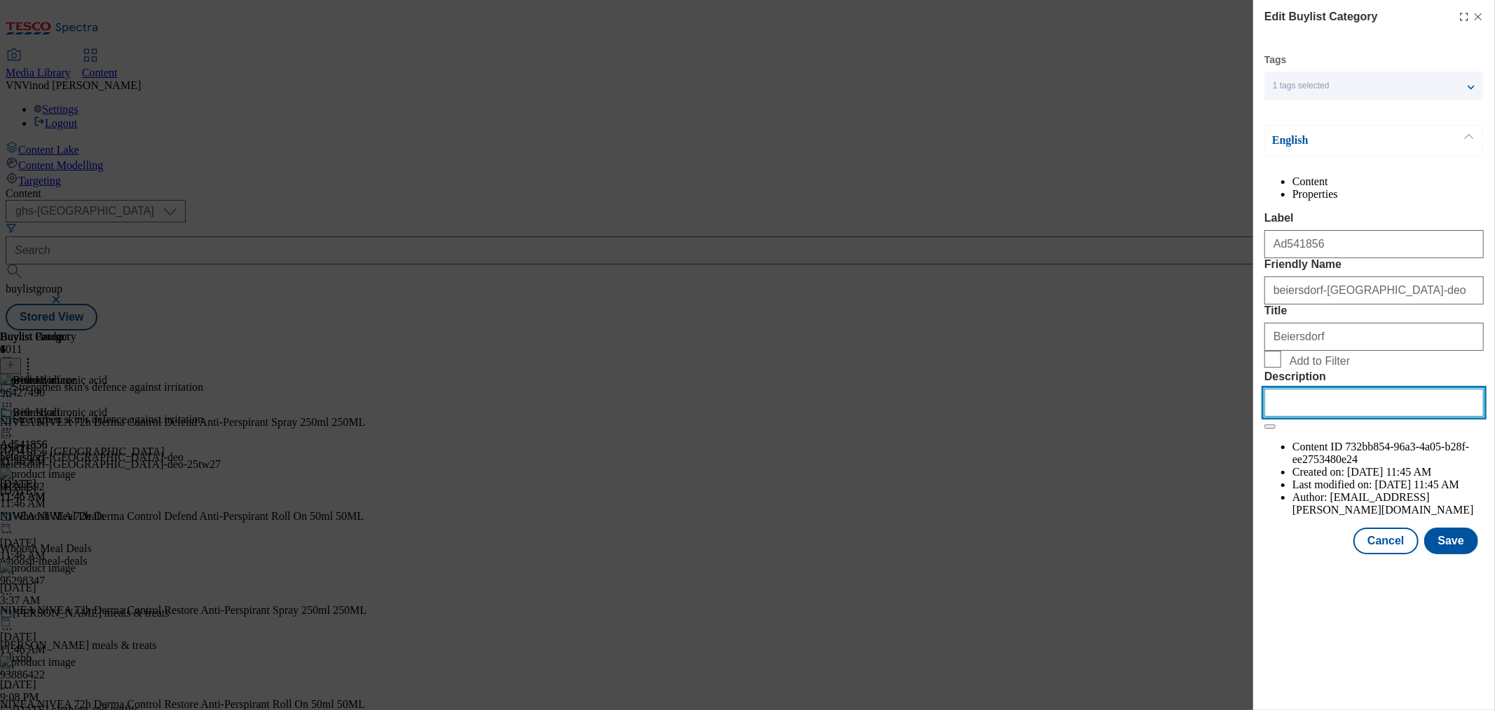
click at [1355, 416] on input "Description" at bounding box center [1374, 402] width 219 height 28
paste input "NIVEA NIVEA 72h Derma Control Defend Anti-Perspirant Spray 250ml 250ML"
type input "NIVEA NIVEA 72h Derma Control Defend Anti-Perspirant Spray 250ml 250ML"
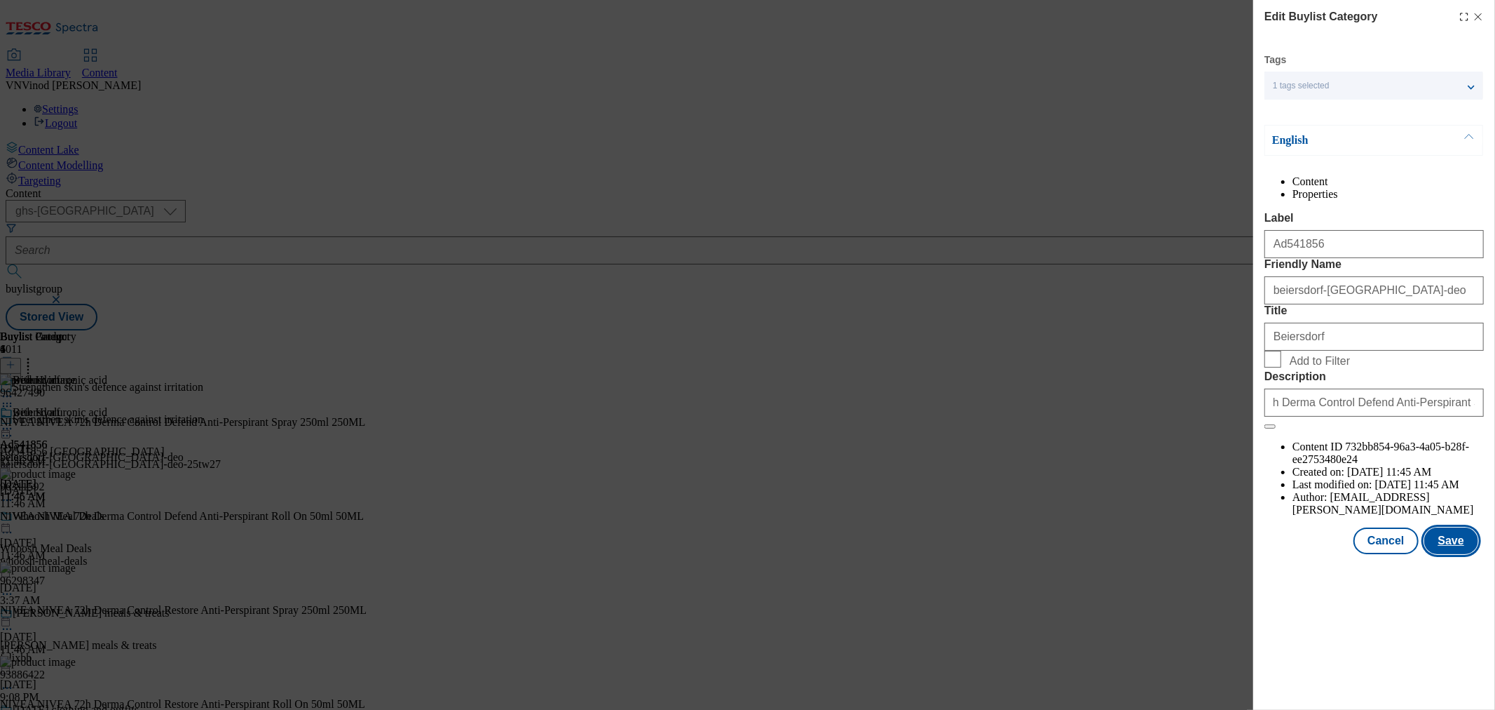
click at [1451, 554] on button "Save" at bounding box center [1452, 540] width 54 height 27
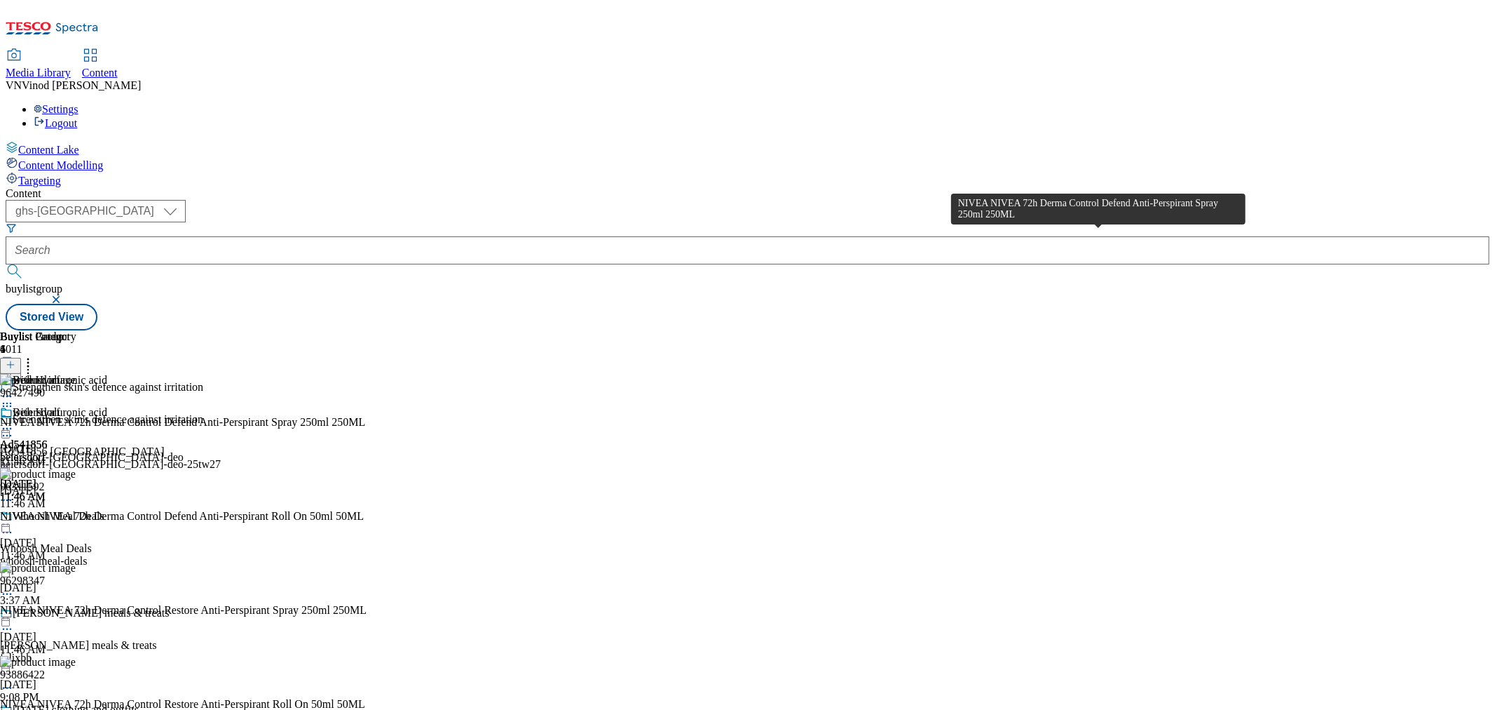
click at [365, 416] on div "NIVEA NIVEA 72h Derma Control Defend Anti-Perspirant Spray 250ml 250ML" at bounding box center [182, 422] width 365 height 13
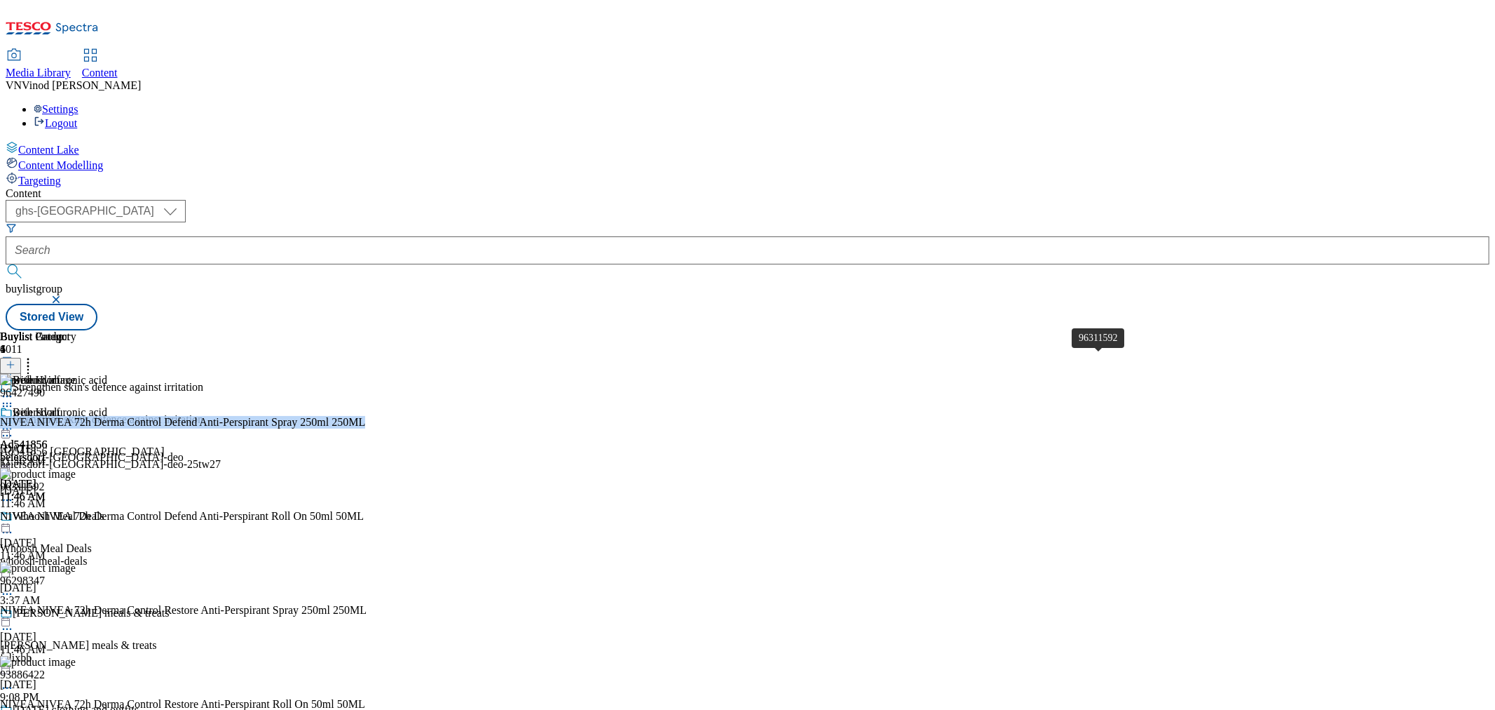
copy div "NIVEA NIVEA 72h Derma Control Defend Anti-Perspirant Spray 250ml 250ML"
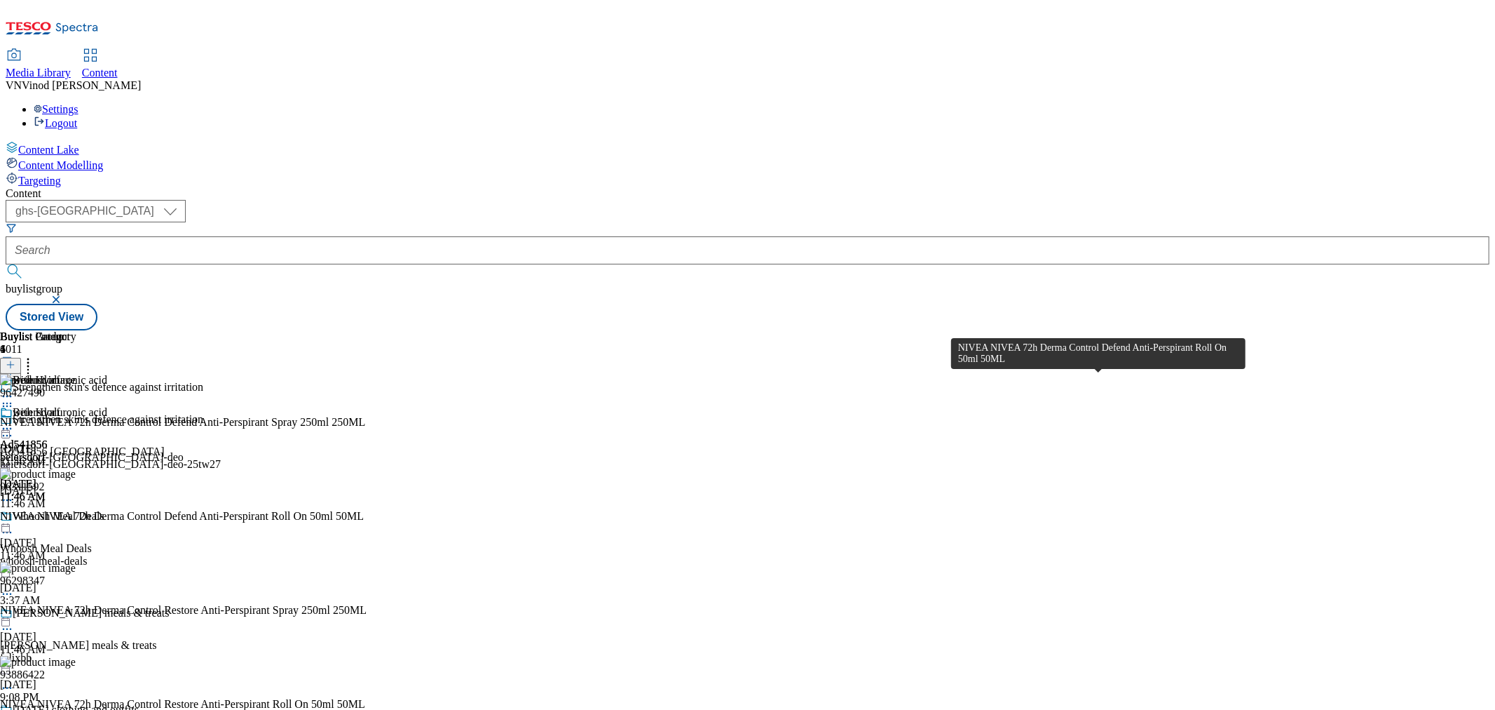
click at [364, 510] on div "NIVEA NIVEA 72h Derma Control Defend Anti-Perspirant Roll On 50ml 50ML" at bounding box center [182, 516] width 364 height 13
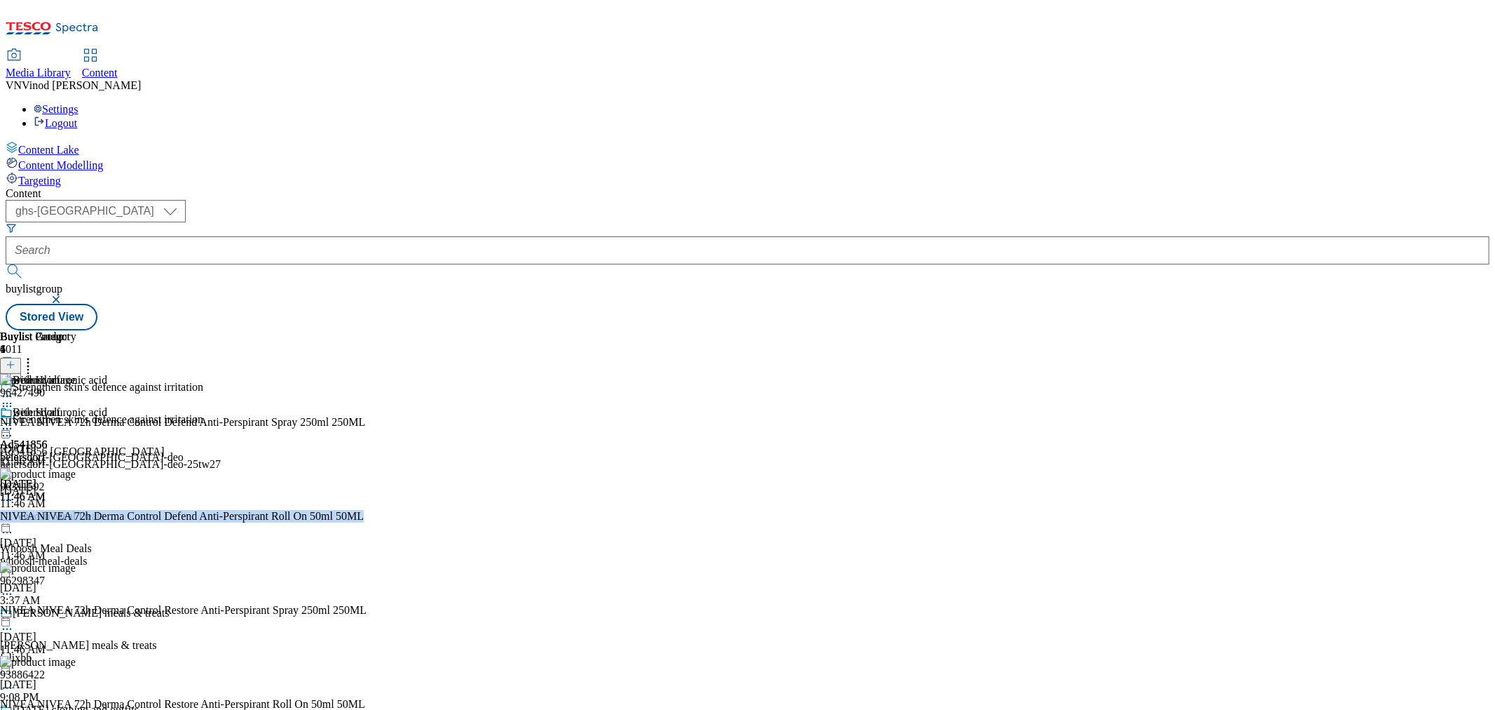
copy div "NIVEA NIVEA 72h Derma Control Defend Anti-Perspirant Roll On 50ml 50ML"
click at [165, 445] on div "Ad541856 [GEOGRAPHIC_DATA]" at bounding box center [82, 451] width 165 height 13
